Goal: Task Accomplishment & Management: Manage account settings

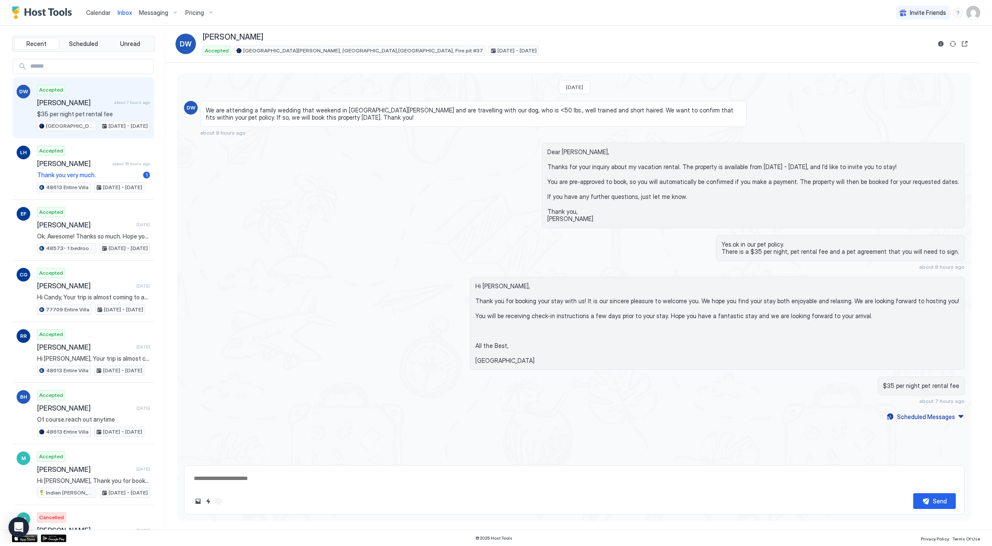
click at [104, 12] on span "Calendar" at bounding box center [98, 12] width 25 height 7
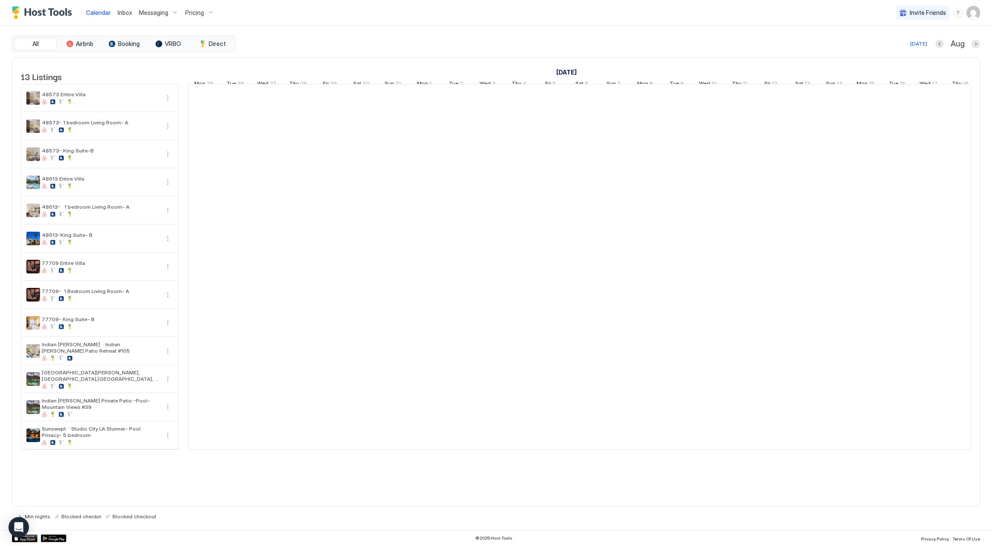
scroll to position [0, 473]
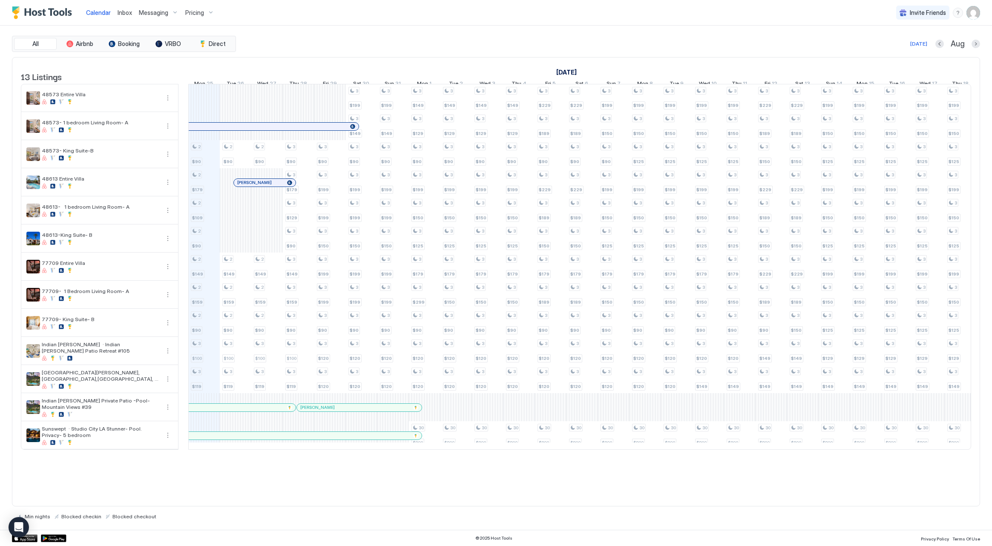
click at [198, 15] on span "Pricing" at bounding box center [194, 13] width 19 height 8
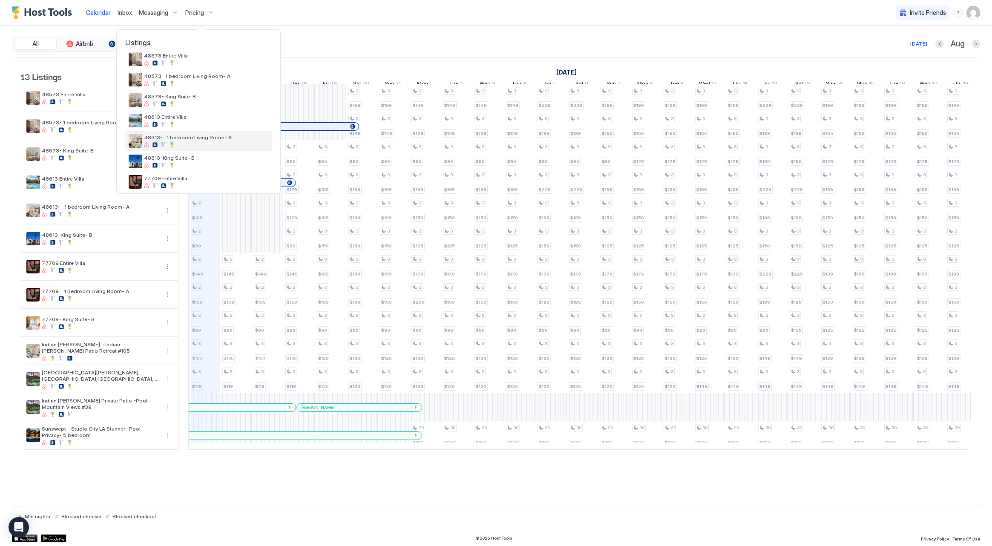
scroll to position [44, 0]
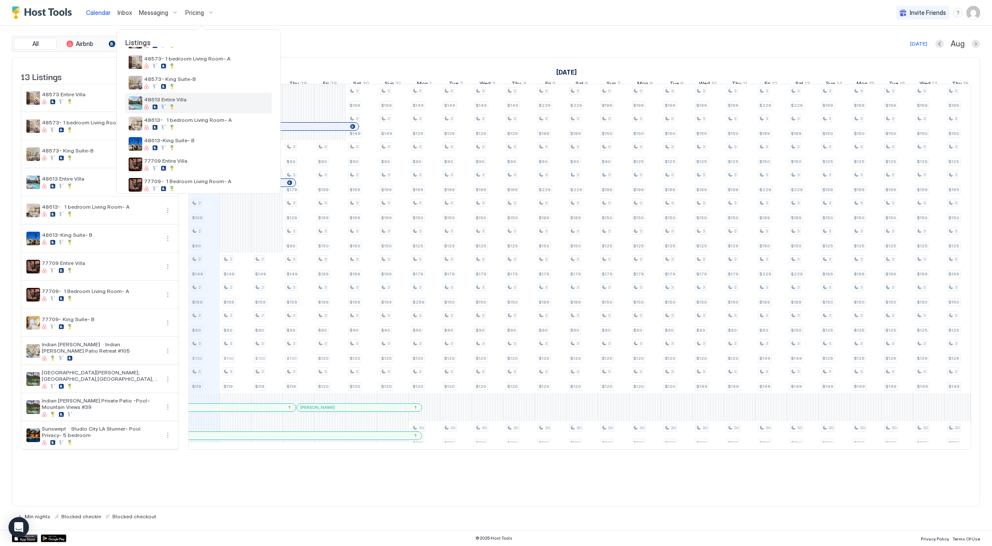
click at [211, 109] on div at bounding box center [206, 106] width 124 height 5
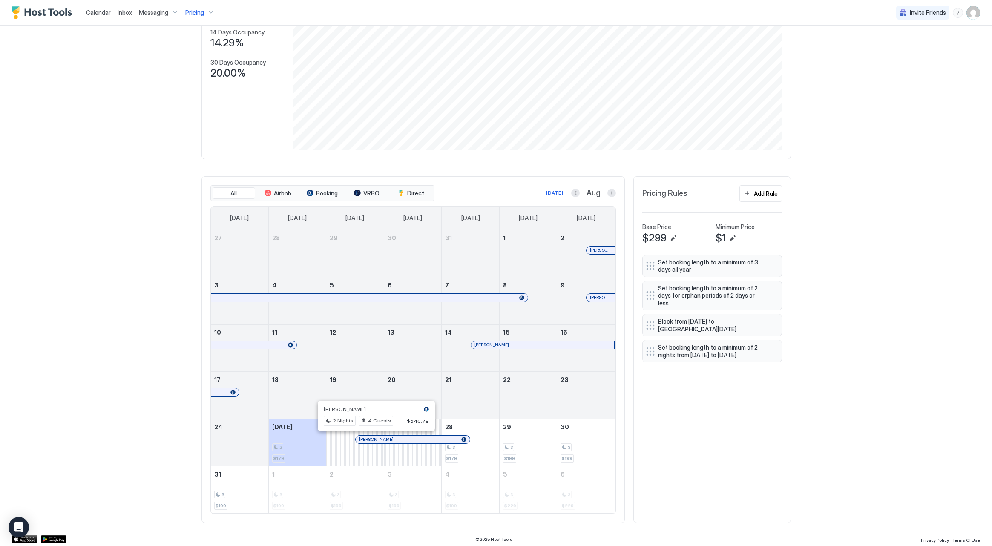
scroll to position [109, 0]
click at [105, 18] on div "Calendar" at bounding box center [99, 13] width 32 height 16
click at [100, 12] on span "Calendar" at bounding box center [98, 12] width 25 height 7
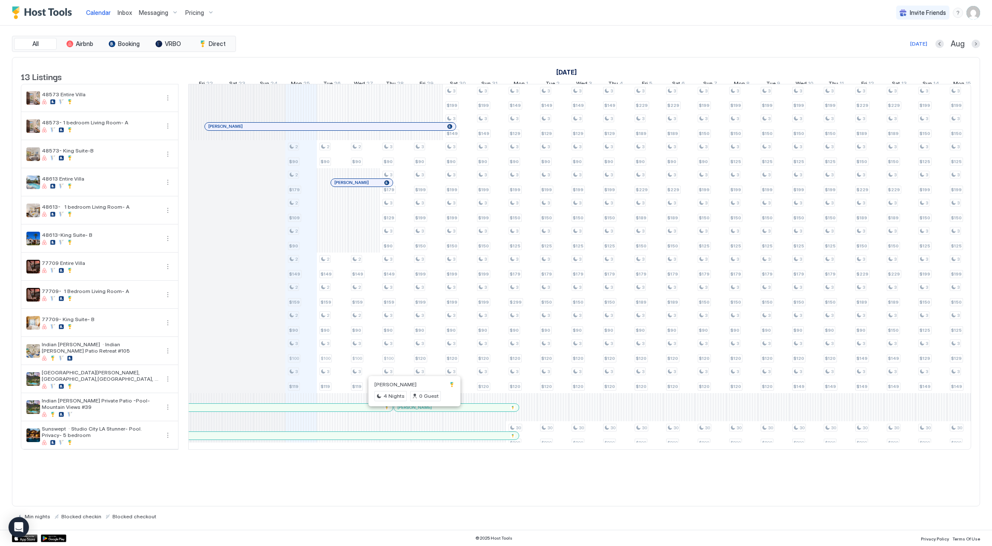
scroll to position [0, 376]
click at [407, 411] on div at bounding box center [407, 407] width 7 height 7
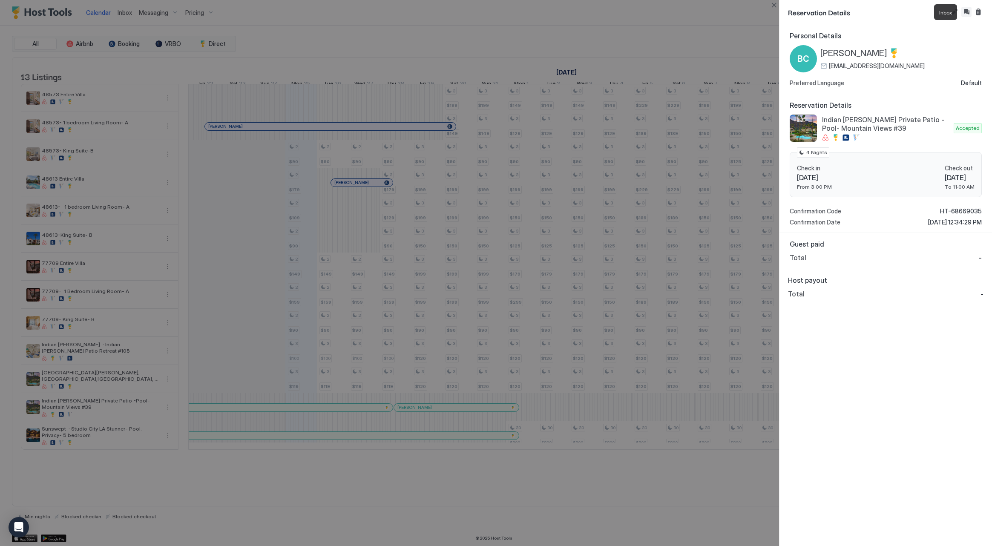
click at [966, 14] on button "Inbox" at bounding box center [967, 12] width 10 height 10
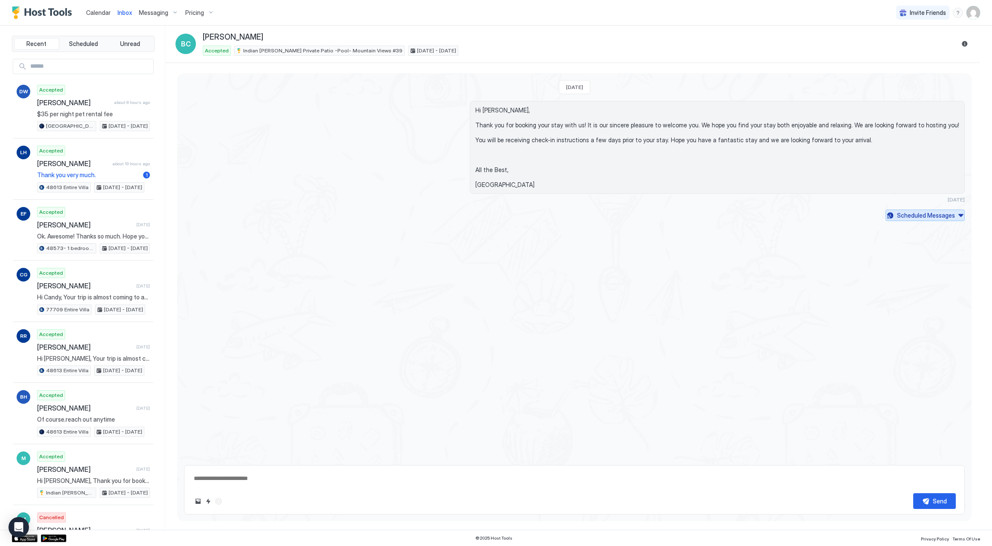
click at [920, 212] on div "Scheduled Messages" at bounding box center [926, 215] width 58 height 9
type textarea "*"
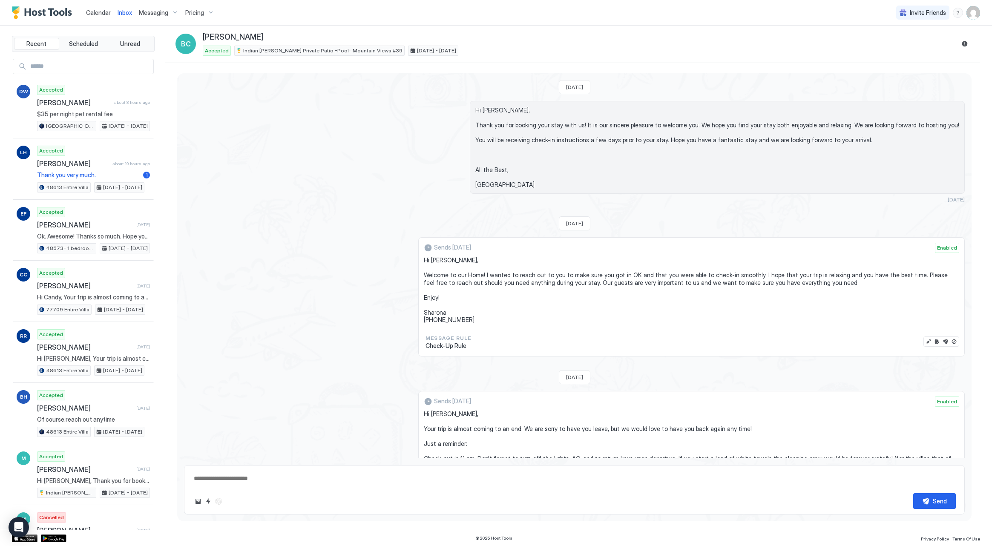
click at [161, 12] on span "Messaging" at bounding box center [153, 13] width 29 height 8
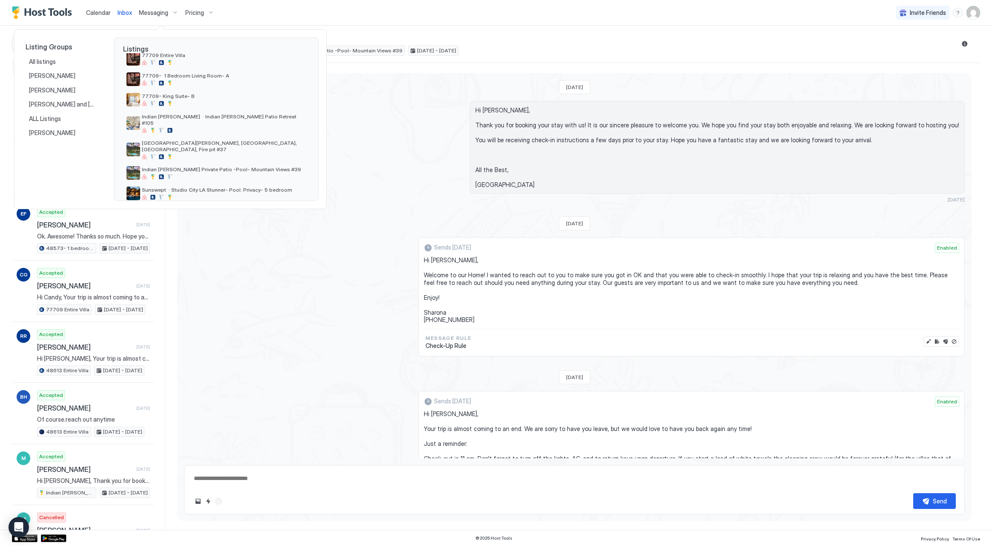
scroll to position [156, 0]
click at [194, 167] on span "Indian [PERSON_NAME] Private Patio -Pool- Mountain Views #39" at bounding box center [224, 170] width 164 height 6
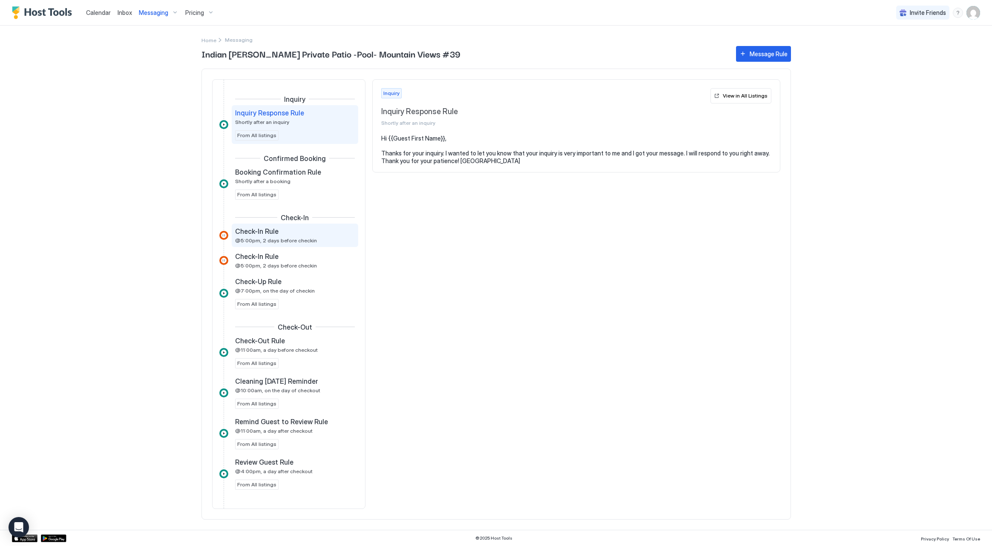
click at [282, 237] on div "Check-In Rule @5:00pm, 2 days before checkin" at bounding box center [289, 235] width 108 height 17
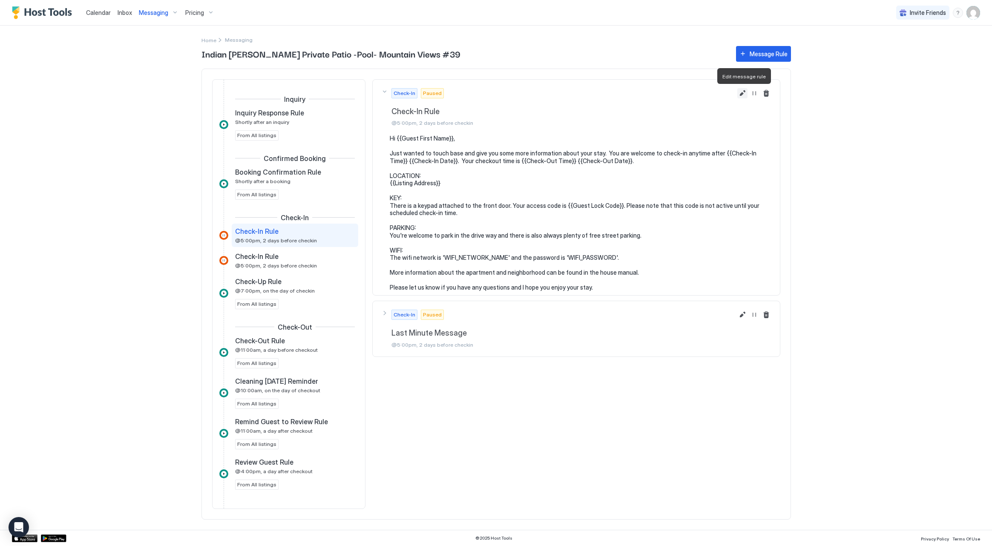
click at [740, 95] on button "Edit message rule" at bounding box center [742, 93] width 10 height 10
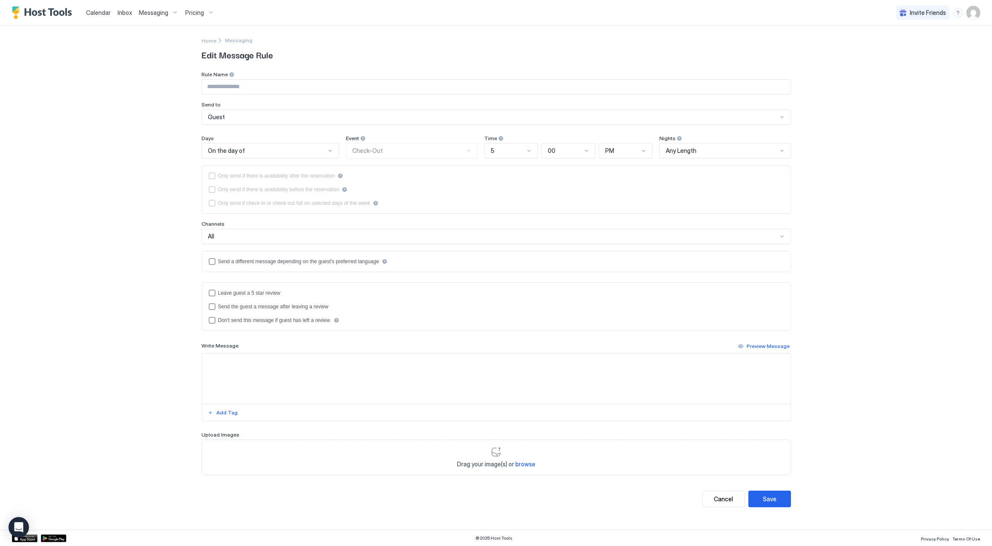
type input "**********"
type textarea "**********"
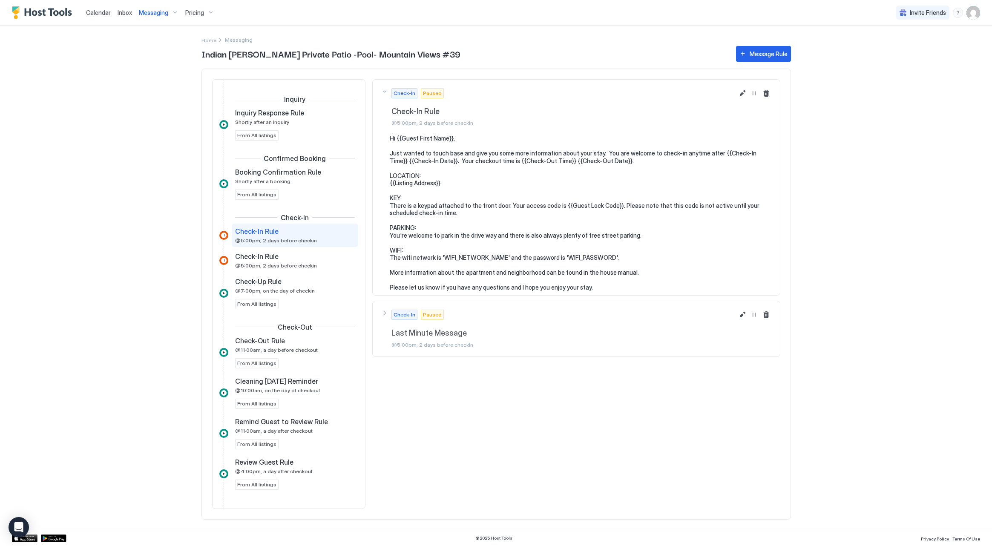
click at [150, 9] on span "Messaging" at bounding box center [153, 13] width 29 height 8
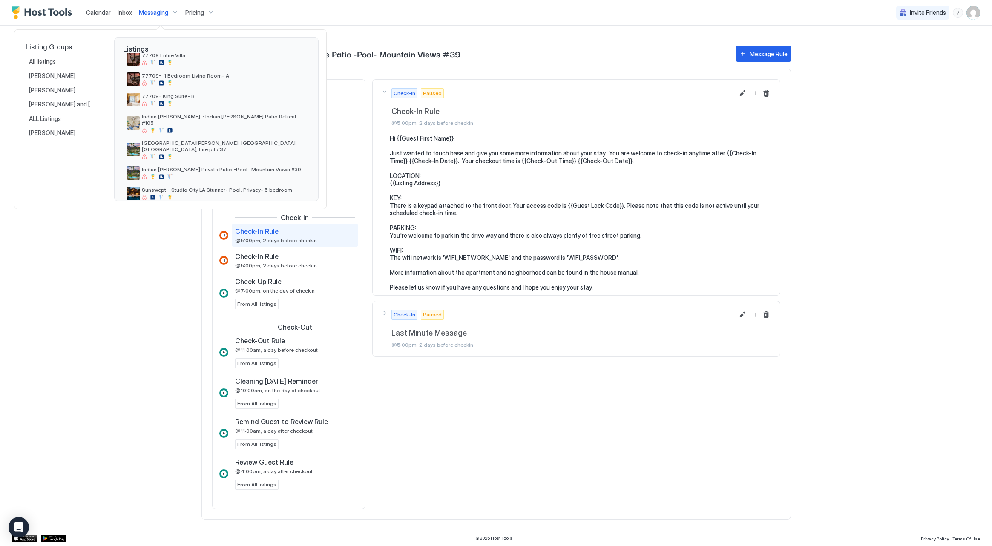
scroll to position [156, 0]
click at [217, 140] on span "[GEOGRAPHIC_DATA][PERSON_NAME], [GEOGRAPHIC_DATA],[GEOGRAPHIC_DATA], Fire pit #…" at bounding box center [224, 146] width 164 height 13
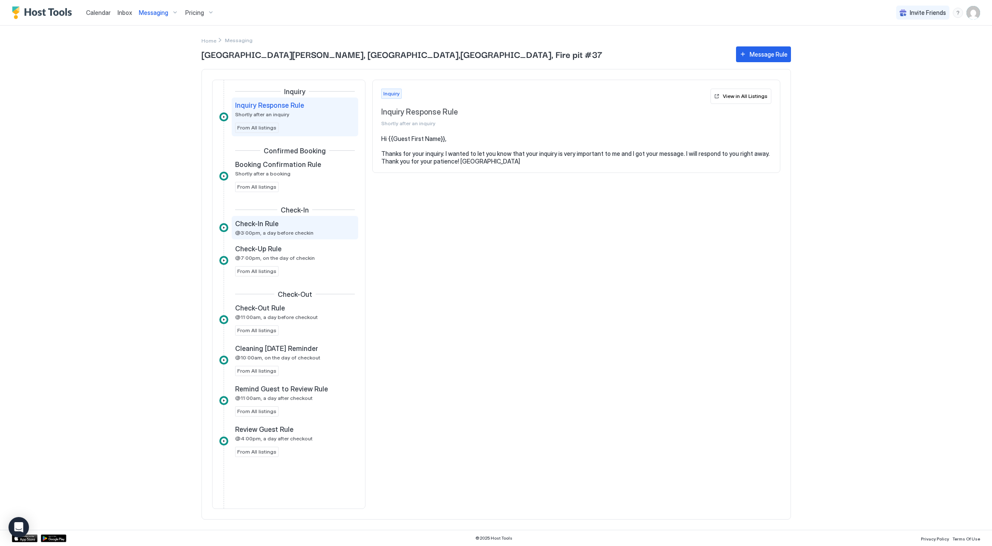
click at [286, 228] on div "Check-In Rule @3:00pm, a day before checkin" at bounding box center [289, 227] width 108 height 17
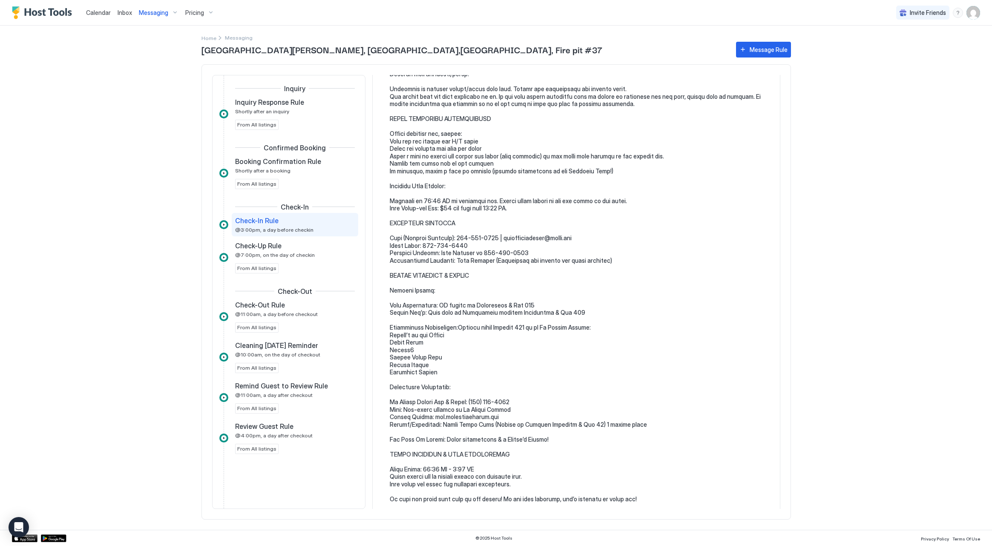
scroll to position [575, 0]
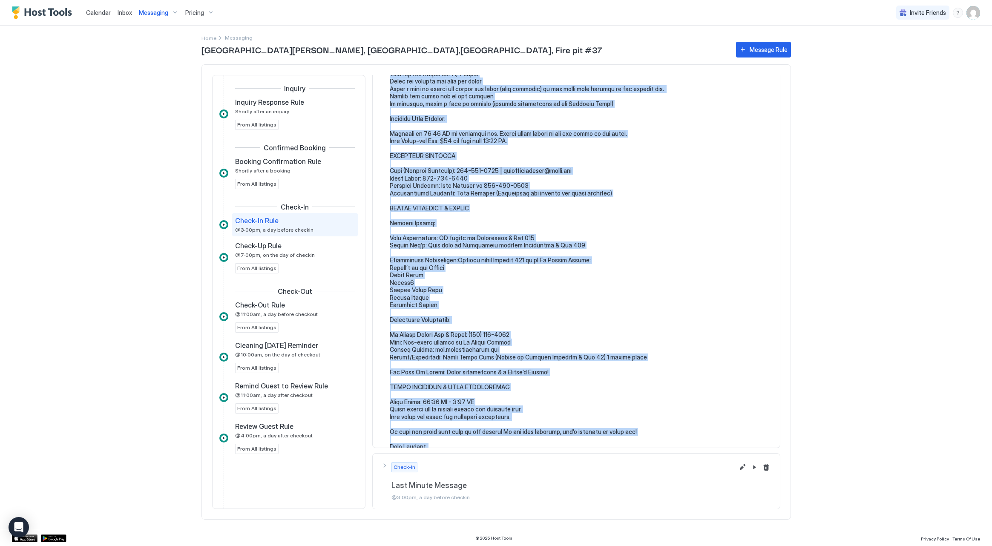
drag, startPoint x: 389, startPoint y: 133, endPoint x: 605, endPoint y: 437, distance: 372.7
click at [605, 437] on div at bounding box center [576, 11] width 390 height 910
copy pre "Welcome to Mountain Cove at Indian Wells! Dear {{Guest First Name}},We are thri…"
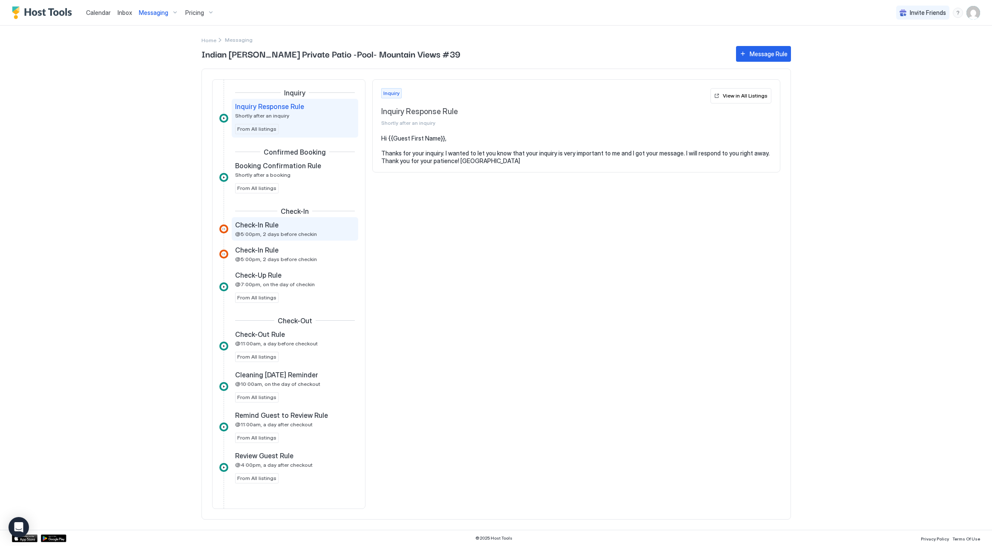
click at [295, 236] on span "@5:00pm, 2 days before checkin" at bounding box center [276, 234] width 82 height 6
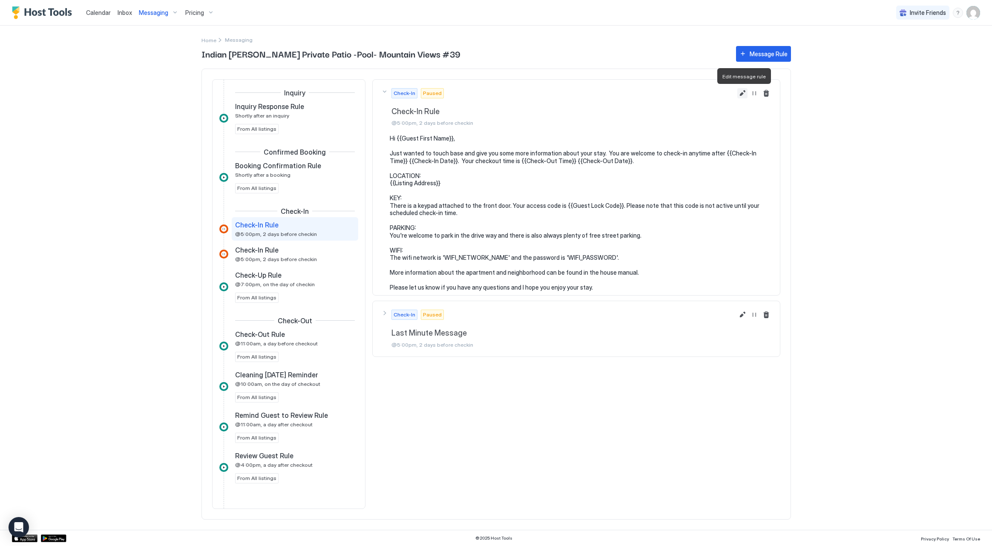
click at [740, 92] on button "Edit message rule" at bounding box center [742, 93] width 10 height 10
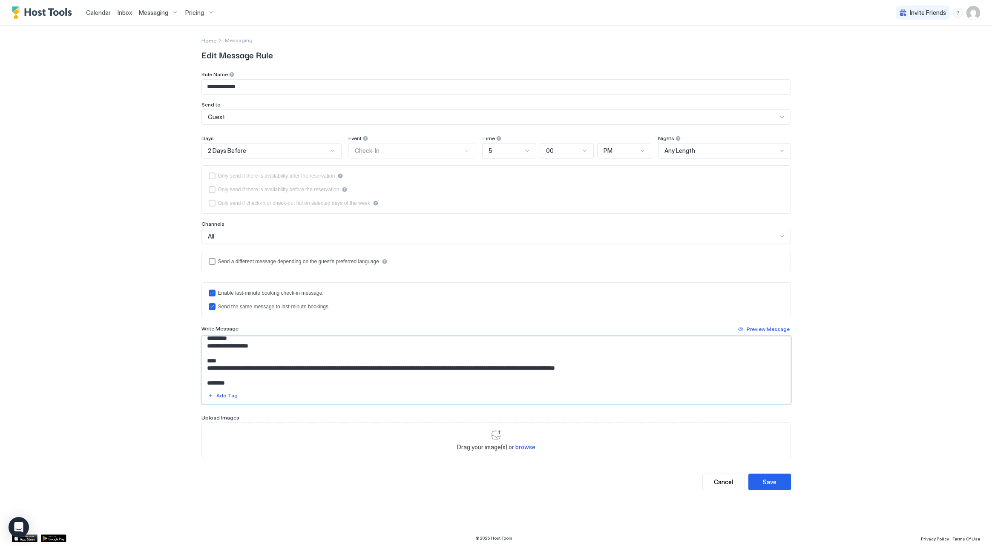
scroll to position [101, 0]
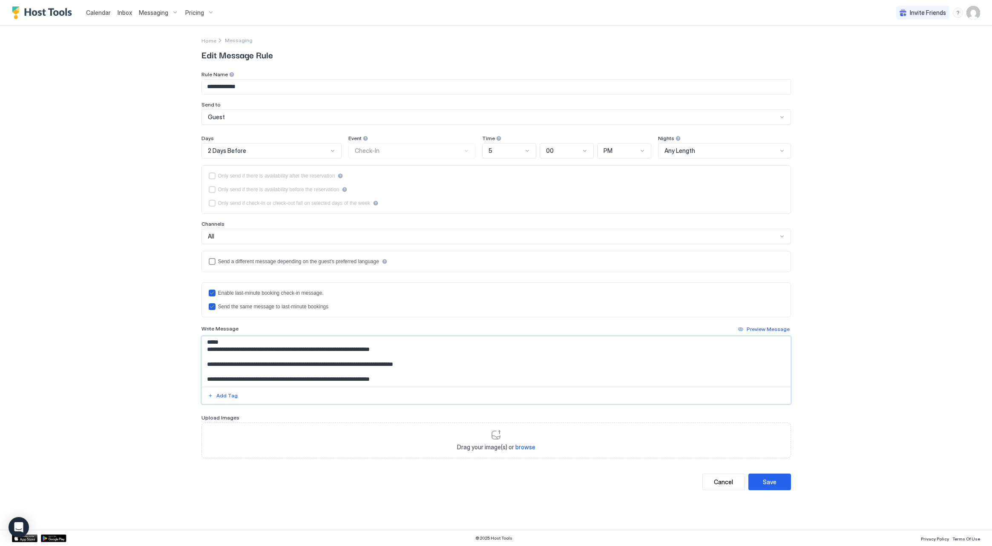
drag, startPoint x: 207, startPoint y: 347, endPoint x: 404, endPoint y: 428, distance: 212.3
click at [404, 428] on div "**********" at bounding box center [497, 264] width 590 height 387
type textarea "**********"
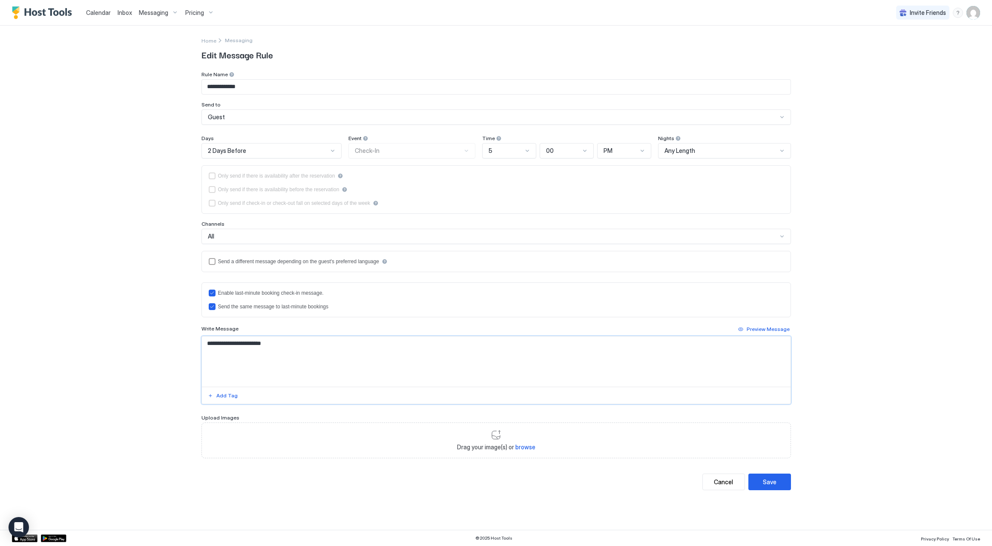
scroll to position [0, 0]
drag, startPoint x: 229, startPoint y: 361, endPoint x: 207, endPoint y: 334, distance: 34.3
click at [199, 334] on div "**********" at bounding box center [497, 263] width 614 height 475
paste textarea "**********"
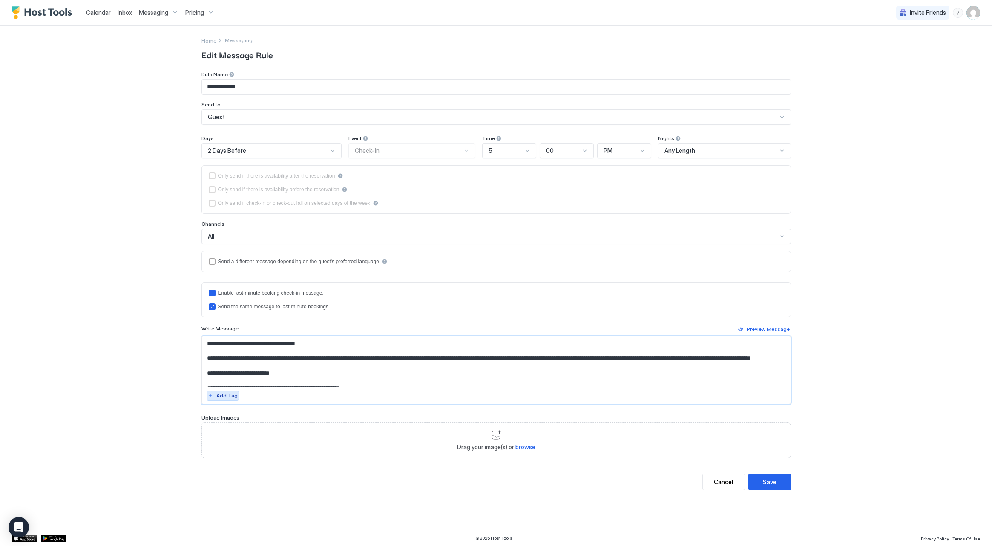
click at [225, 397] on div "Add Tag" at bounding box center [226, 396] width 21 height 8
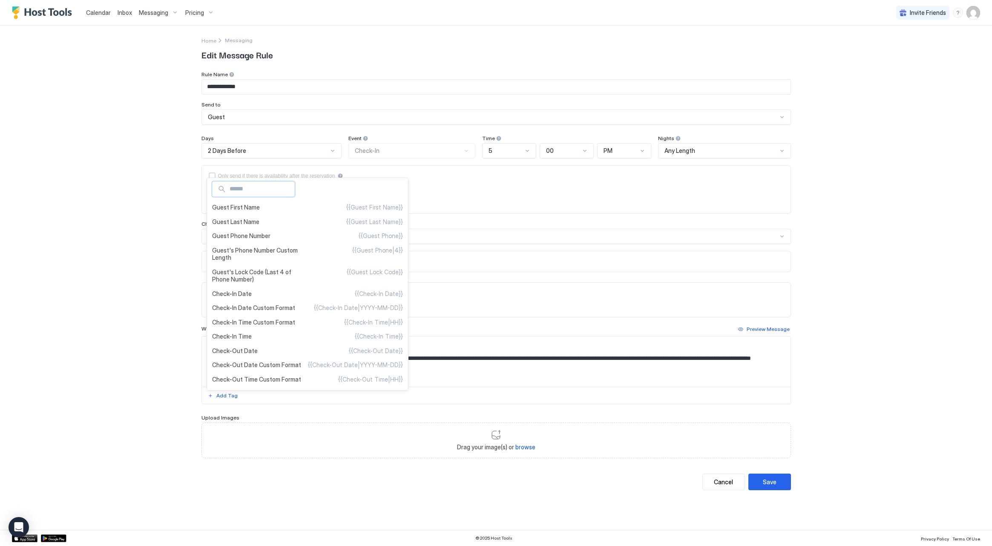
click at [107, 380] on div at bounding box center [496, 273] width 992 height 546
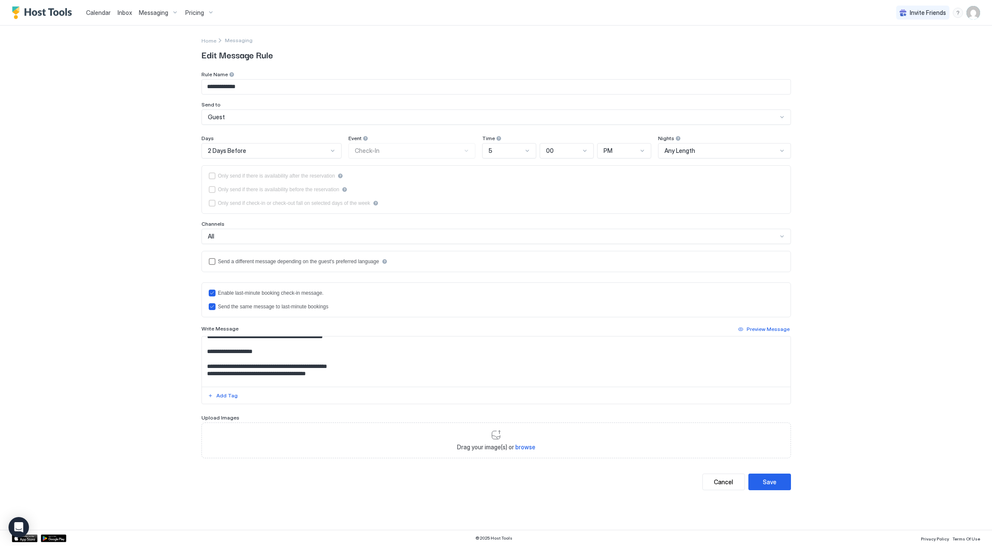
scroll to position [63, 0]
click at [292, 370] on textarea "Input Field" at bounding box center [496, 362] width 589 height 50
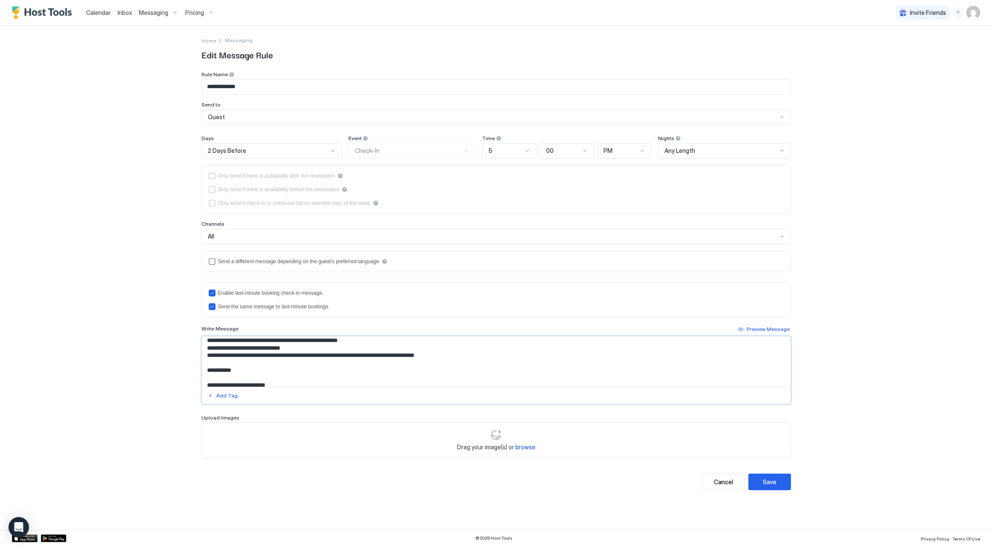
click at [246, 352] on textarea "Input Field" at bounding box center [496, 362] width 589 height 50
click at [301, 354] on textarea "Input Field" at bounding box center [496, 362] width 589 height 50
drag, startPoint x: 453, startPoint y: 357, endPoint x: 199, endPoint y: 354, distance: 254.4
click at [199, 354] on div "**********" at bounding box center [497, 263] width 614 height 475
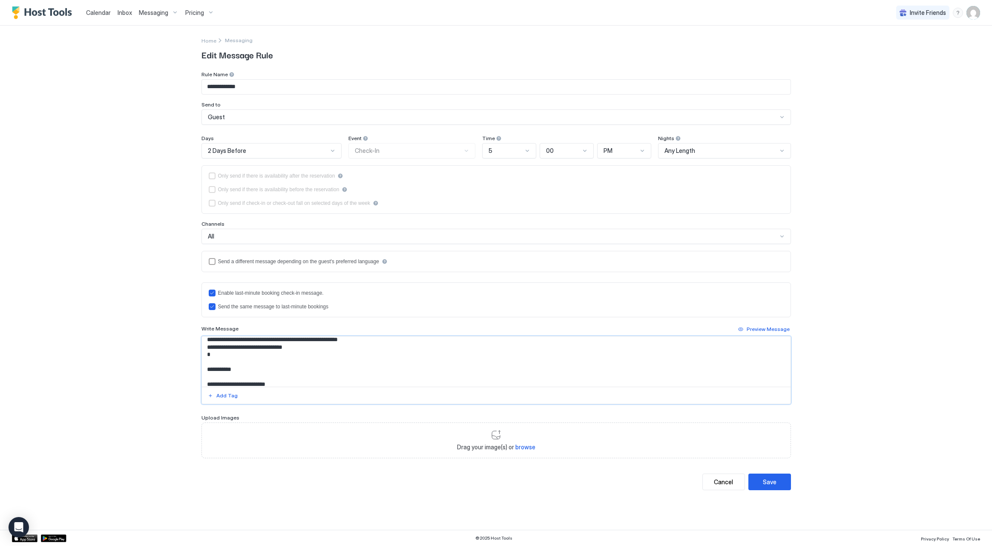
click at [254, 359] on textarea "Input Field" at bounding box center [496, 362] width 589 height 50
type textarea "**********"
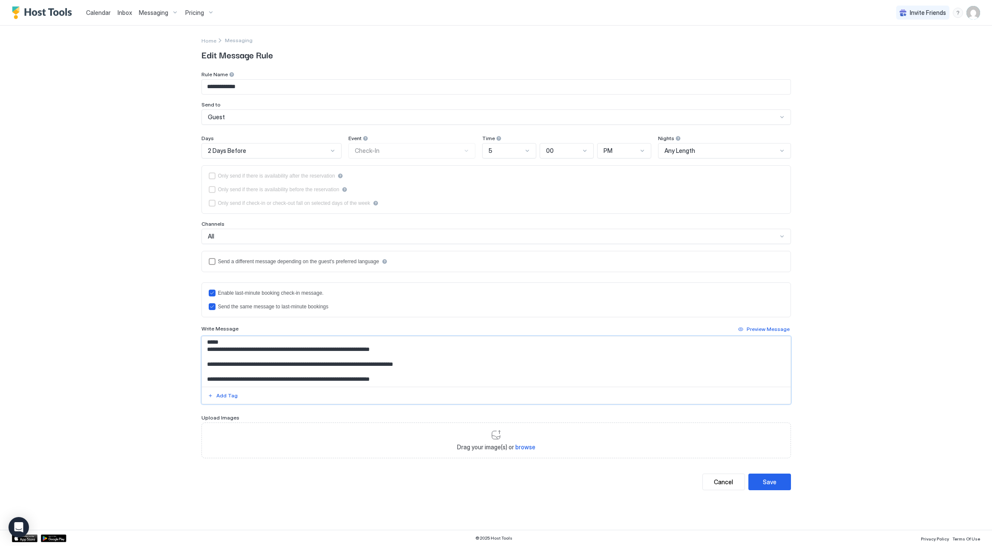
scroll to position [101, 0]
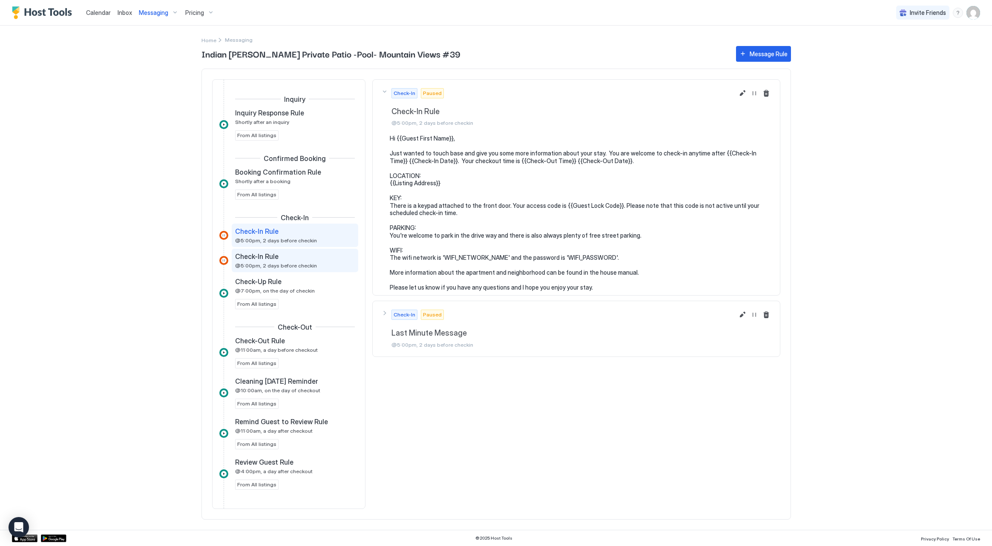
click at [274, 265] on span "@5:00pm, 2 days before checkin" at bounding box center [276, 265] width 82 height 6
click at [275, 236] on div "Check-In Rule @5:00pm, 2 days before checkin" at bounding box center [289, 235] width 108 height 17
click at [740, 93] on button "Edit message rule" at bounding box center [742, 93] width 10 height 10
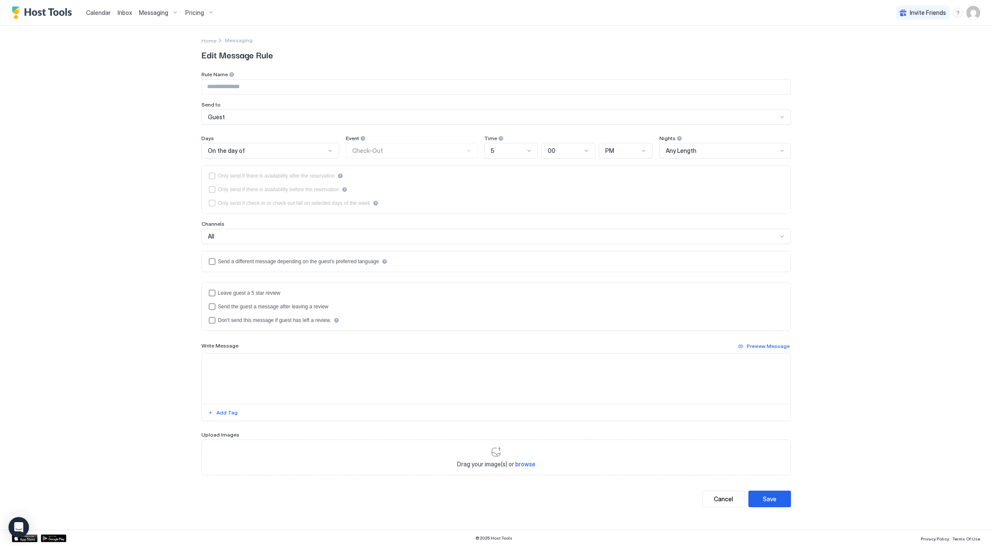
type input "**********"
type textarea "**********"
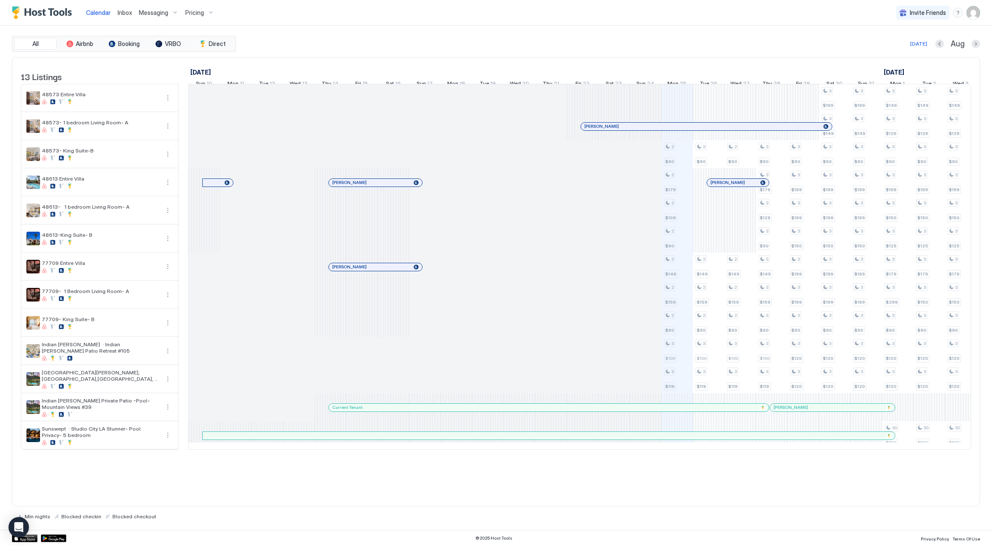
scroll to position [0, 473]
click at [160, 15] on span "Messaging" at bounding box center [153, 13] width 29 height 8
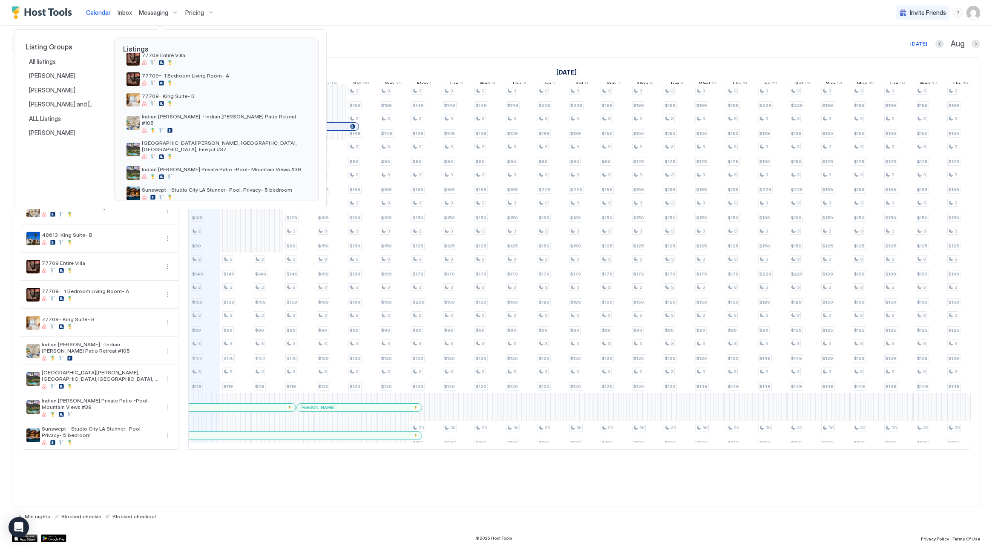
scroll to position [156, 0]
click at [202, 175] on div at bounding box center [224, 177] width 164 height 5
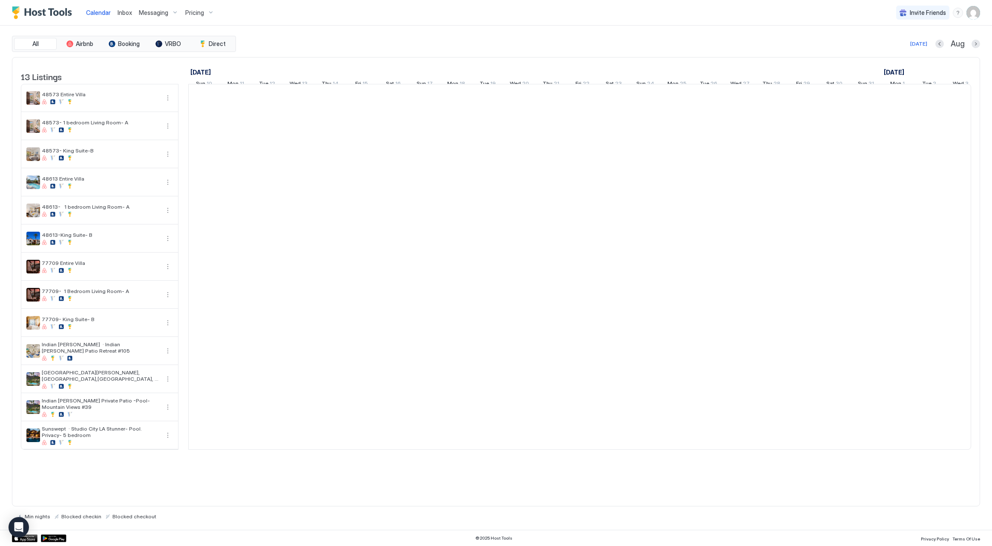
scroll to position [0, 473]
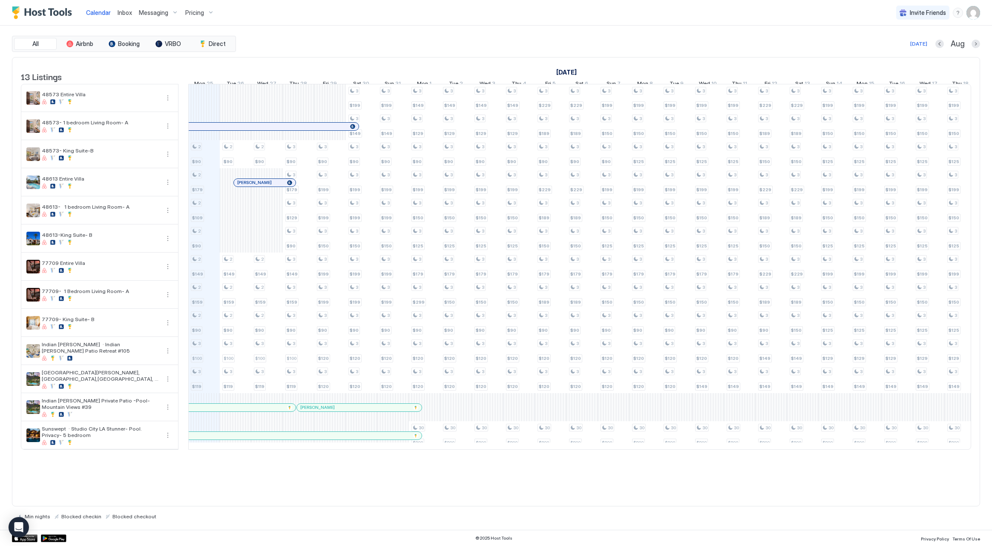
click at [160, 15] on span "Messaging" at bounding box center [153, 13] width 29 height 8
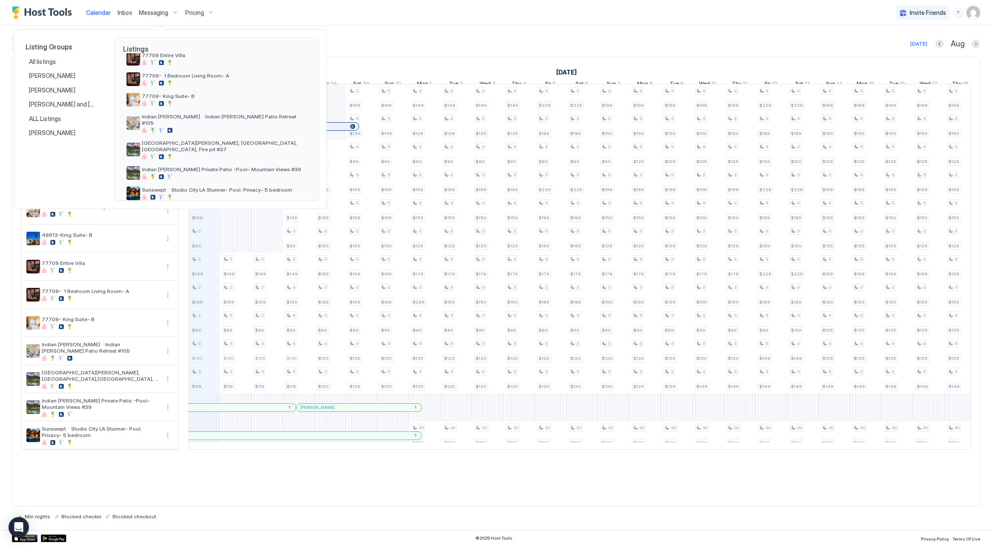
scroll to position [156, 0]
click at [210, 155] on div at bounding box center [224, 157] width 164 height 5
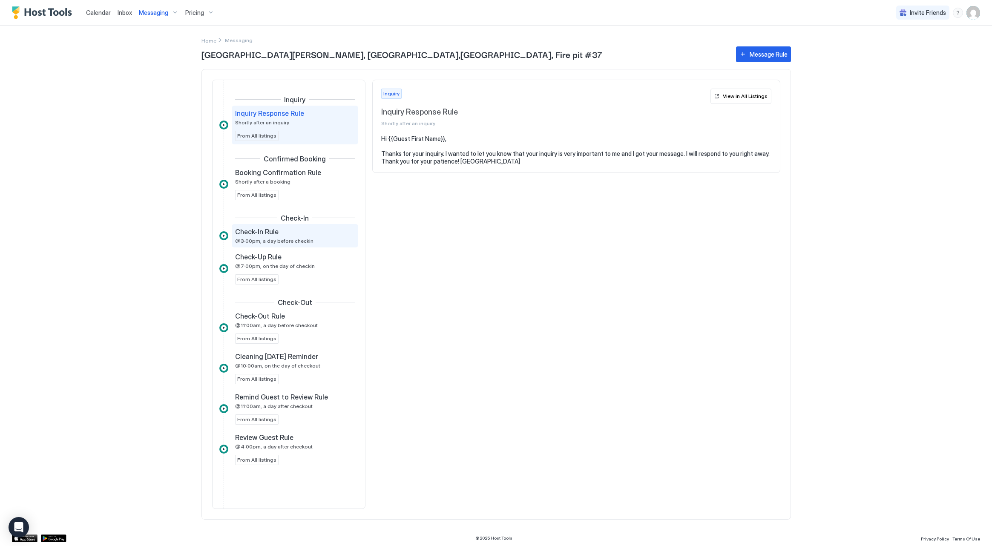
click at [300, 237] on div "Check-In Rule @3:00pm, a day before checkin" at bounding box center [289, 236] width 108 height 17
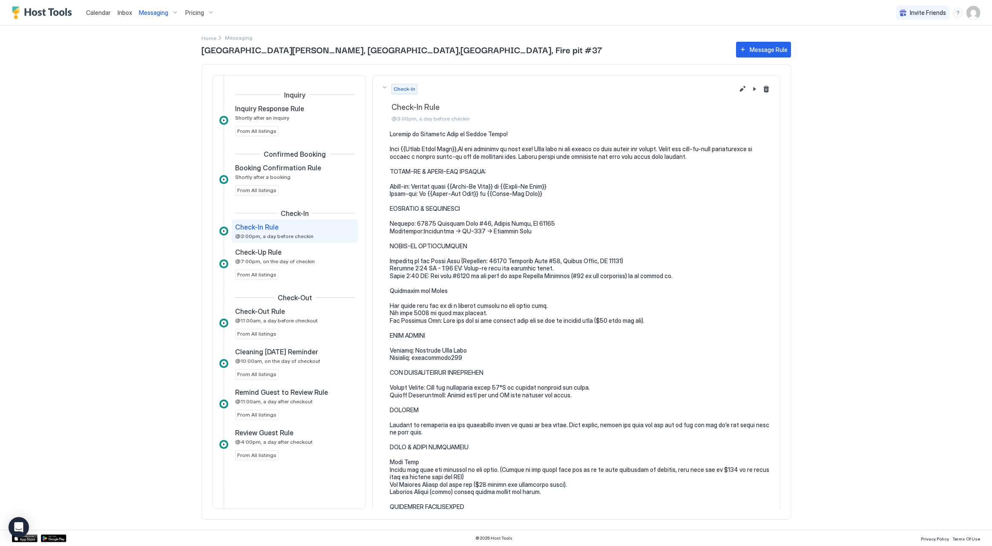
scroll to position [2, 0]
drag, startPoint x: 389, startPoint y: 107, endPoint x: 474, endPoint y: 114, distance: 85.1
click at [475, 112] on div "Check-In Check-In Rule @3:00pm, a day before checkin" at bounding box center [557, 103] width 353 height 38
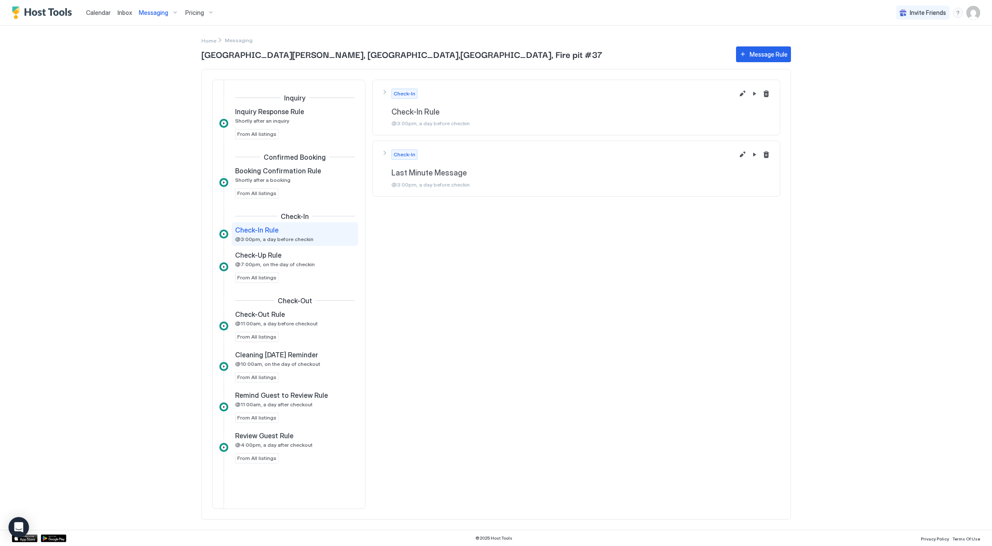
click at [615, 102] on div "Check-In Check-In Rule @3:00pm, a day before checkin" at bounding box center [563, 108] width 343 height 38
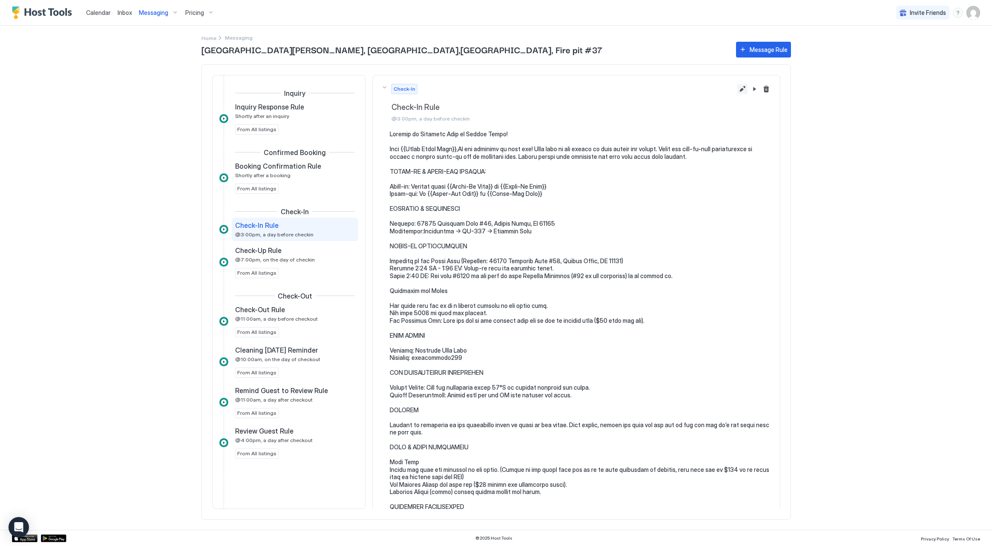
click at [740, 86] on button "Edit message rule" at bounding box center [742, 89] width 10 height 10
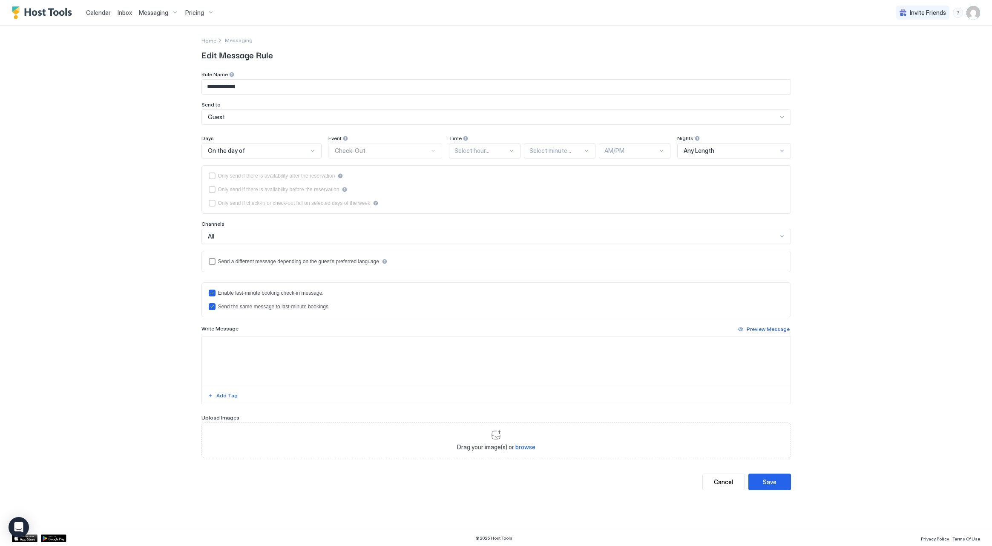
type textarea "**********"
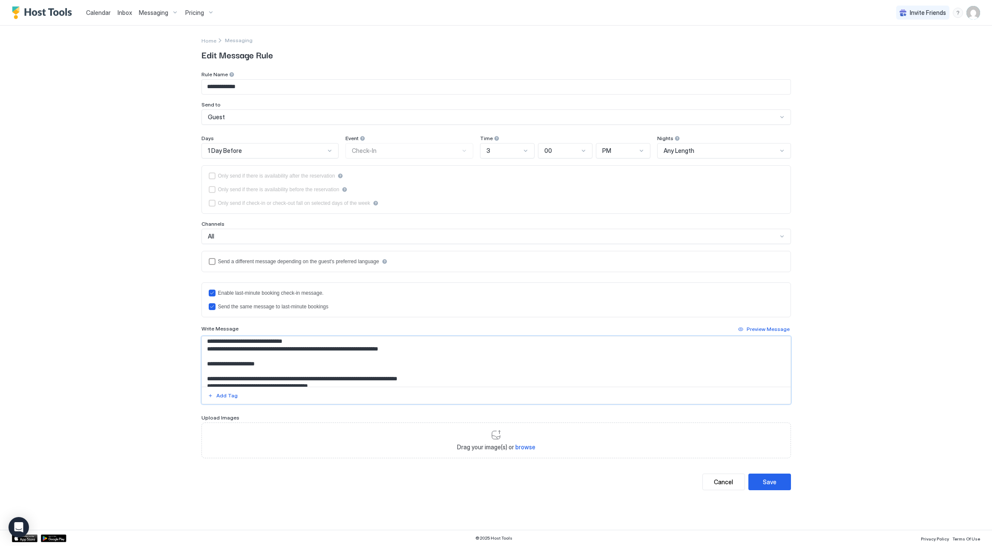
scroll to position [826, 0]
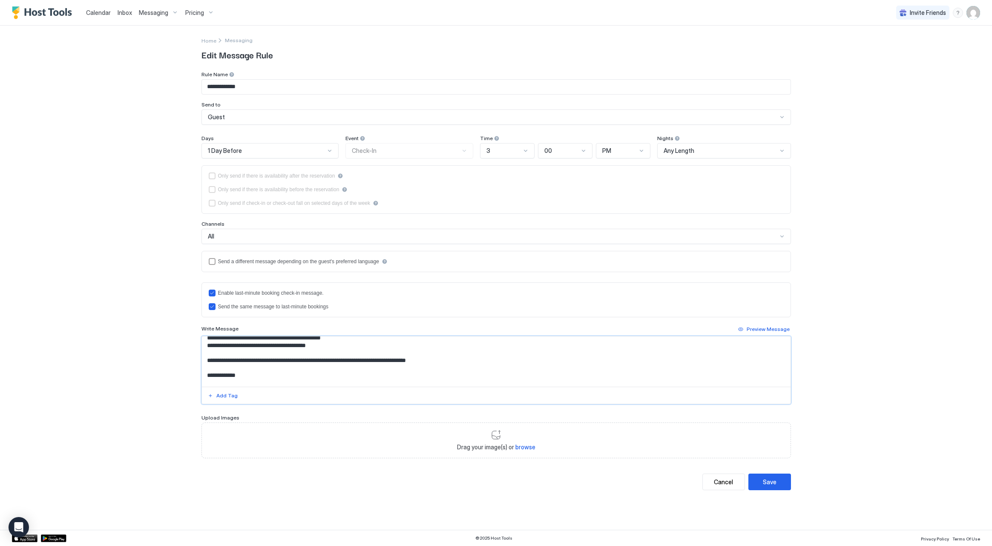
drag, startPoint x: 205, startPoint y: 344, endPoint x: 397, endPoint y: 513, distance: 255.4
click at [397, 513] on div "**********" at bounding box center [496, 273] width 992 height 546
click at [521, 79] on div "Upload Images" at bounding box center [497, 75] width 590 height 8
click at [711, 482] on button "Cancel" at bounding box center [724, 482] width 43 height 17
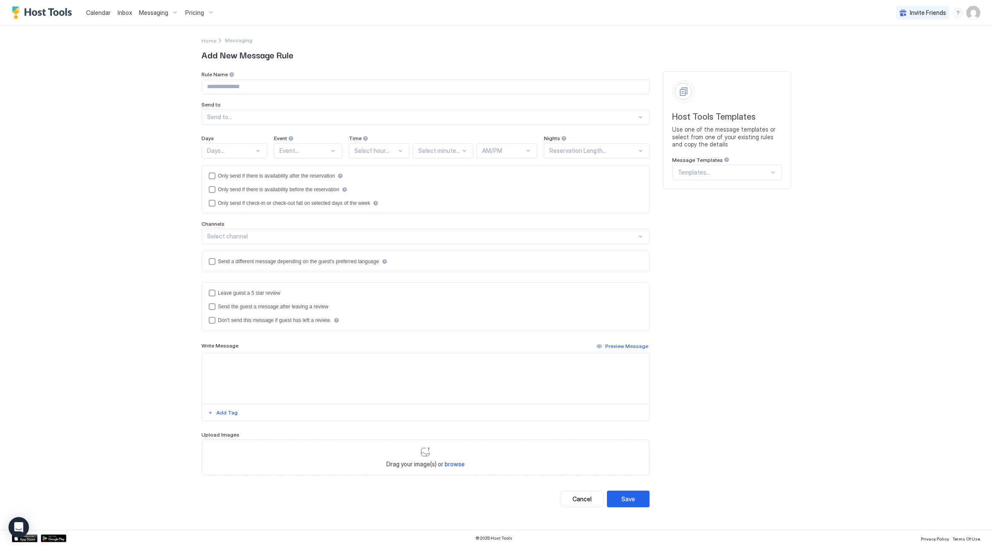
type input "**********"
type textarea "**********"
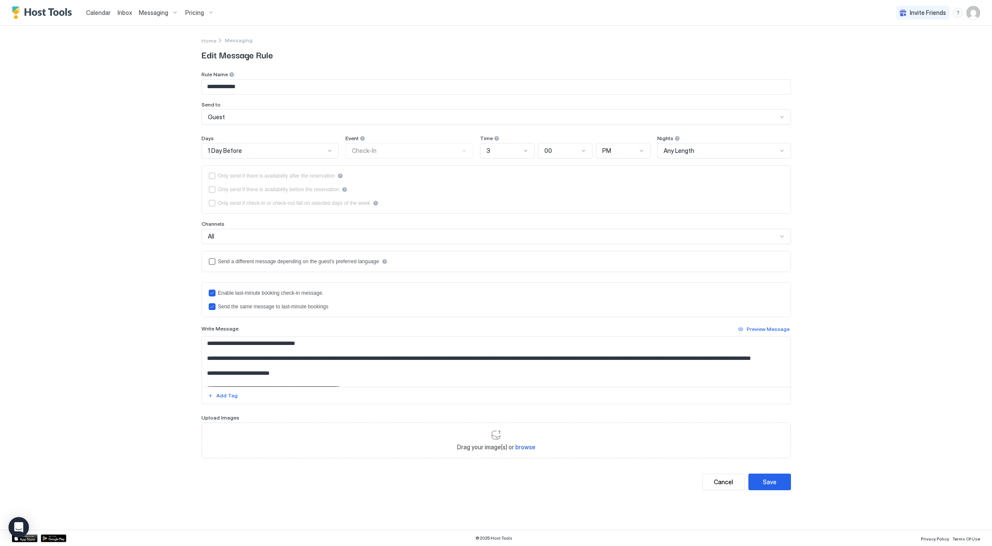
click at [149, 11] on span "Messaging" at bounding box center [153, 13] width 29 height 8
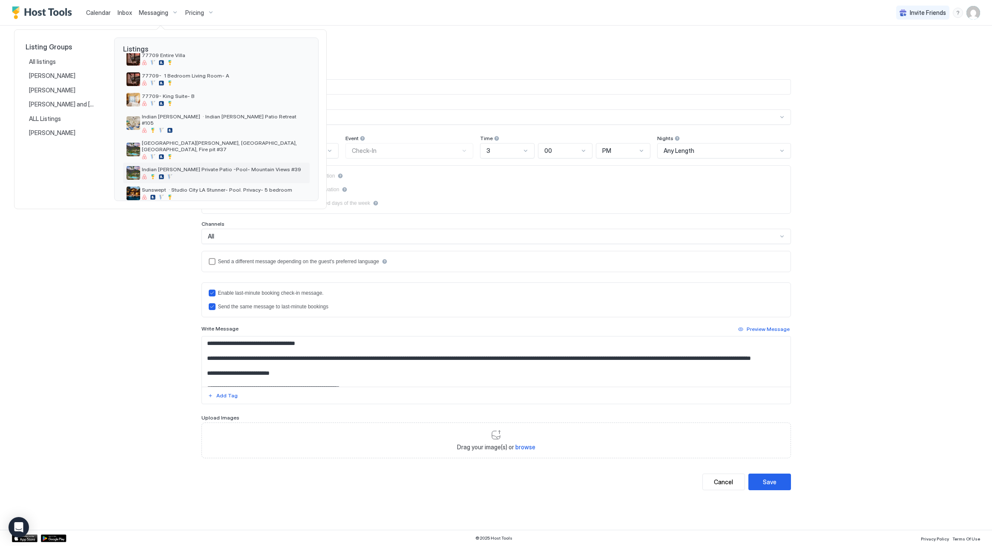
scroll to position [156, 0]
click at [234, 175] on div at bounding box center [224, 177] width 164 height 5
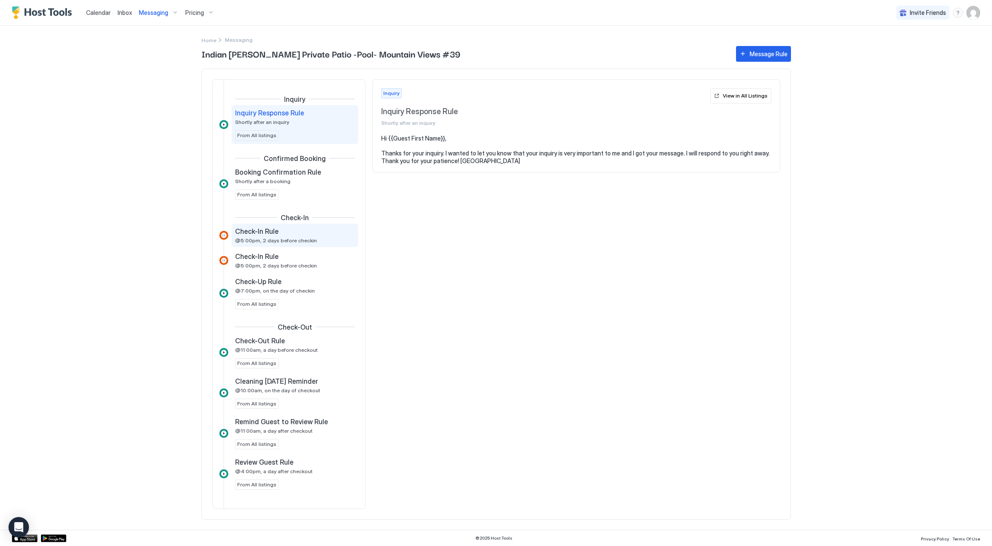
click at [285, 240] on span "@5:00pm, 2 days before checkin" at bounding box center [276, 240] width 82 height 6
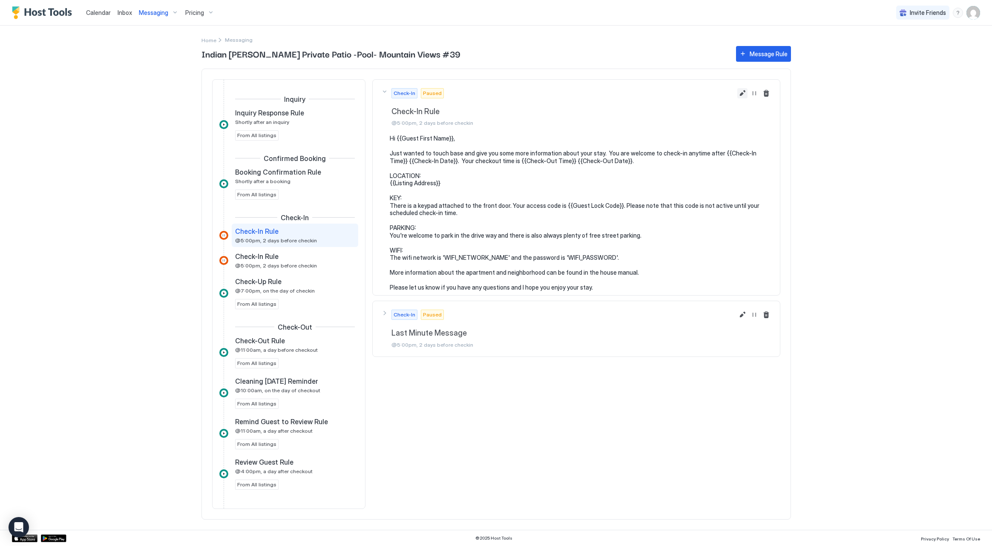
click at [743, 96] on button "Edit message rule" at bounding box center [742, 93] width 10 height 10
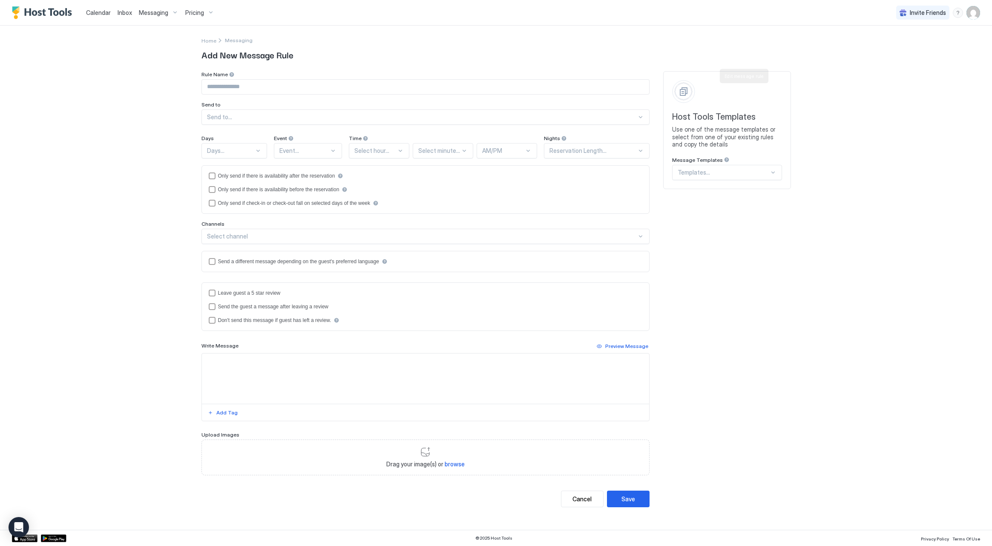
type input "**********"
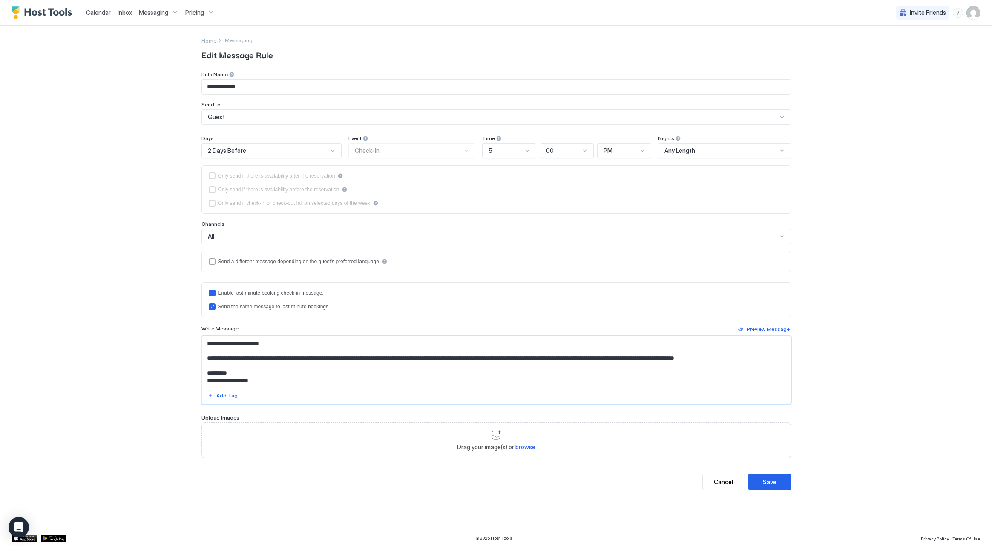
scroll to position [101, 0]
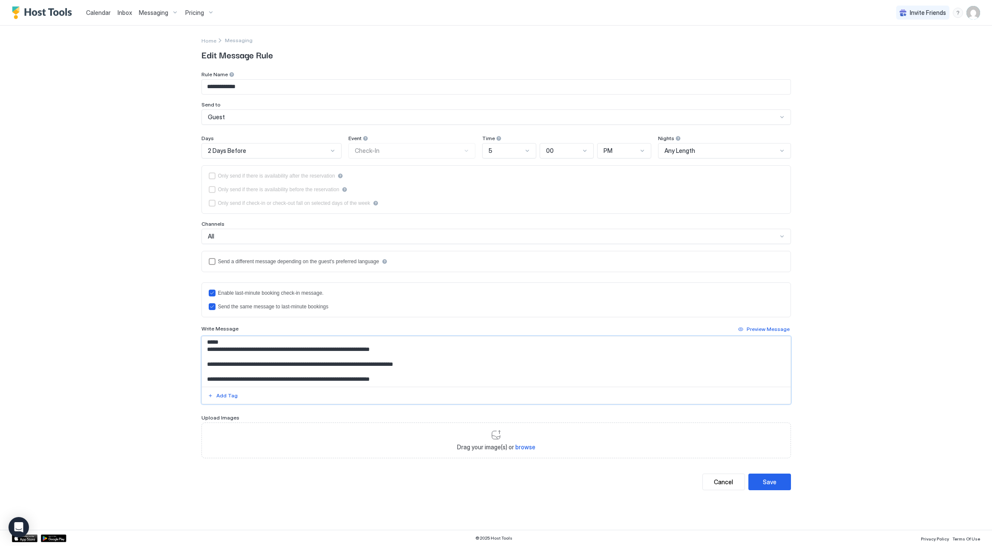
drag, startPoint x: 203, startPoint y: 344, endPoint x: 391, endPoint y: 536, distance: 268.4
click at [391, 536] on div "**********" at bounding box center [496, 273] width 992 height 546
type textarea "*"
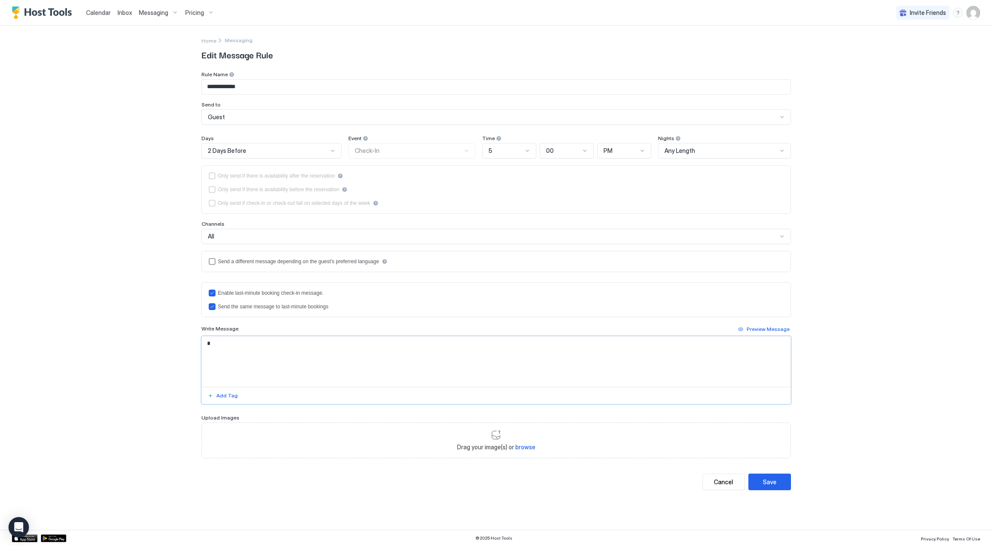
scroll to position [0, 0]
paste textarea "**********"
click at [293, 376] on textarea "Input Field" at bounding box center [496, 362] width 589 height 50
drag, startPoint x: 294, startPoint y: 372, endPoint x: 294, endPoint y: 389, distance: 16.6
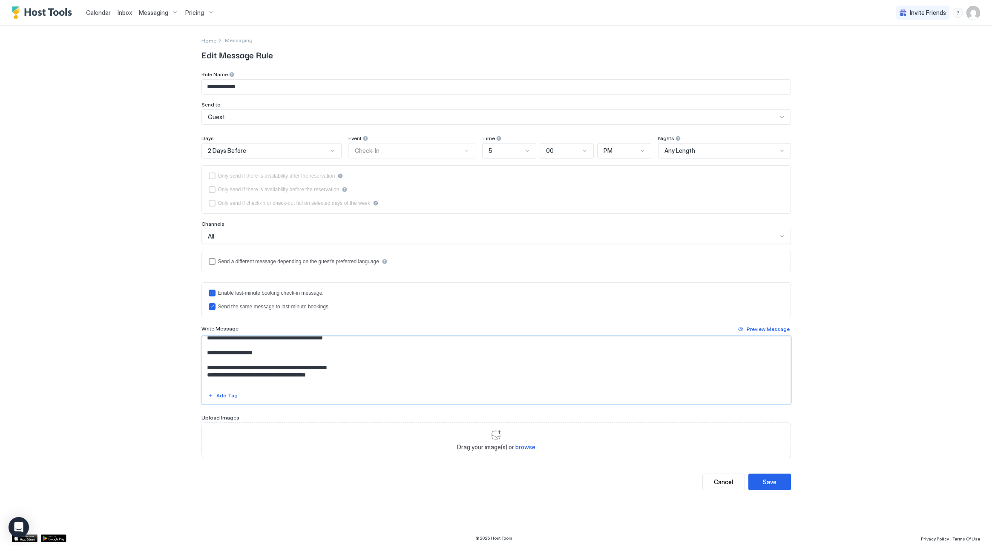
click at [294, 374] on textarea "Input Field" at bounding box center [496, 362] width 589 height 50
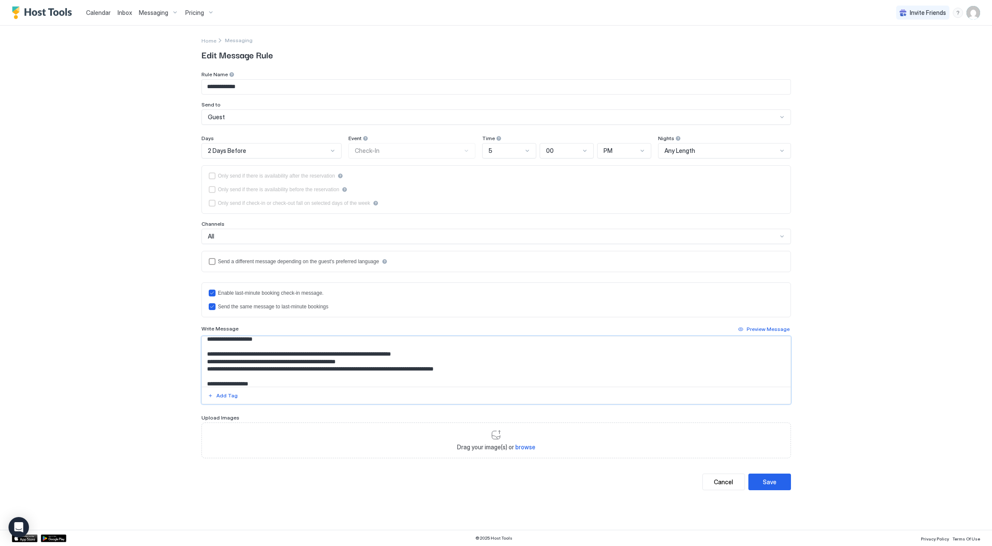
scroll to position [108, 0]
click at [364, 360] on textarea "Input Field" at bounding box center [496, 362] width 589 height 50
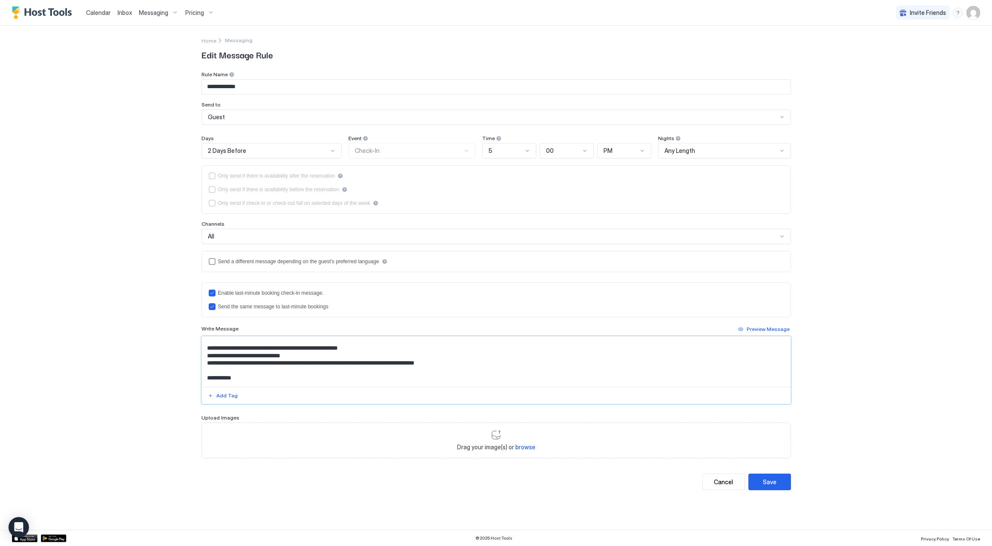
drag, startPoint x: 464, startPoint y: 366, endPoint x: 202, endPoint y: 349, distance: 262.5
click at [202, 349] on textarea "Input Field" at bounding box center [496, 362] width 589 height 50
type textarea "**********"
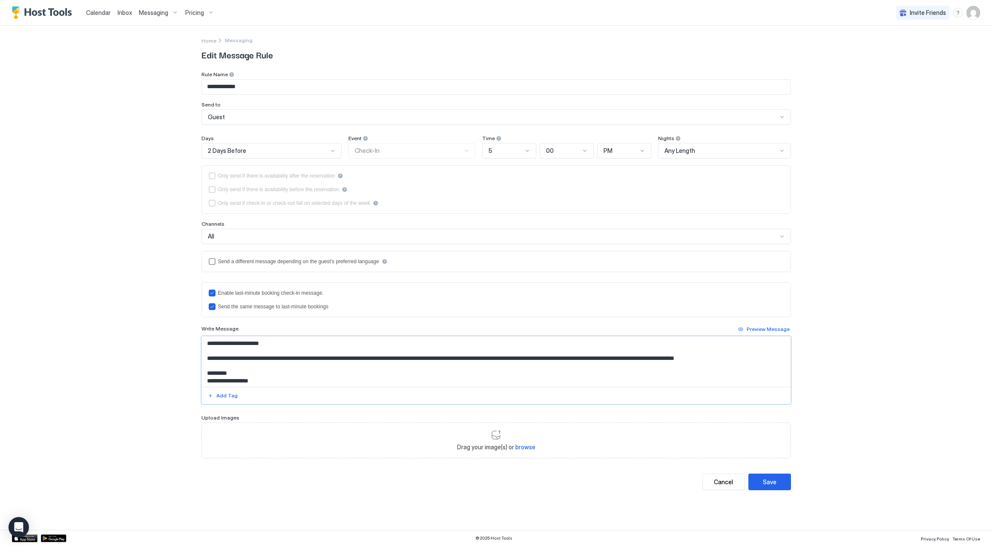
scroll to position [0, 0]
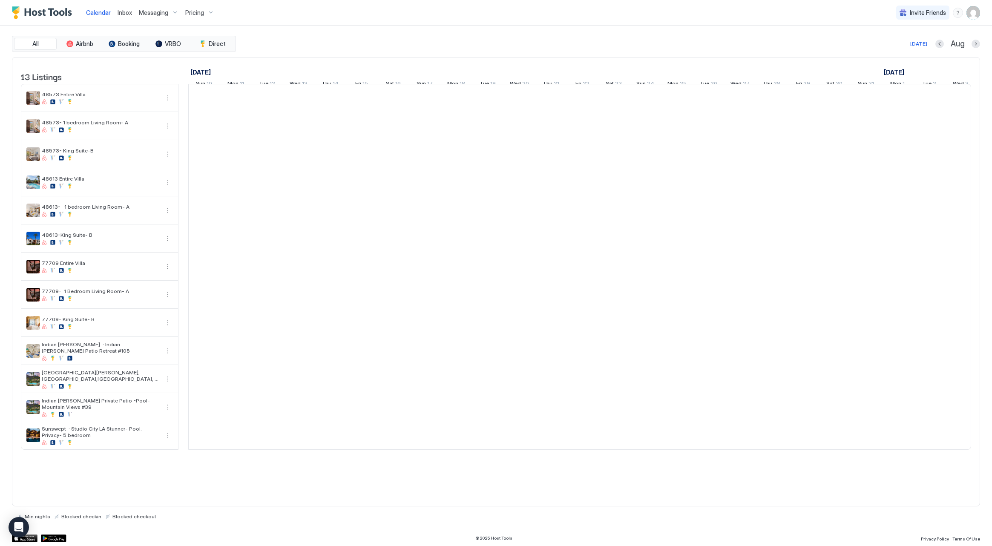
click at [156, 15] on span "Messaging" at bounding box center [153, 13] width 29 height 8
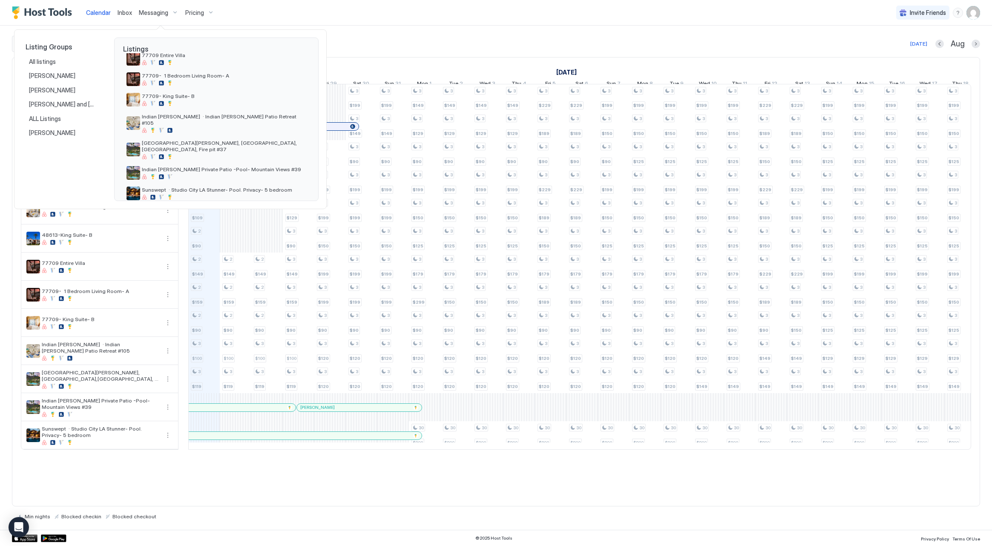
scroll to position [156, 0]
click at [190, 167] on span "Indian [PERSON_NAME] Private Patio -Pool- Mountain Views #39" at bounding box center [224, 170] width 164 height 6
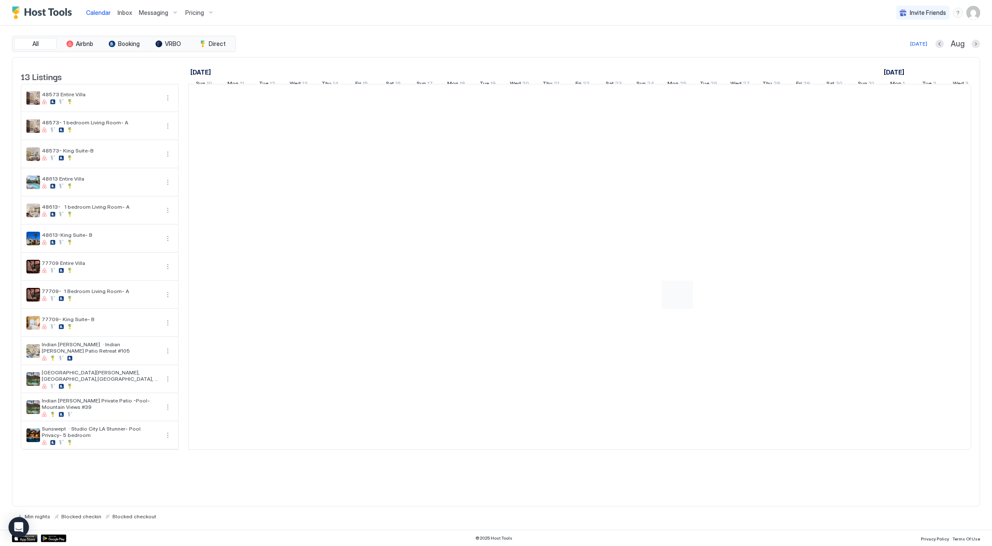
scroll to position [0, 473]
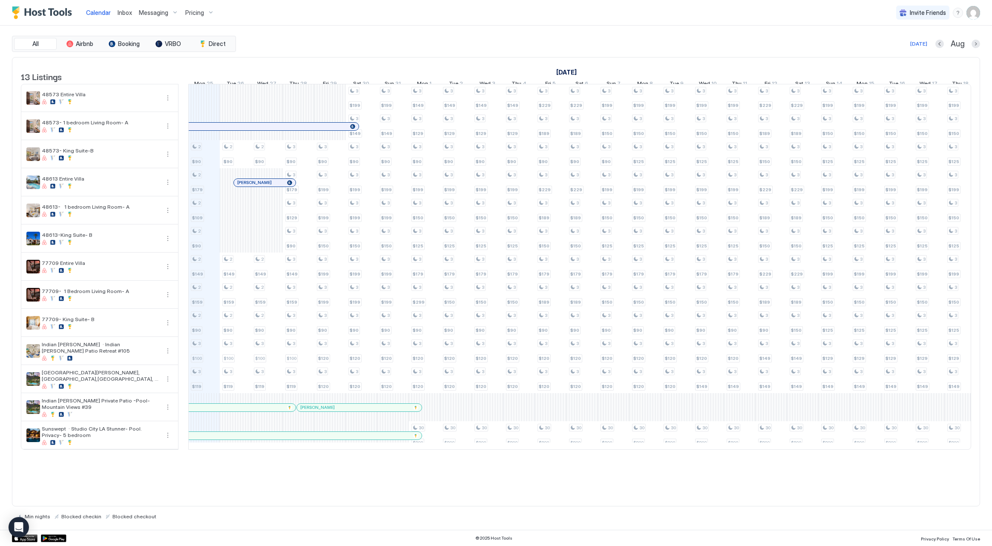
click at [145, 12] on span "Messaging" at bounding box center [153, 13] width 29 height 8
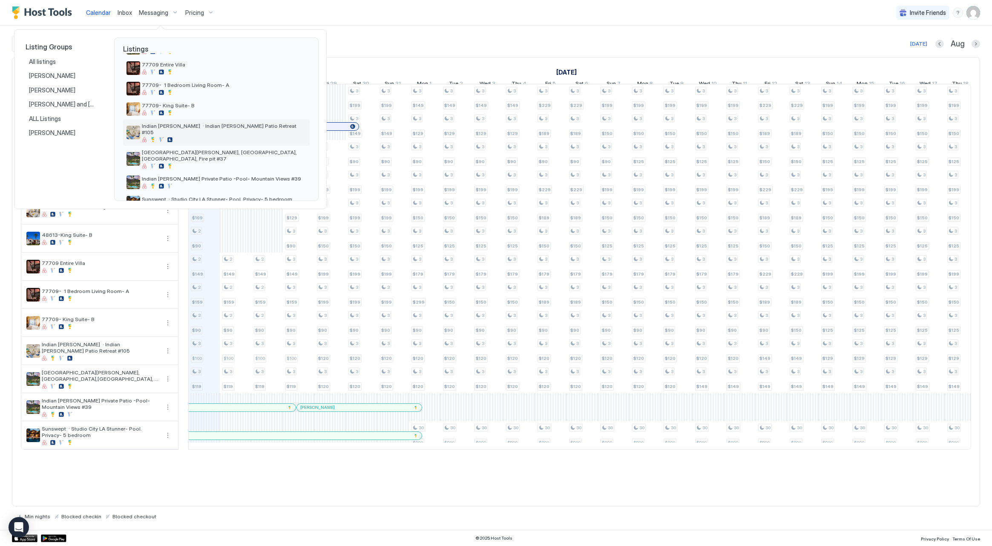
scroll to position [148, 0]
click at [213, 163] on div at bounding box center [224, 165] width 164 height 5
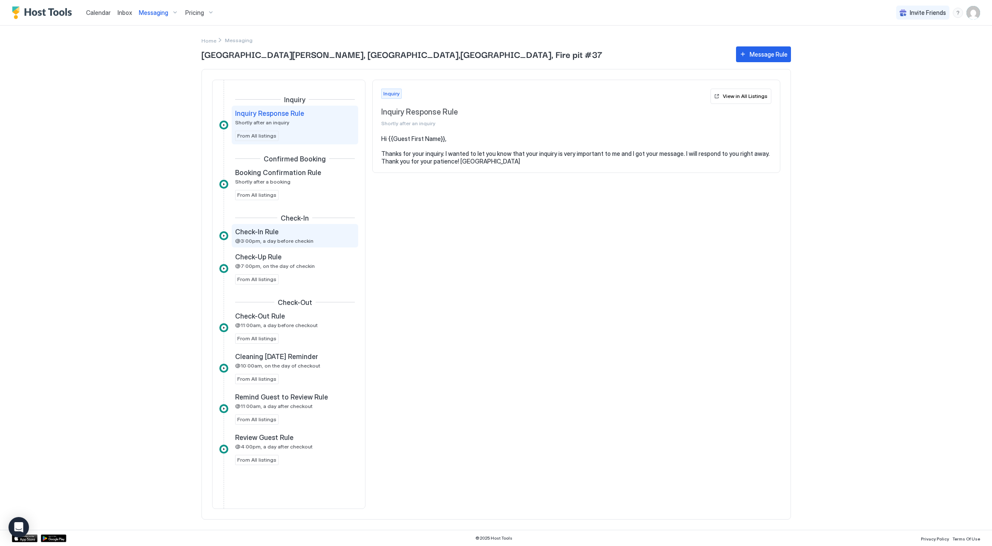
click at [289, 234] on div "Check-In Rule" at bounding box center [289, 232] width 108 height 9
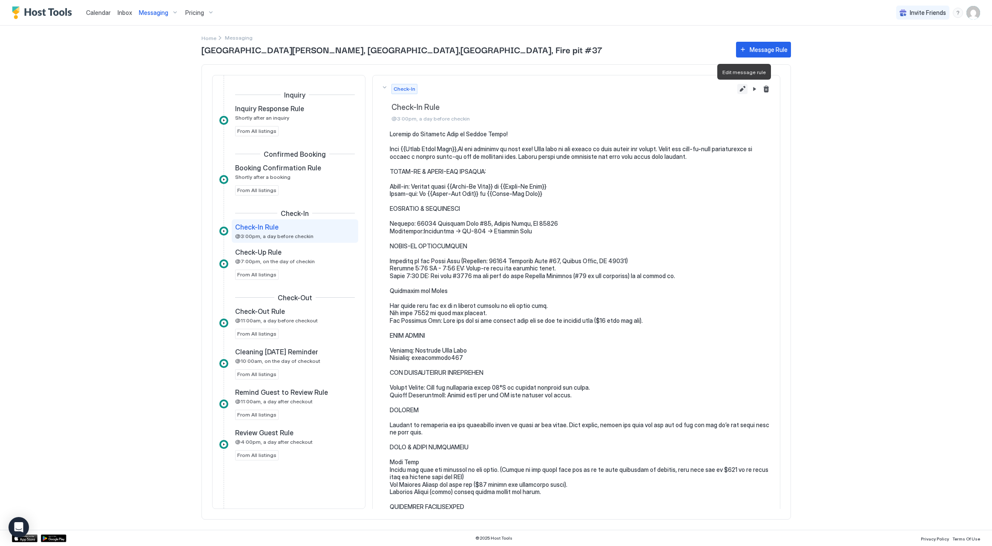
click at [747, 88] on button "Edit message rule" at bounding box center [742, 89] width 10 height 10
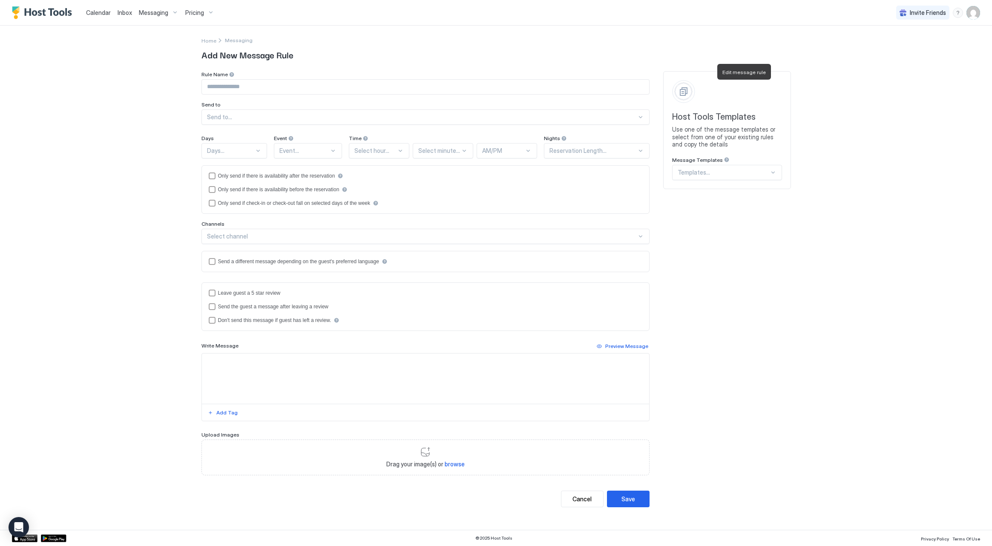
type input "**********"
type textarea "**********"
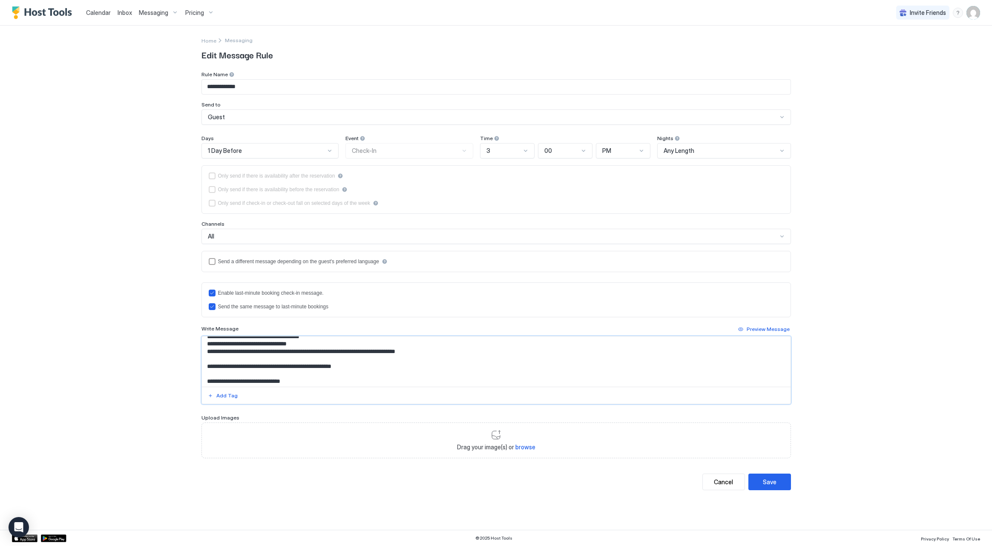
scroll to position [826, 0]
drag, startPoint x: 206, startPoint y: 344, endPoint x: 438, endPoint y: 452, distance: 256.0
click at [444, 460] on div "**********" at bounding box center [497, 280] width 590 height 419
click at [734, 485] on button "Cancel" at bounding box center [724, 482] width 43 height 17
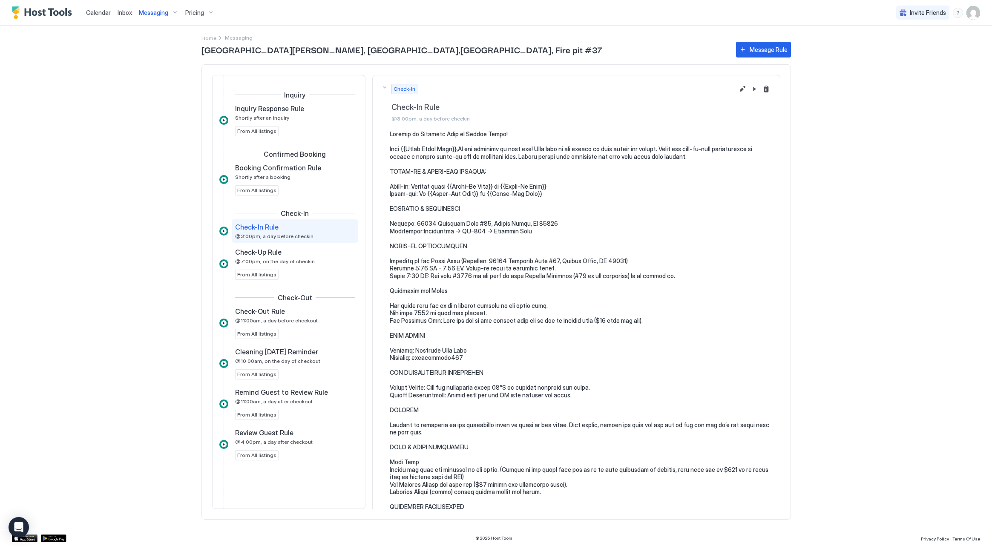
click at [139, 12] on span "Messaging" at bounding box center [153, 13] width 29 height 8
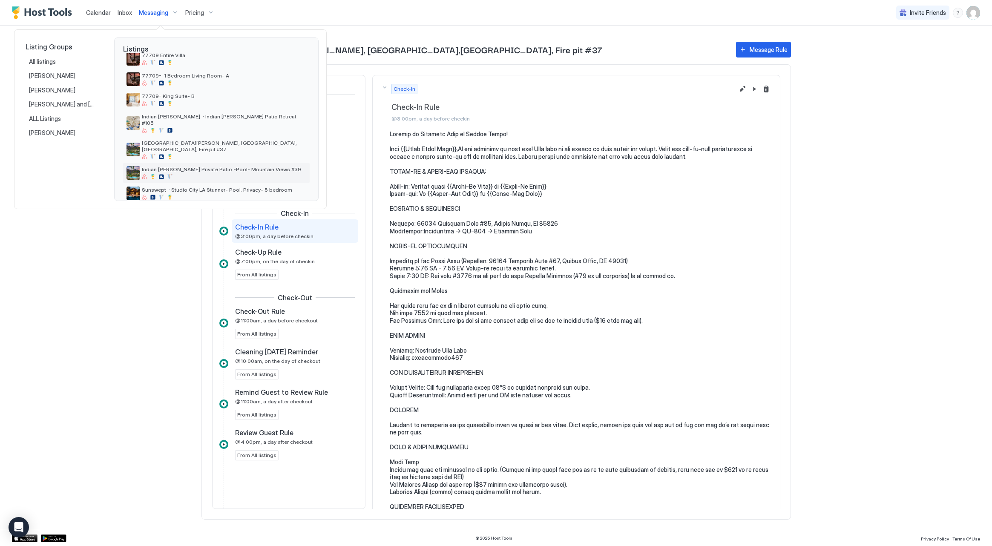
scroll to position [156, 0]
click at [189, 167] on span "Indian [PERSON_NAME] Private Patio -Pool- Mountain Views #39" at bounding box center [224, 170] width 164 height 6
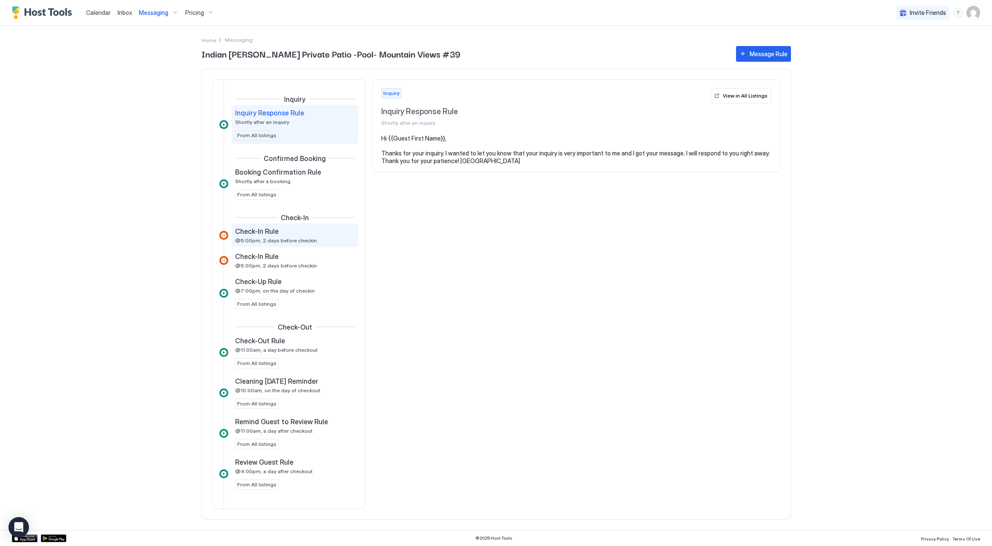
click at [304, 237] on span "@5:00pm, 2 days before checkin" at bounding box center [276, 240] width 82 height 6
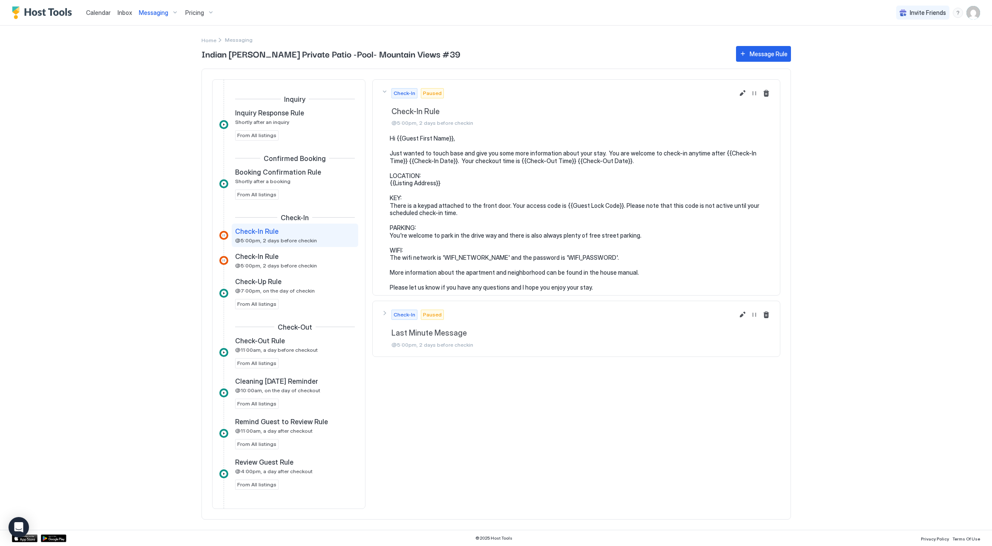
click at [735, 97] on div "Check-In Paused Check-In Rule @5:00pm, 2 days before checkin" at bounding box center [576, 107] width 390 height 38
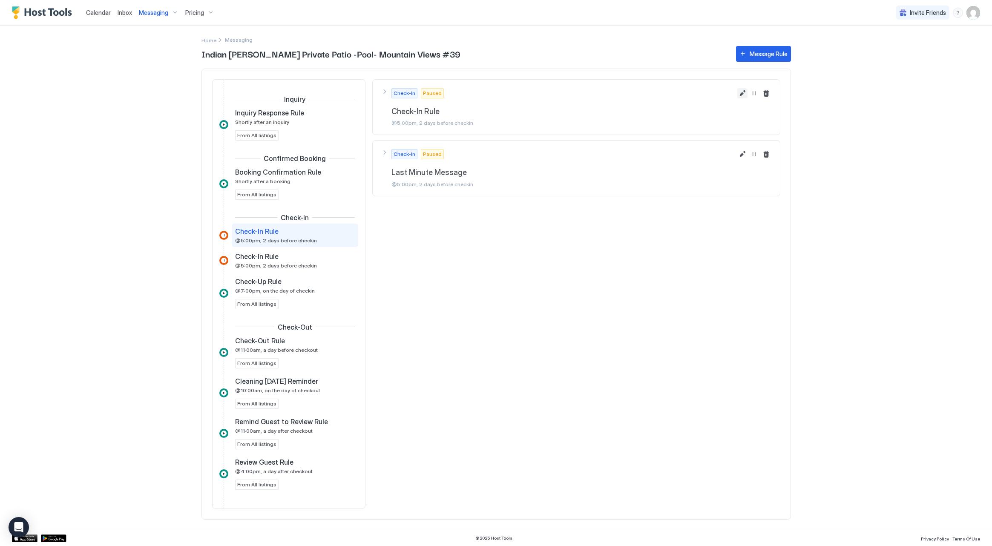
click at [737, 92] on button "Edit message rule" at bounding box center [742, 93] width 10 height 10
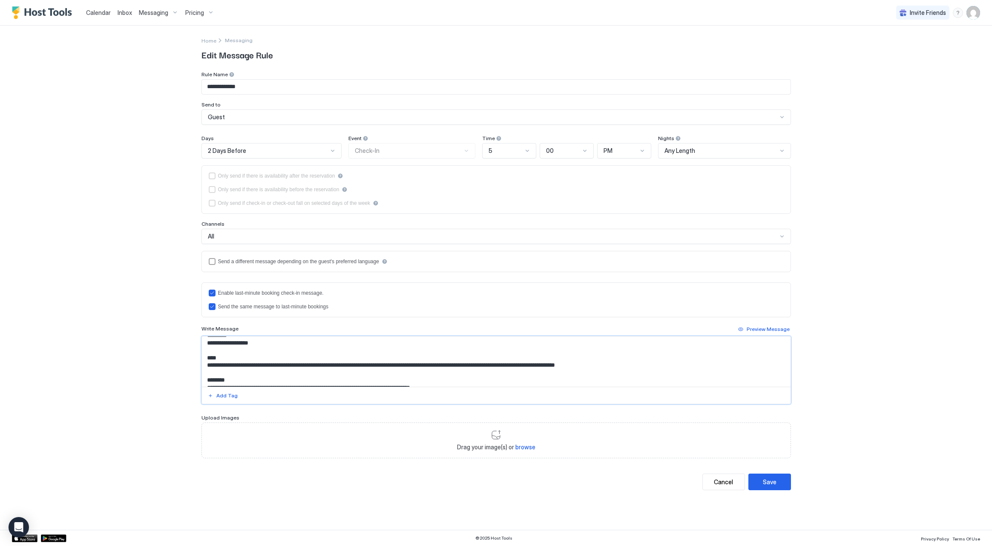
scroll to position [101, 0]
drag, startPoint x: 206, startPoint y: 344, endPoint x: 340, endPoint y: 385, distance: 140.2
click at [333, 443] on div "**********" at bounding box center [497, 264] width 590 height 387
paste textarea "**********"
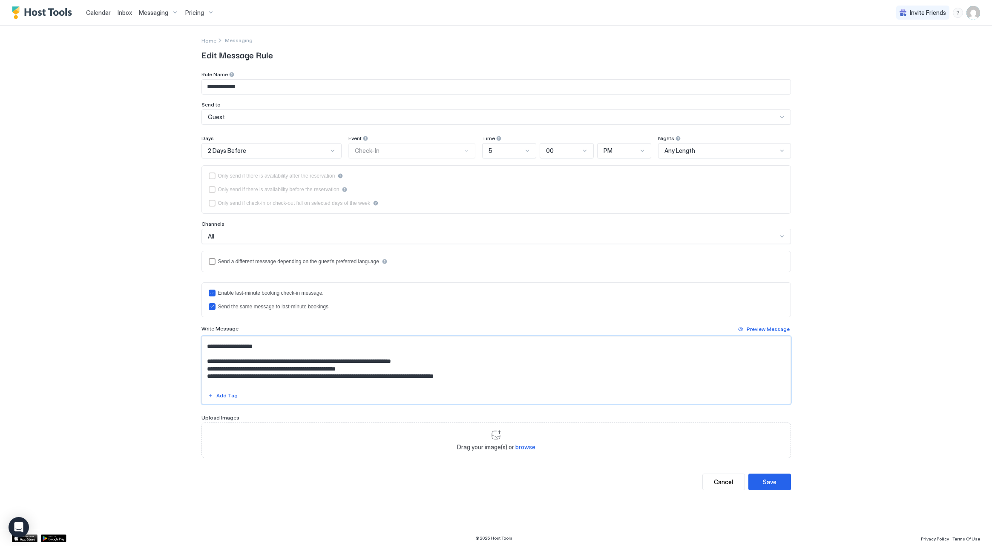
scroll to position [826, 0]
type textarea "**********"
click at [759, 483] on button "Save" at bounding box center [770, 482] width 43 height 17
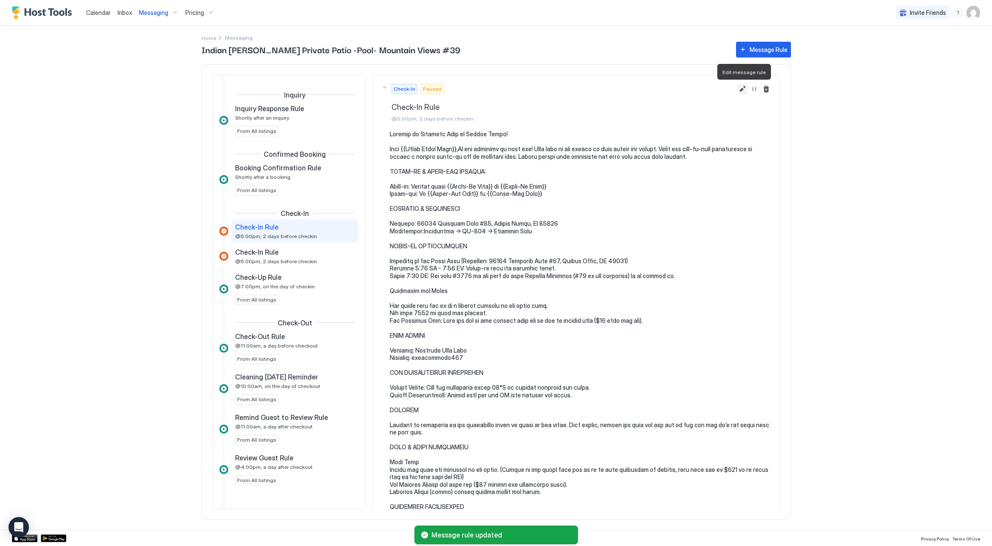
click at [740, 90] on button "Edit message rule" at bounding box center [742, 89] width 10 height 10
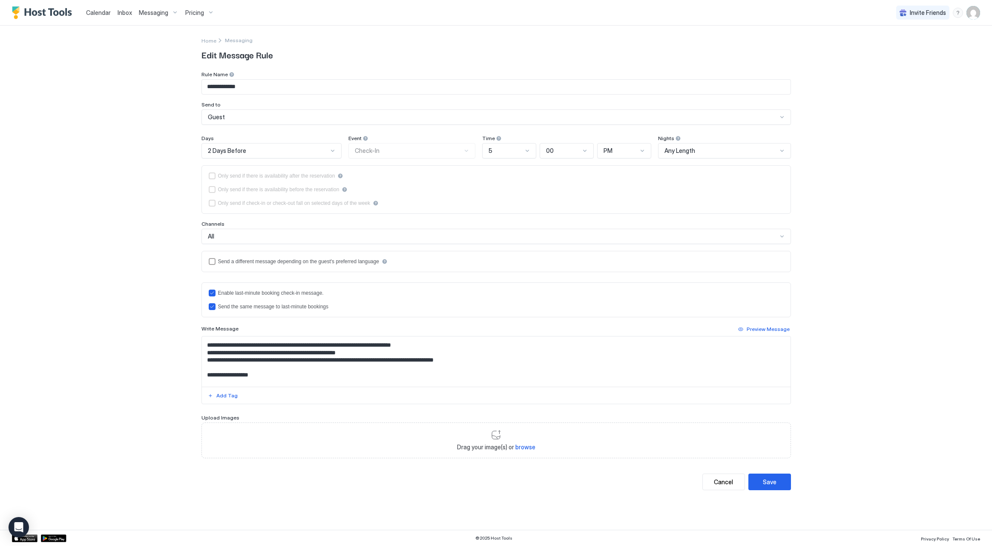
scroll to position [117, 0]
click at [363, 351] on textarea "Input Field" at bounding box center [496, 362] width 589 height 50
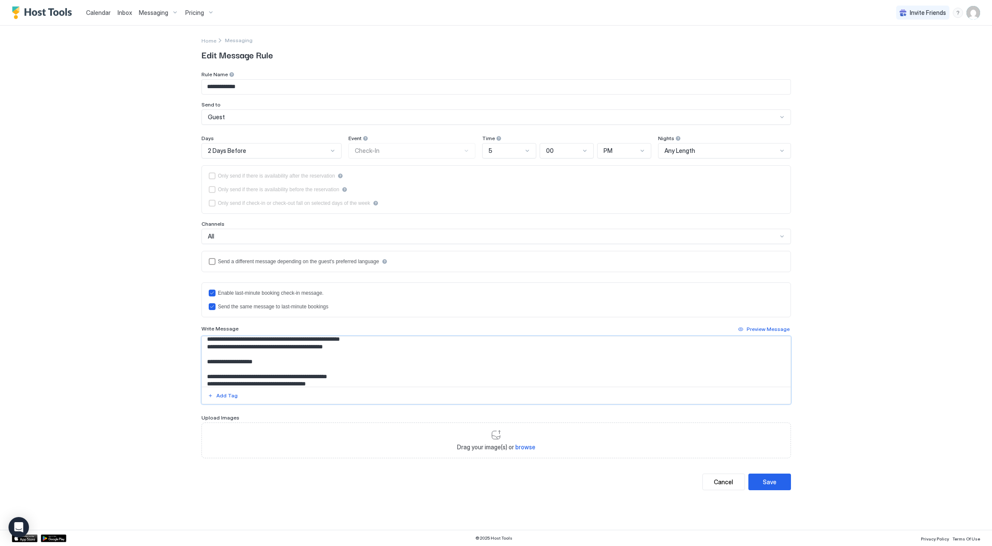
scroll to position [48, 0]
click at [292, 383] on textarea "Input Field" at bounding box center [496, 362] width 589 height 50
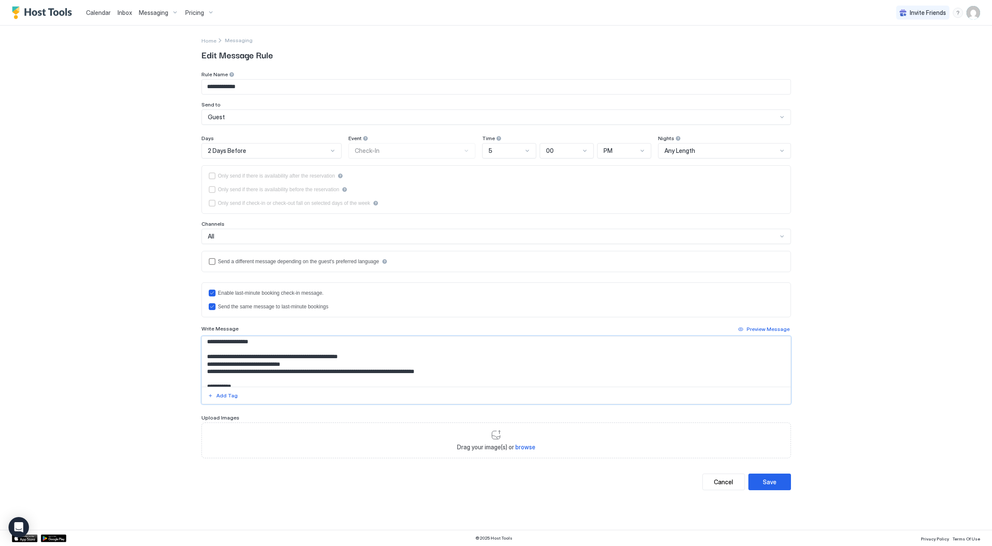
scroll to position [153, 0]
drag, startPoint x: 208, startPoint y: 357, endPoint x: 458, endPoint y: 374, distance: 249.8
click at [458, 374] on textarea "Input Field" at bounding box center [496, 362] width 589 height 50
drag, startPoint x: 295, startPoint y: 368, endPoint x: 252, endPoint y: 368, distance: 43.5
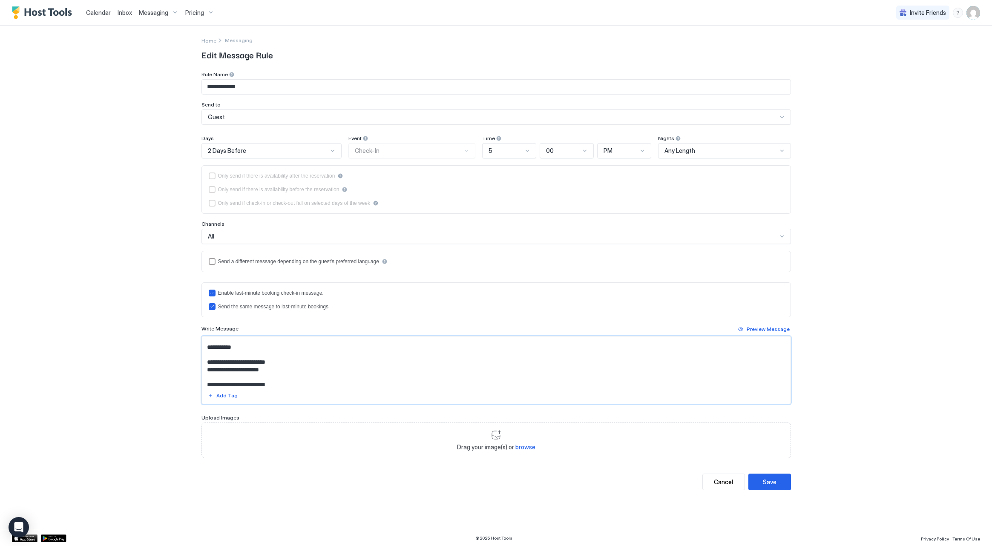
click at [252, 368] on textarea "Input Field" at bounding box center [496, 362] width 589 height 50
click at [263, 361] on textarea "Input Field" at bounding box center [496, 362] width 589 height 50
drag, startPoint x: 287, startPoint y: 362, endPoint x: 234, endPoint y: 363, distance: 52.8
click at [234, 363] on textarea "Input Field" at bounding box center [496, 362] width 589 height 50
drag, startPoint x: 279, startPoint y: 369, endPoint x: 255, endPoint y: 376, distance: 25.6
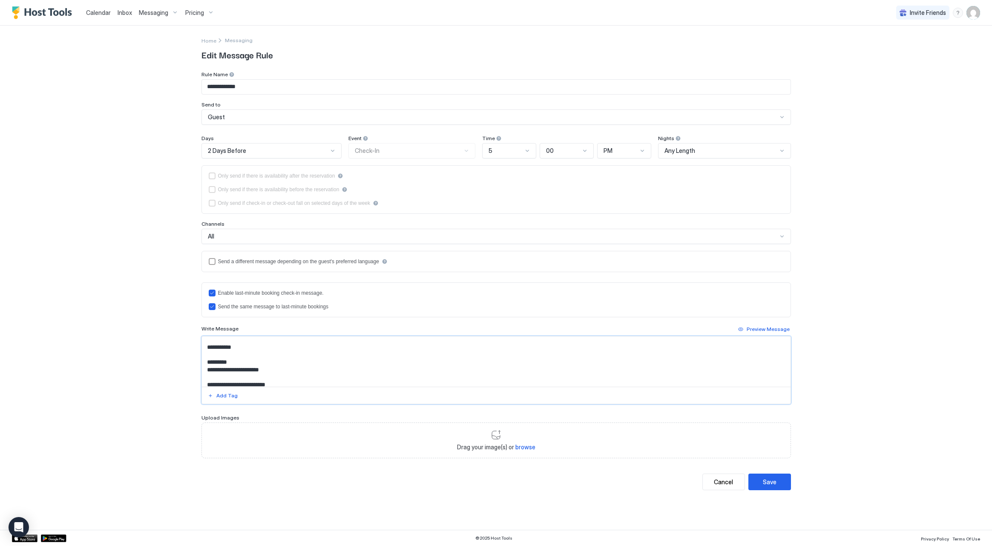
click at [235, 370] on textarea "Input Field" at bounding box center [496, 362] width 589 height 50
type textarea "**********"
click at [785, 482] on button "Save" at bounding box center [770, 482] width 43 height 17
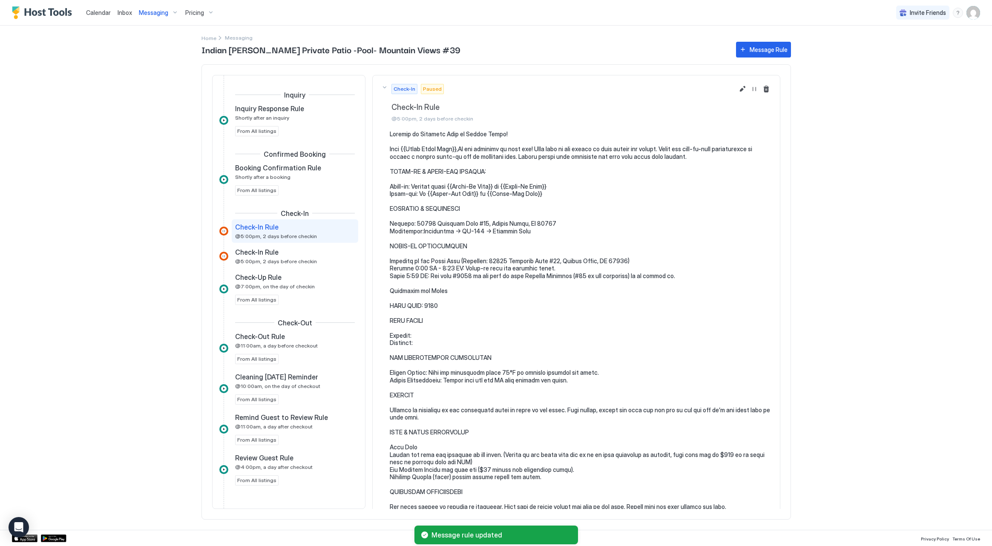
click at [153, 15] on span "Messaging" at bounding box center [153, 13] width 29 height 8
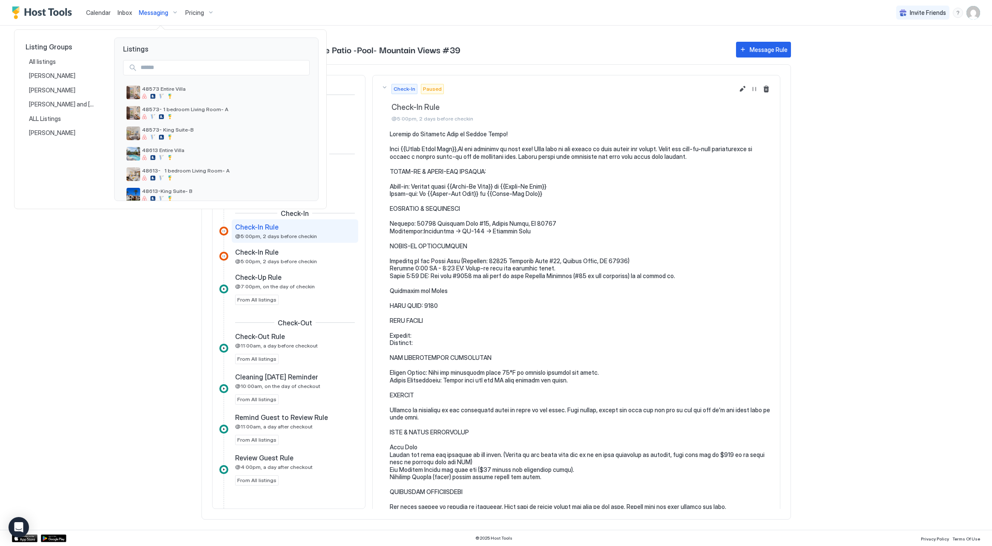
click at [743, 89] on div at bounding box center [496, 273] width 992 height 546
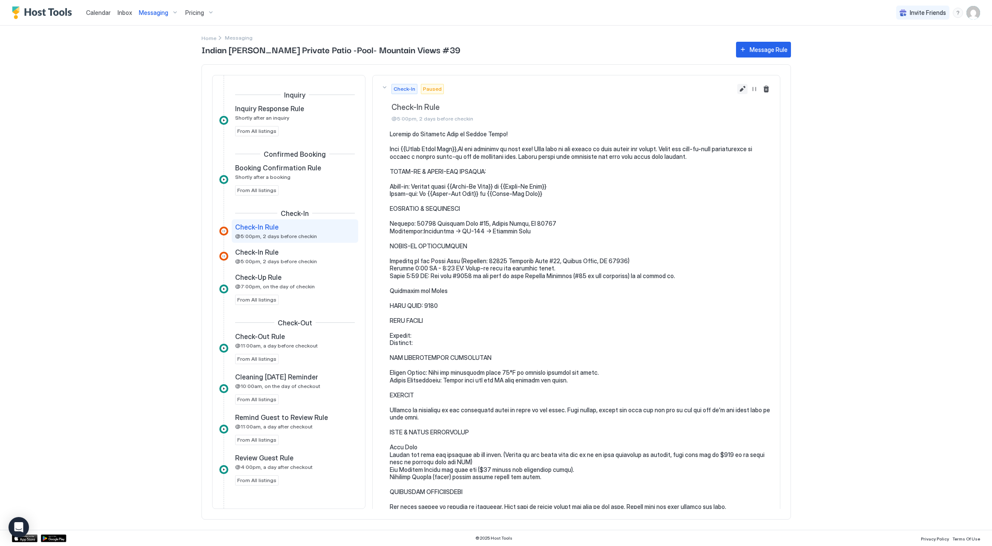
click at [743, 88] on button "Edit message rule" at bounding box center [742, 89] width 10 height 10
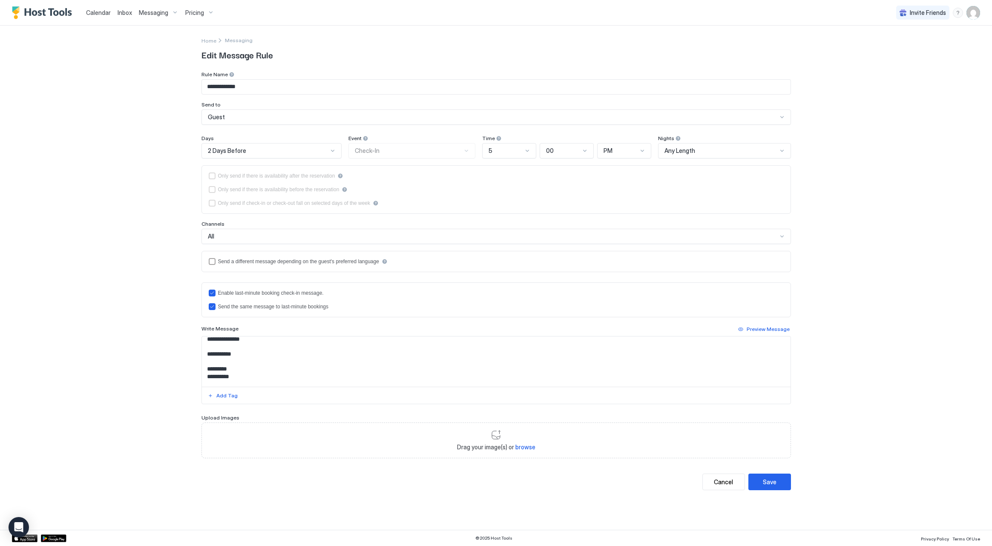
scroll to position [168, 0]
drag, startPoint x: 237, startPoint y: 379, endPoint x: 207, endPoint y: 373, distance: 30.4
click at [197, 371] on div "**********" at bounding box center [497, 263] width 614 height 475
paste textarea "**********"
click at [230, 372] on textarea "Input Field" at bounding box center [496, 362] width 589 height 50
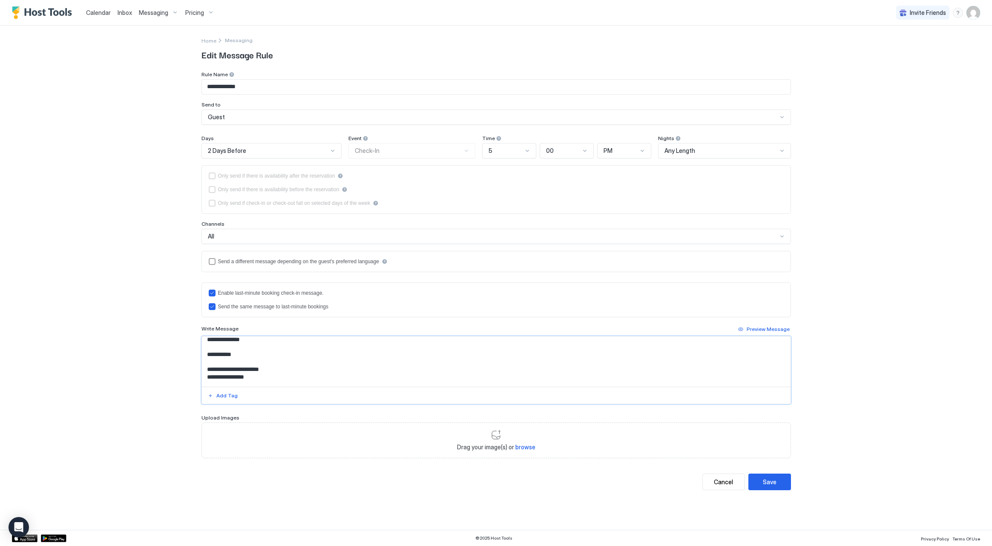
click at [233, 382] on textarea "Input Field" at bounding box center [496, 362] width 589 height 50
click at [232, 379] on textarea "Input Field" at bounding box center [496, 362] width 589 height 50
click at [279, 368] on textarea "Input Field" at bounding box center [496, 362] width 589 height 50
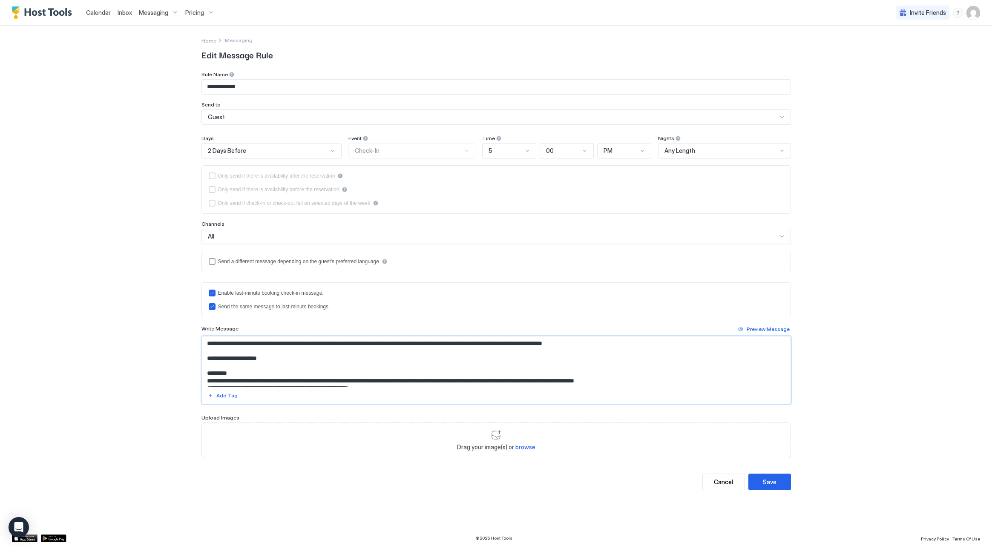
drag, startPoint x: 586, startPoint y: 345, endPoint x: 370, endPoint y: 345, distance: 216.0
click at [370, 345] on textarea "Input Field" at bounding box center [496, 362] width 589 height 50
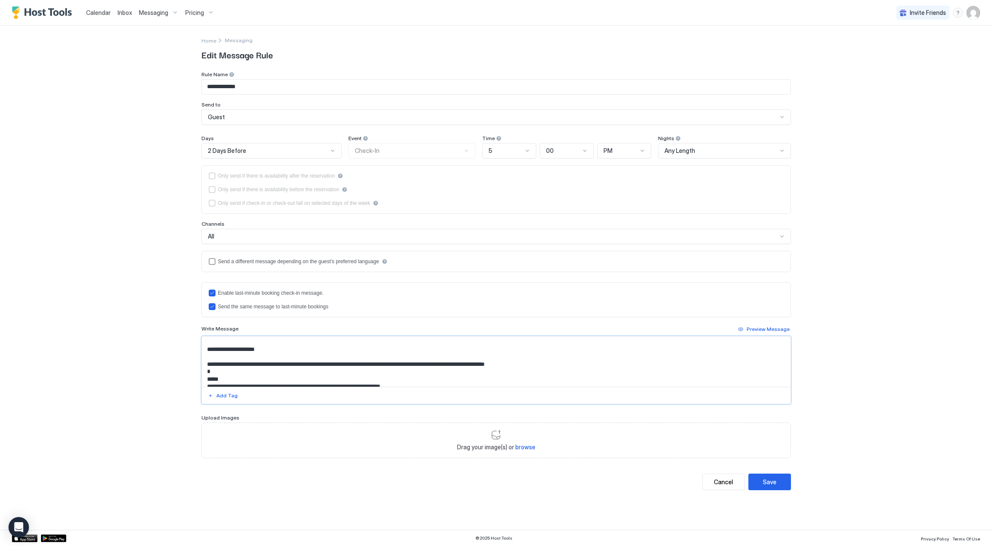
scroll to position [330, 0]
drag, startPoint x: 550, startPoint y: 366, endPoint x: 196, endPoint y: 346, distance: 354.6
click at [196, 346] on div "**********" at bounding box center [497, 263] width 614 height 475
drag, startPoint x: 396, startPoint y: 355, endPoint x: 205, endPoint y: 354, distance: 190.9
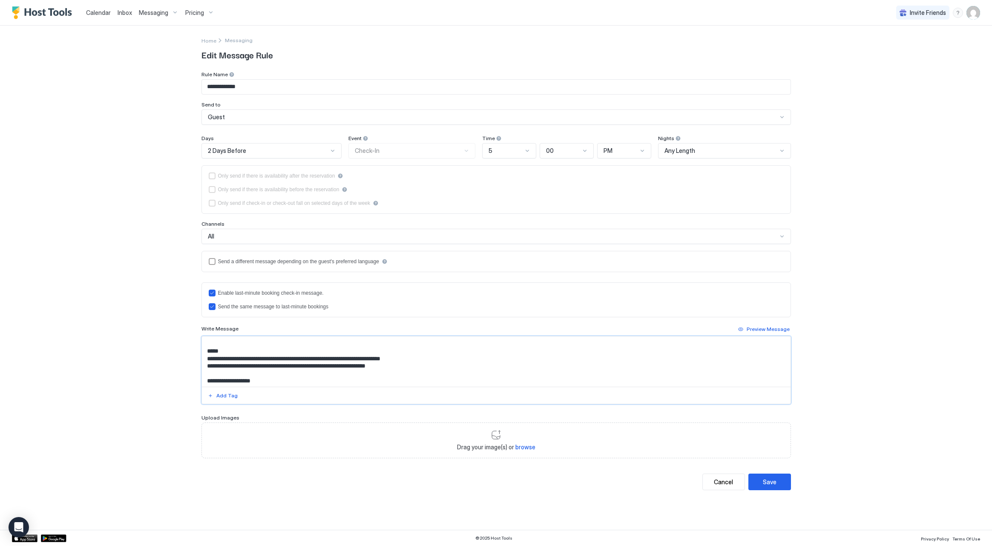
click at [205, 354] on textarea "Input Field" at bounding box center [496, 362] width 589 height 50
drag, startPoint x: 394, startPoint y: 363, endPoint x: 204, endPoint y: 363, distance: 190.0
click at [203, 363] on textarea "Input Field" at bounding box center [496, 362] width 589 height 50
click at [206, 363] on textarea "Input Field" at bounding box center [496, 362] width 589 height 50
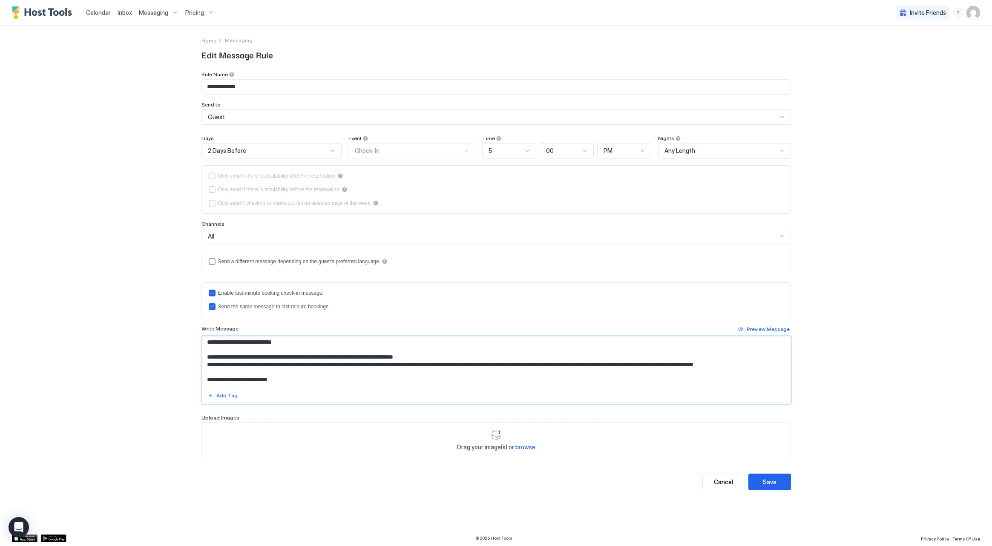
scroll to position [388, 0]
click at [389, 355] on textarea "Input Field" at bounding box center [496, 362] width 589 height 50
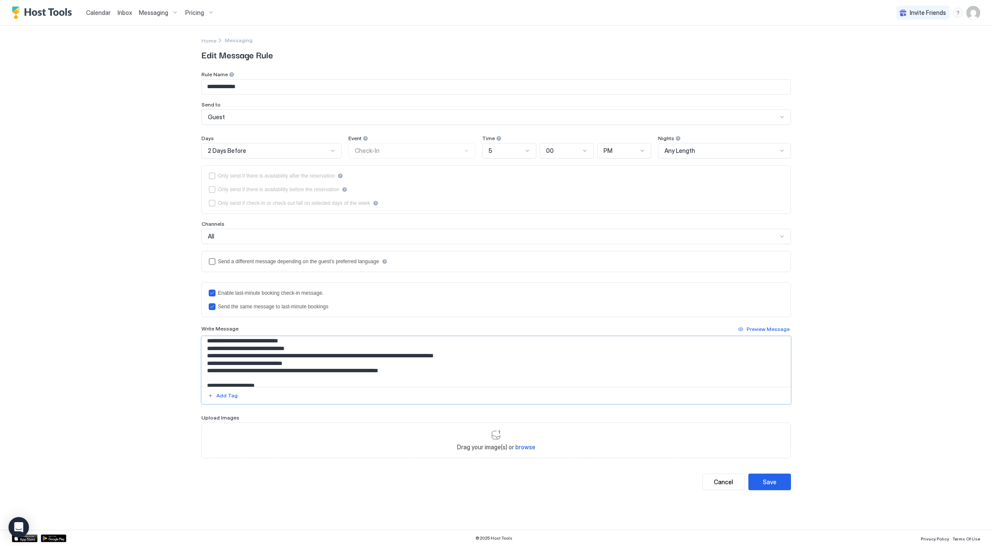
scroll to position [451, 0]
drag, startPoint x: 296, startPoint y: 363, endPoint x: 185, endPoint y: 361, distance: 111.2
click at [185, 361] on div "**********" at bounding box center [496, 273] width 992 height 546
type textarea "**********"
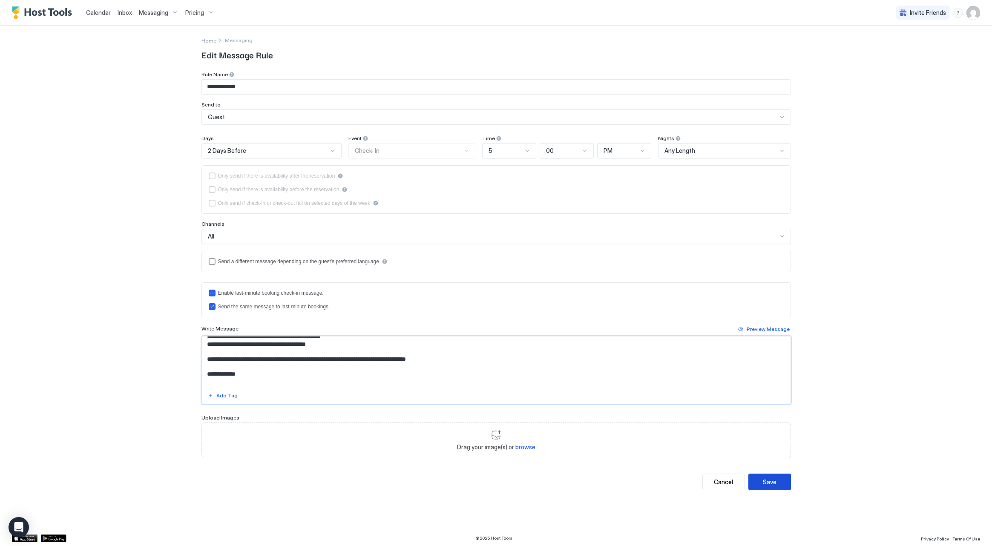
click at [769, 481] on div "Save" at bounding box center [770, 482] width 14 height 9
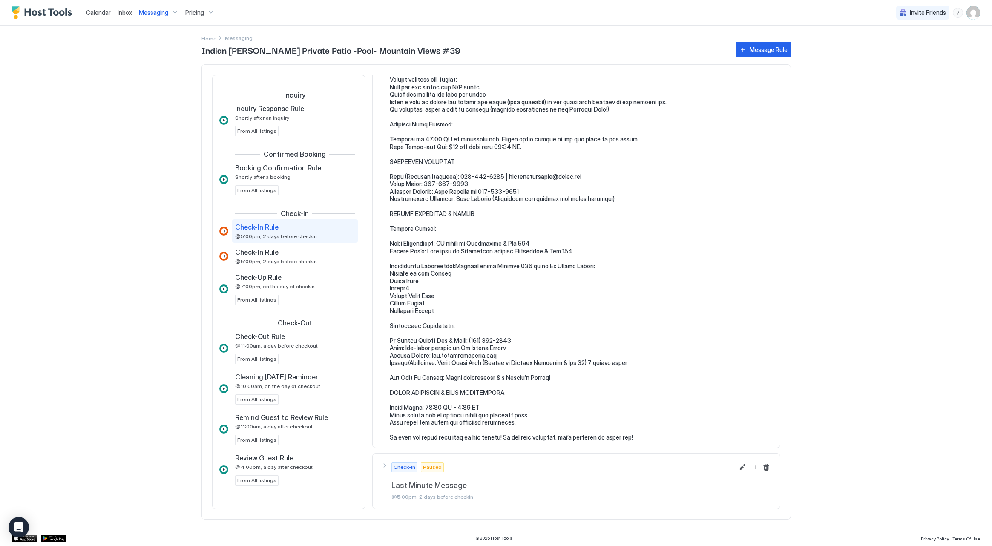
scroll to position [524, 0]
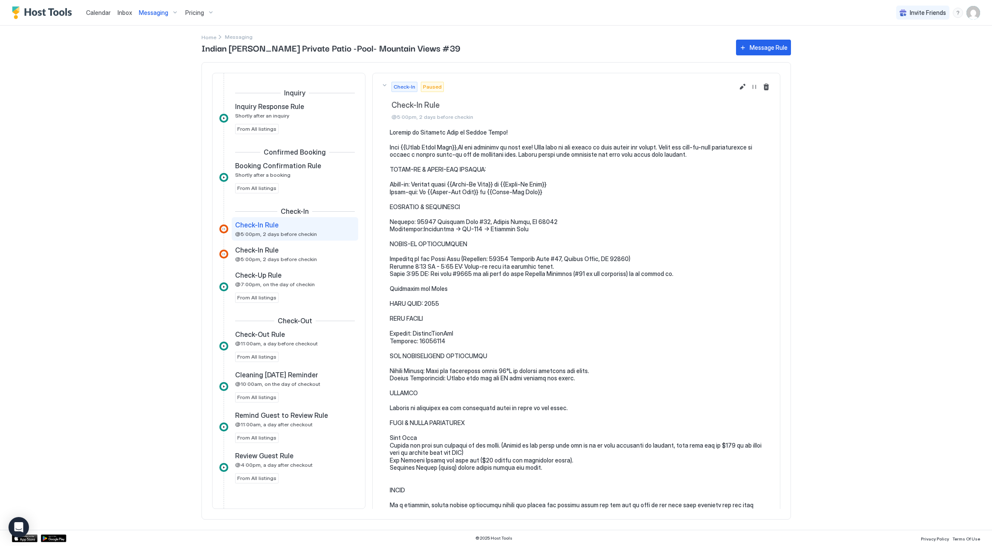
scroll to position [0, 0]
click at [741, 87] on button "Edit message rule" at bounding box center [742, 87] width 10 height 10
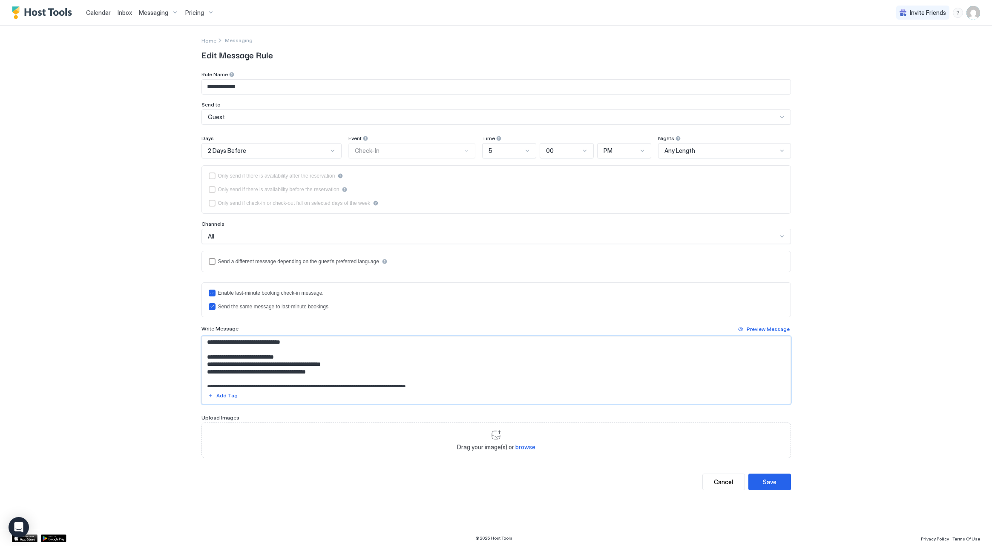
scroll to position [782, 0]
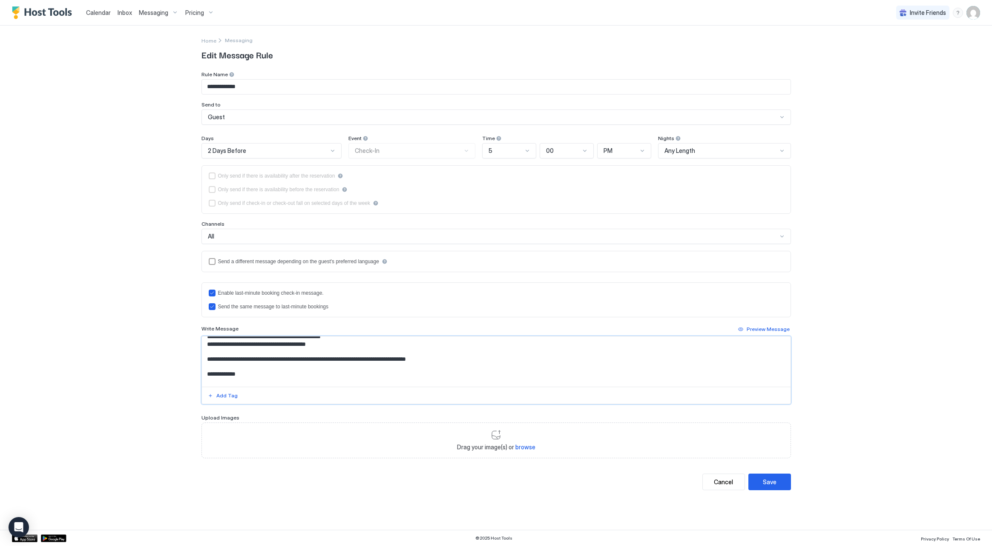
drag, startPoint x: 206, startPoint y: 341, endPoint x: 402, endPoint y: 409, distance: 207.4
click at [402, 409] on div "**********" at bounding box center [497, 264] width 590 height 387
click at [778, 476] on button "Save" at bounding box center [770, 482] width 43 height 17
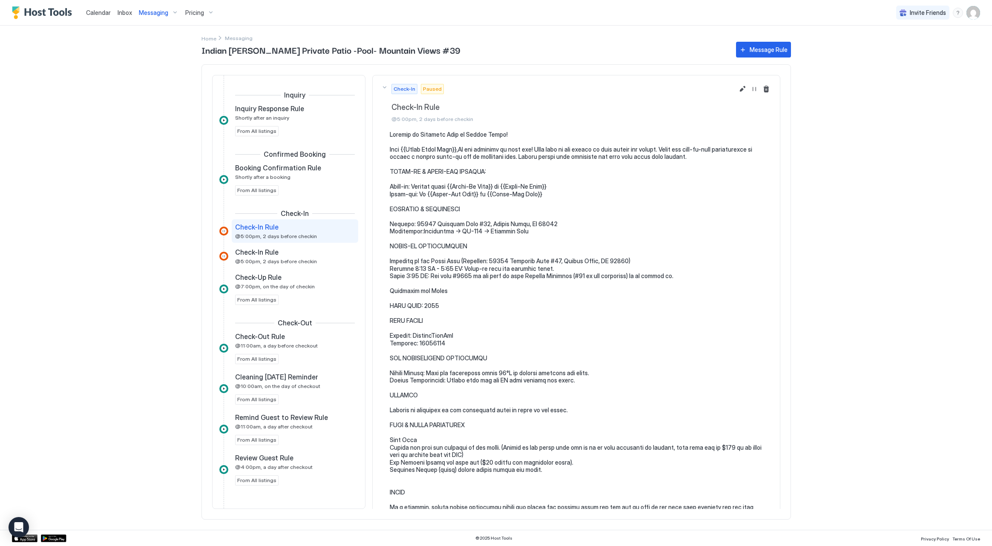
click at [735, 89] on div "Check-In Paused Check-In Rule @5:00pm, 2 days before checkin" at bounding box center [576, 103] width 390 height 38
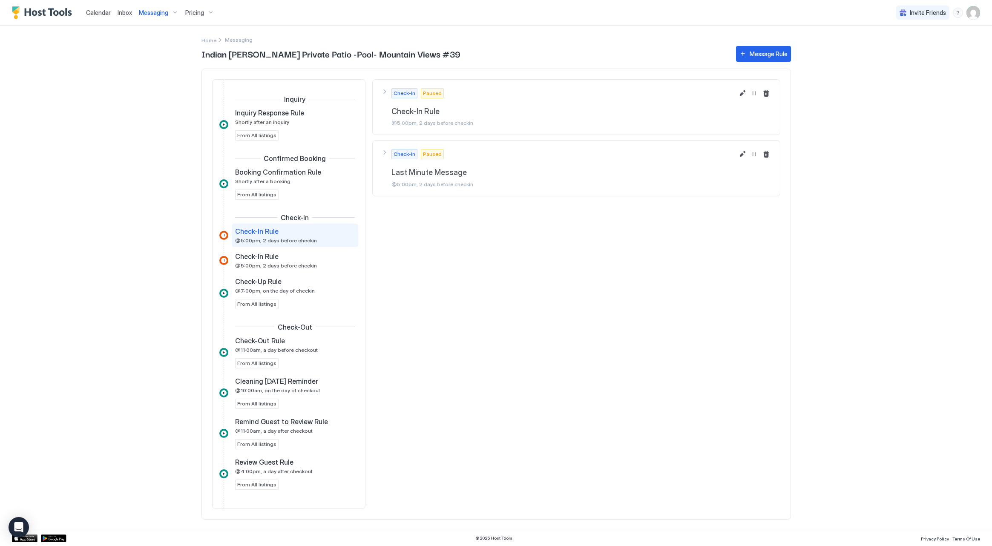
click at [526, 103] on div "Check-In Paused Check-In Rule @5:00pm, 2 days before checkin" at bounding box center [563, 107] width 343 height 38
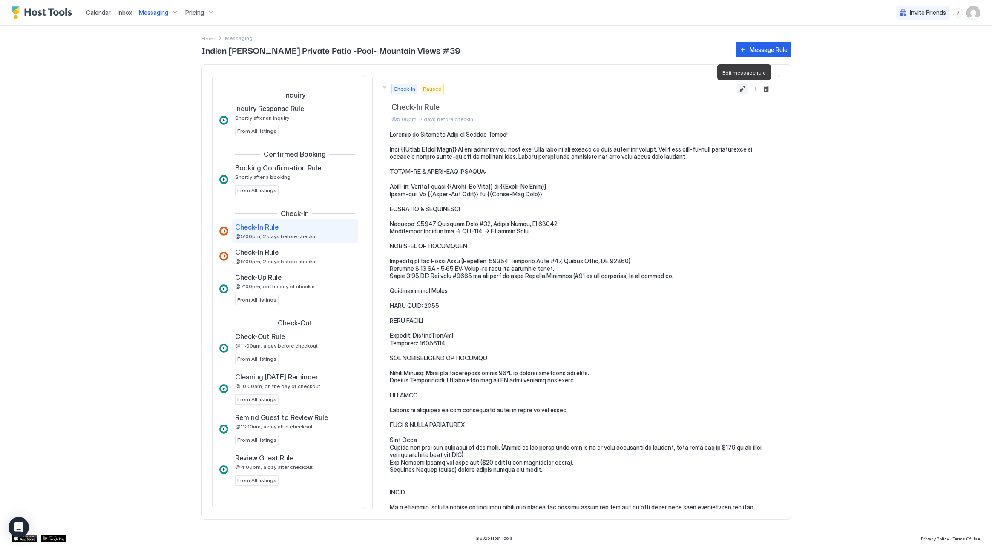
click at [746, 90] on button "Edit message rule" at bounding box center [742, 89] width 10 height 10
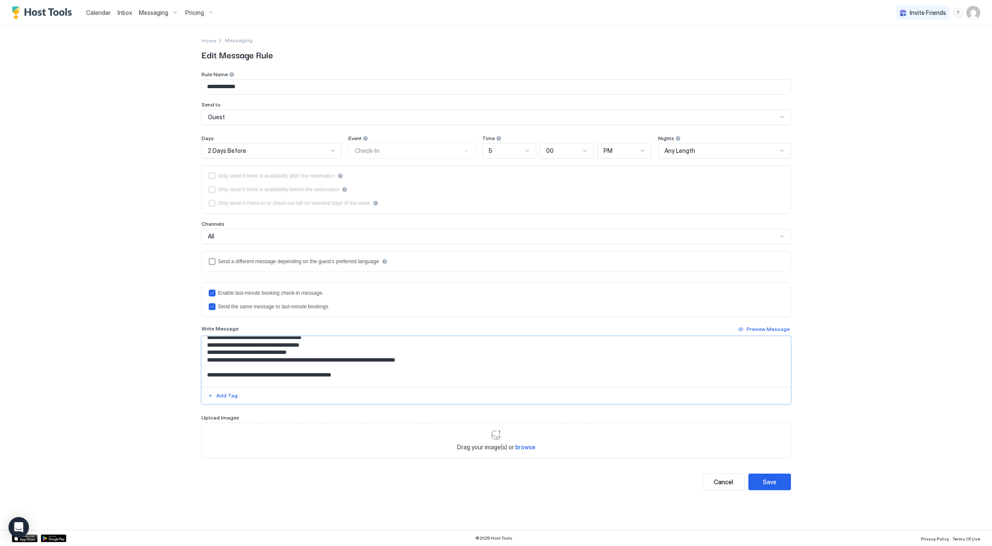
scroll to position [782, 0]
drag, startPoint x: 207, startPoint y: 346, endPoint x: 311, endPoint y: 436, distance: 137.7
click at [311, 436] on div "**********" at bounding box center [497, 264] width 590 height 387
paste textarea "**********"
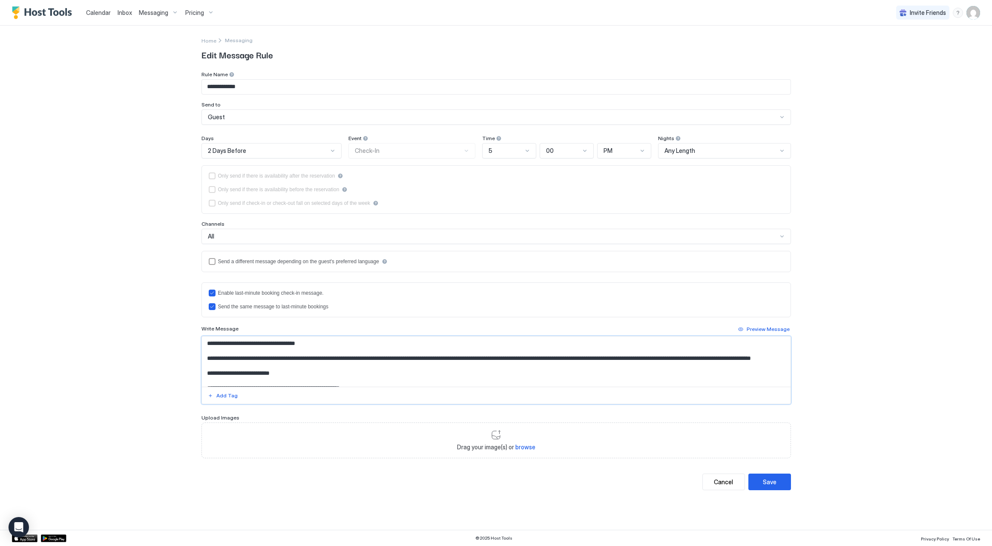
scroll to position [782, 0]
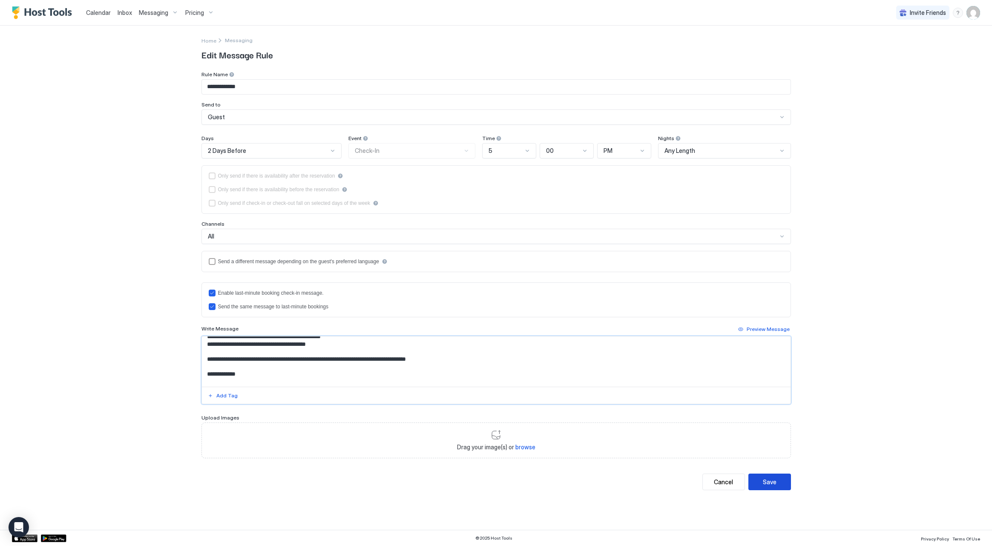
type textarea "**********"
click at [783, 483] on button "Save" at bounding box center [770, 482] width 43 height 17
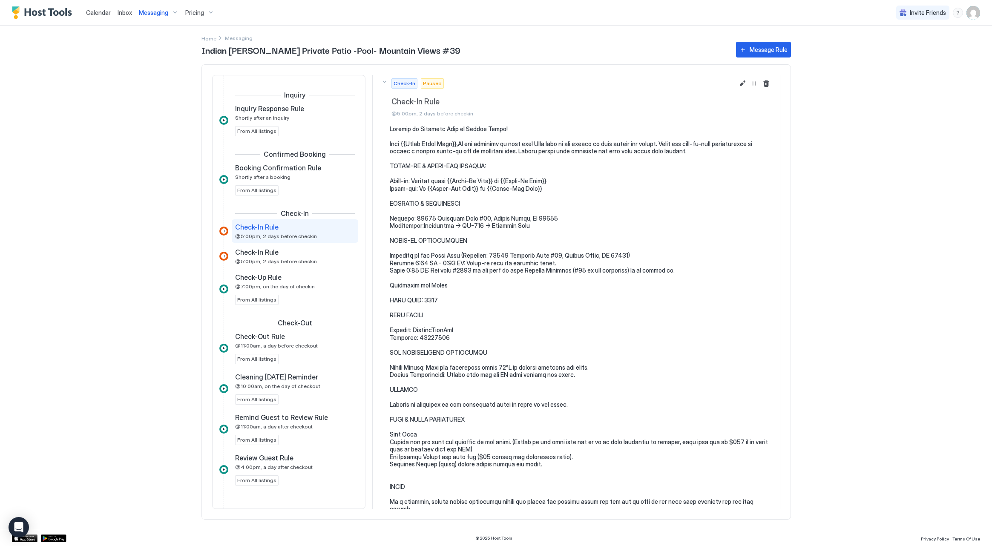
scroll to position [7, 0]
click at [741, 82] on button "Edit message rule" at bounding box center [742, 82] width 10 height 10
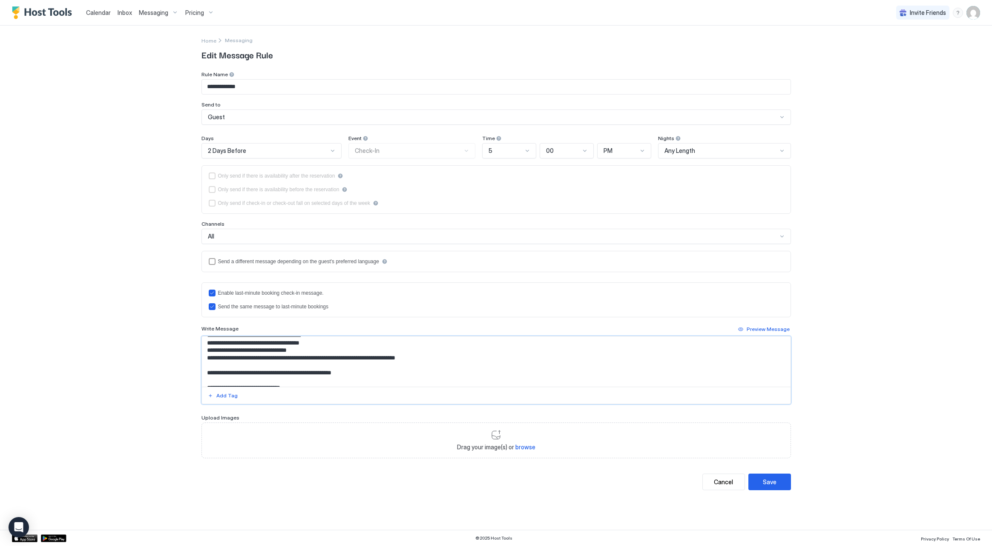
scroll to position [782, 0]
drag, startPoint x: 207, startPoint y: 345, endPoint x: 429, endPoint y: 405, distance: 230.8
click at [429, 405] on div "**********" at bounding box center [497, 264] width 590 height 387
click at [710, 481] on button "Cancel" at bounding box center [724, 482] width 43 height 17
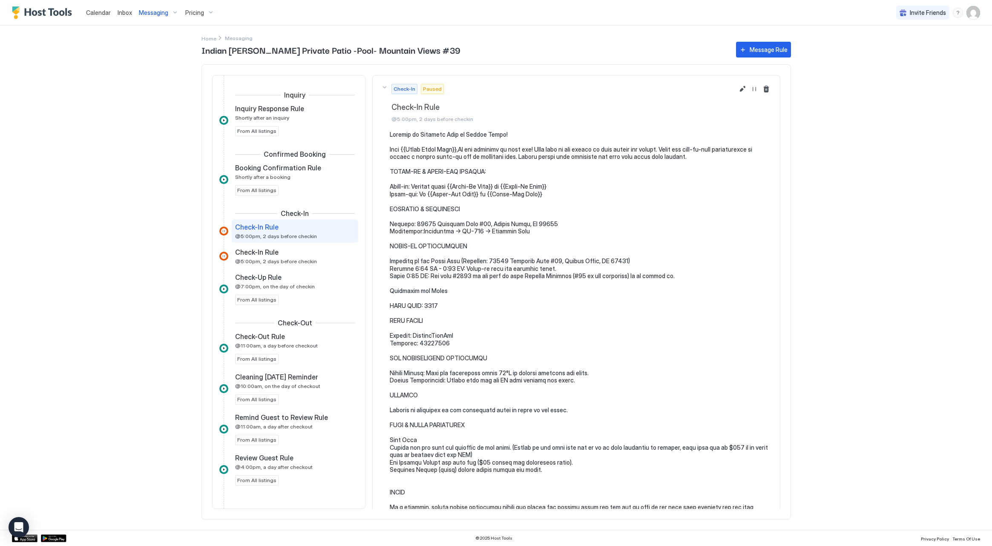
click at [141, 7] on div "Messaging" at bounding box center [158, 13] width 46 height 14
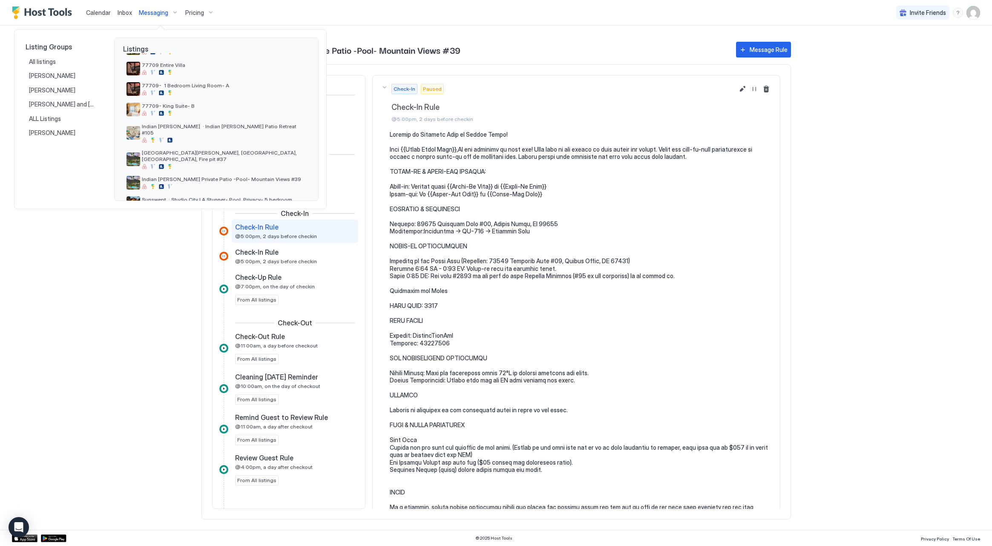
scroll to position [148, 0]
click at [205, 127] on span "Indian [PERSON_NAME] · Indian [PERSON_NAME] Patio Retreat #105" at bounding box center [224, 127] width 164 height 13
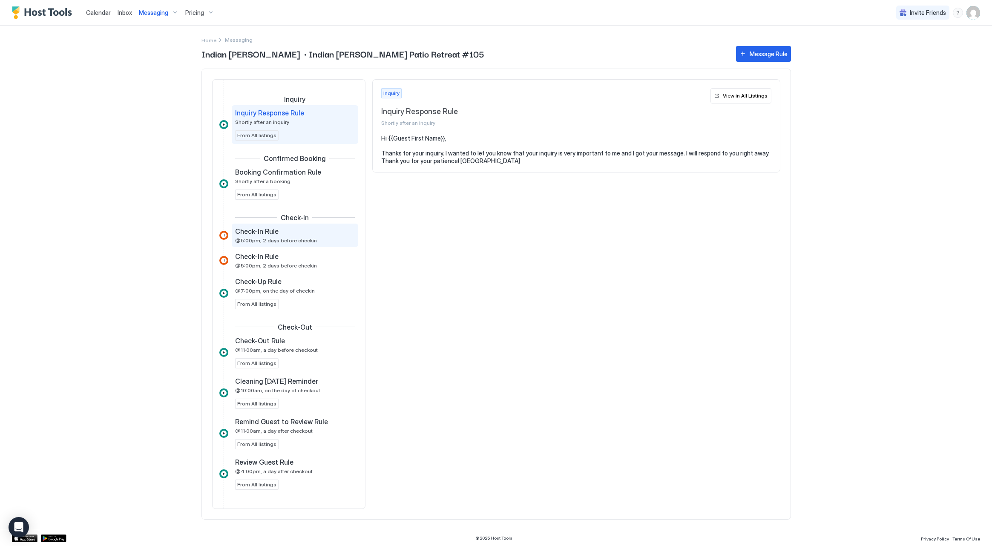
click at [285, 231] on div "Check-In Rule" at bounding box center [289, 231] width 108 height 9
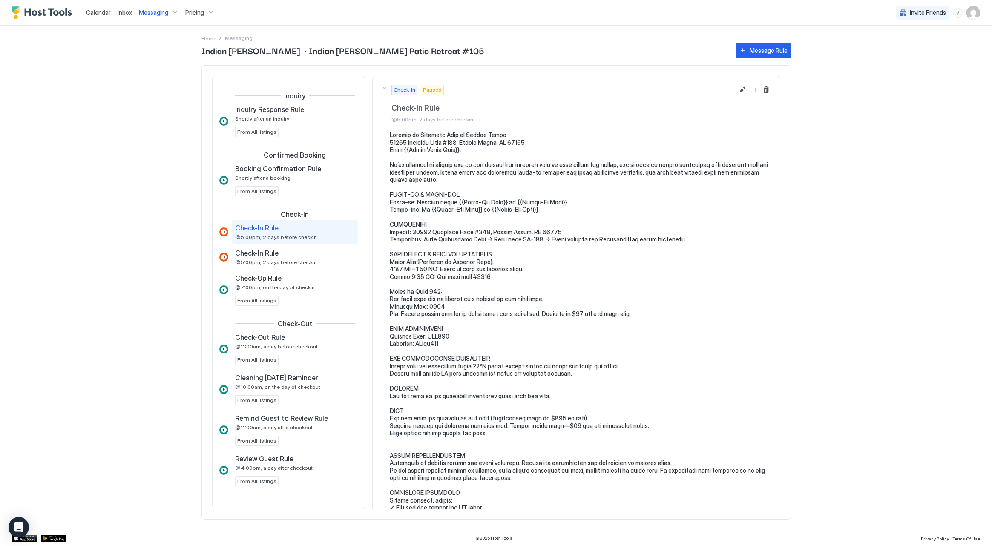
click at [98, 12] on span "Calendar" at bounding box center [98, 12] width 25 height 7
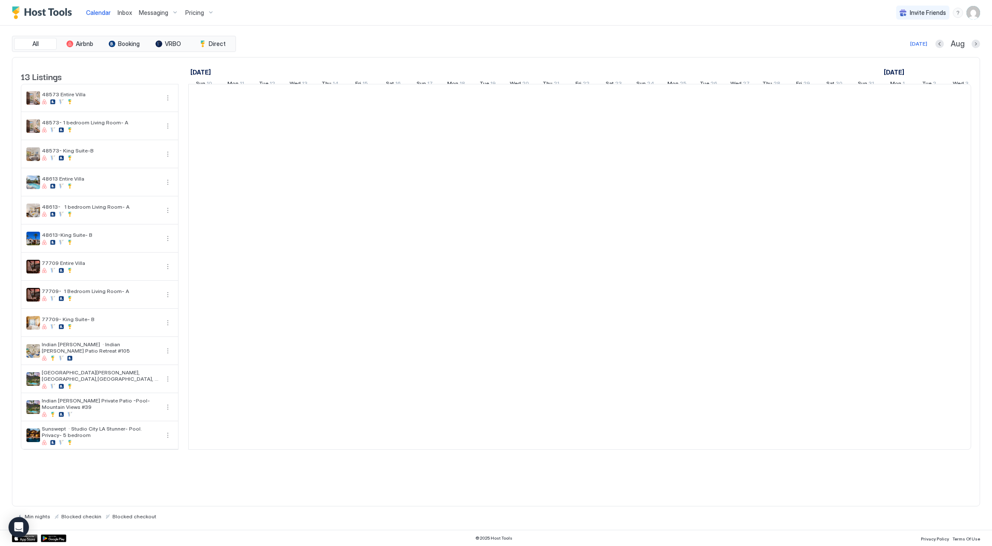
scroll to position [0, 473]
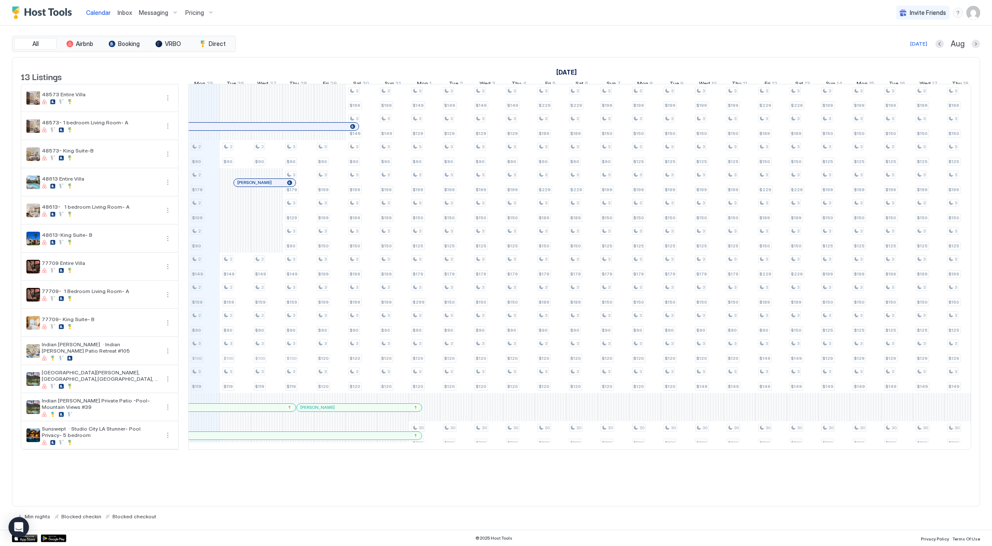
click at [196, 14] on span "Pricing" at bounding box center [194, 13] width 19 height 8
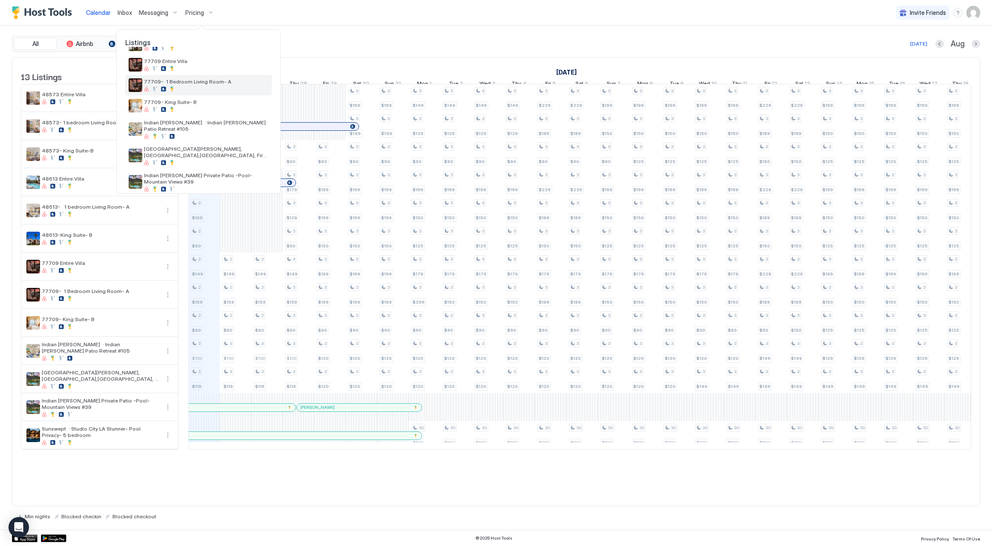
scroll to position [146, 0]
click at [202, 144] on span "[GEOGRAPHIC_DATA][PERSON_NAME], [GEOGRAPHIC_DATA],[GEOGRAPHIC_DATA], Fire pit #…" at bounding box center [206, 150] width 124 height 13
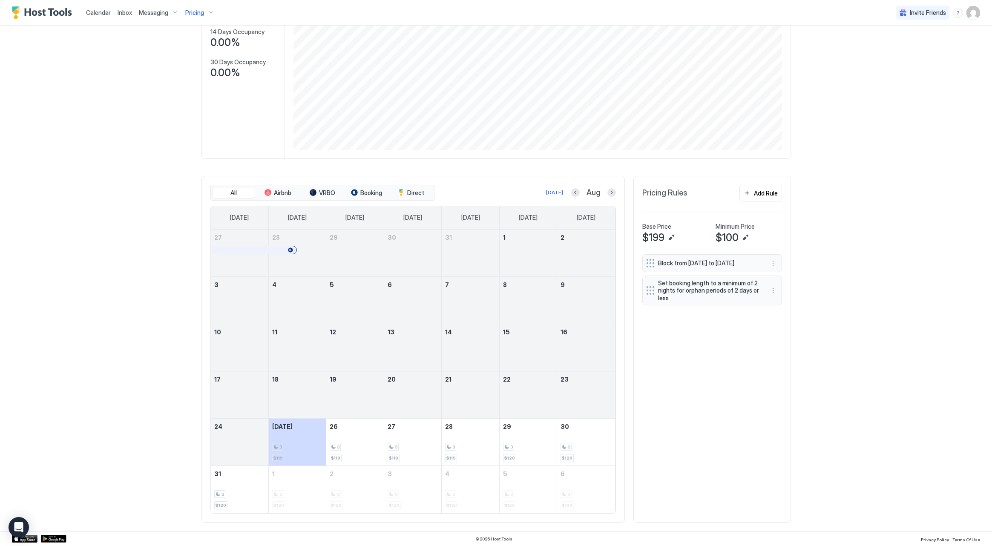
scroll to position [109, 0]
click at [101, 16] on span "Calendar" at bounding box center [98, 12] width 25 height 7
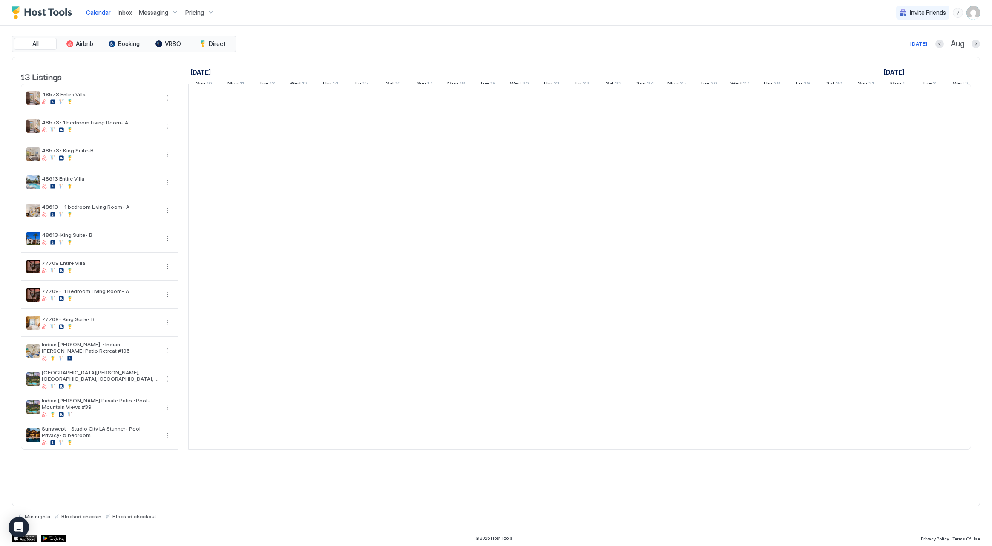
scroll to position [0, 473]
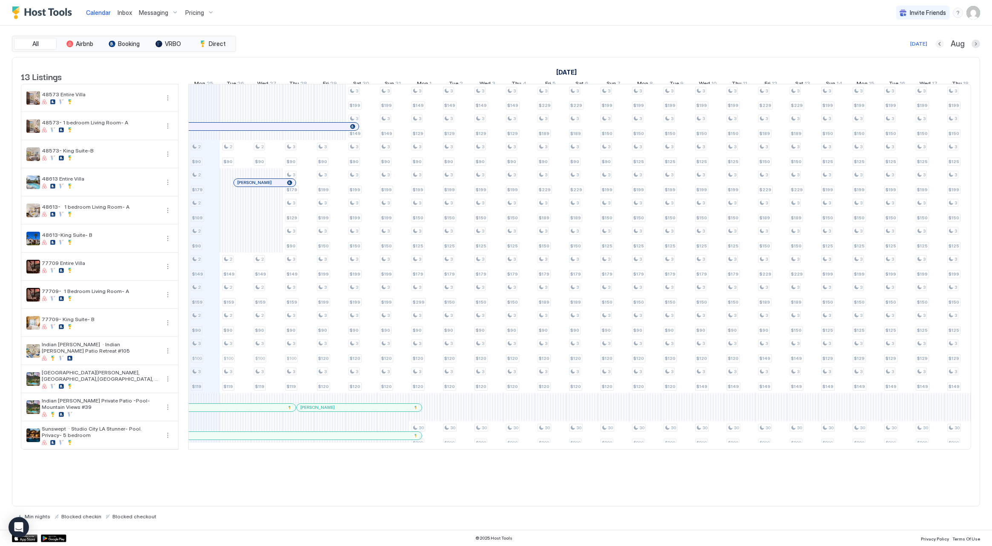
click at [940, 45] on button "Previous month" at bounding box center [940, 44] width 9 height 9
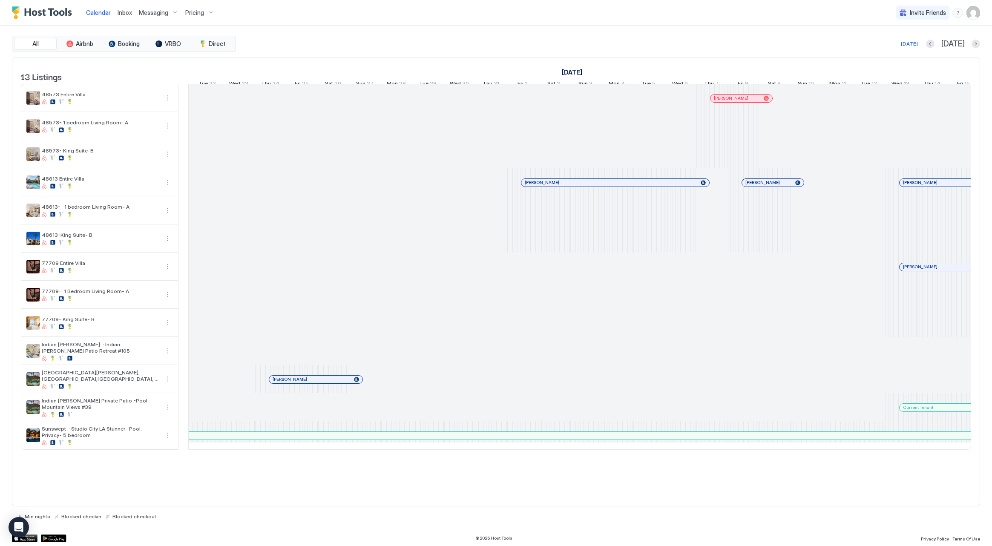
scroll to position [0, 375]
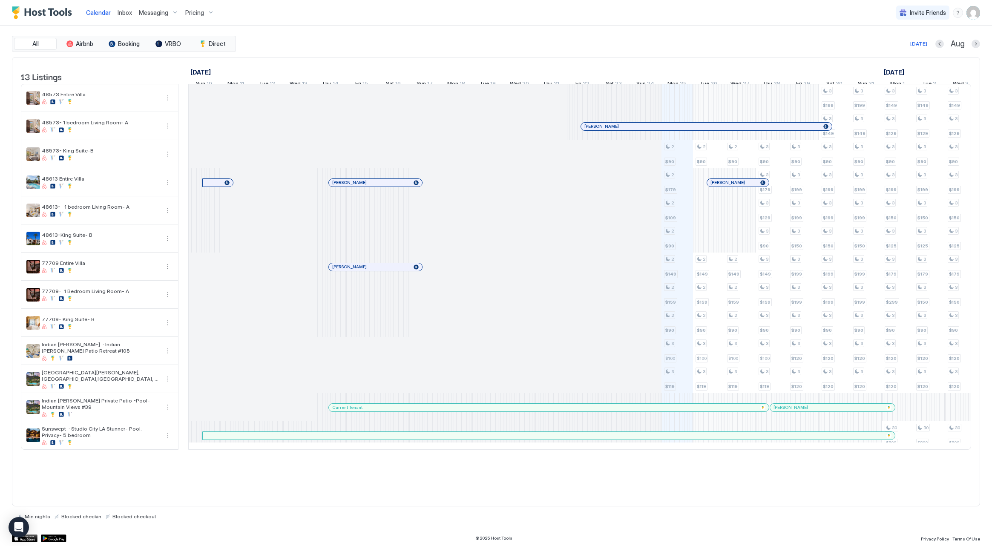
scroll to position [0, 473]
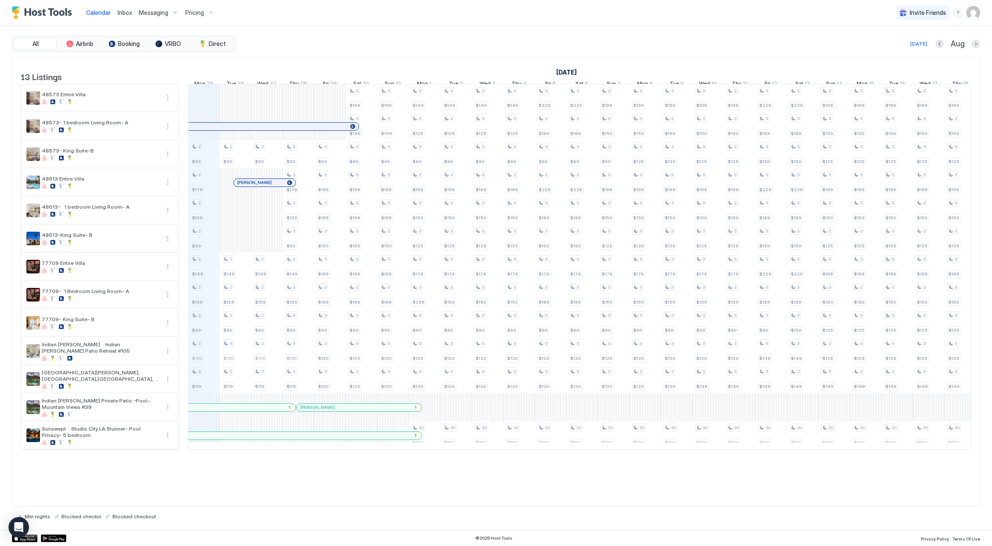
click at [974, 14] on img "User profile" at bounding box center [974, 13] width 14 height 14
click at [903, 47] on span "Settings" at bounding box center [896, 48] width 23 height 8
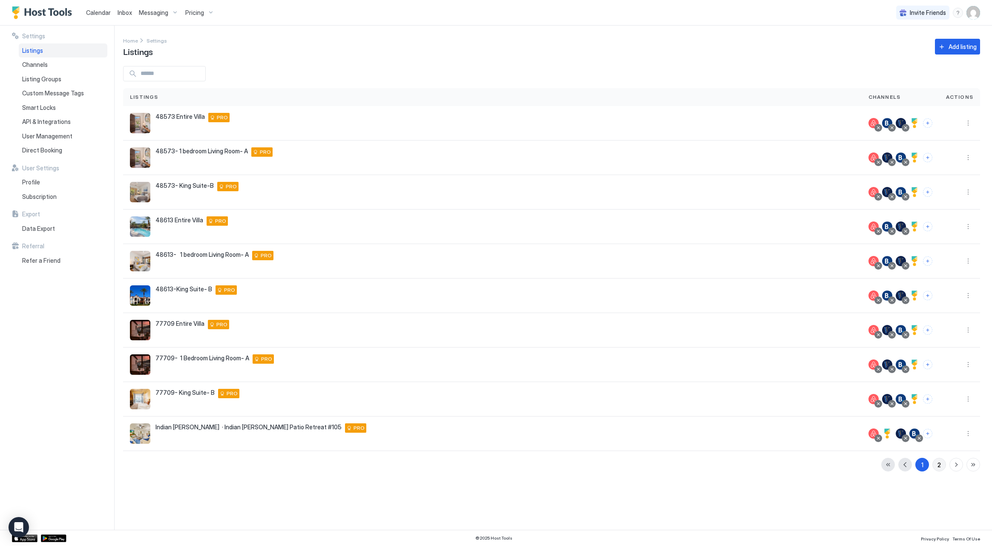
click at [943, 468] on button "2" at bounding box center [940, 465] width 14 height 14
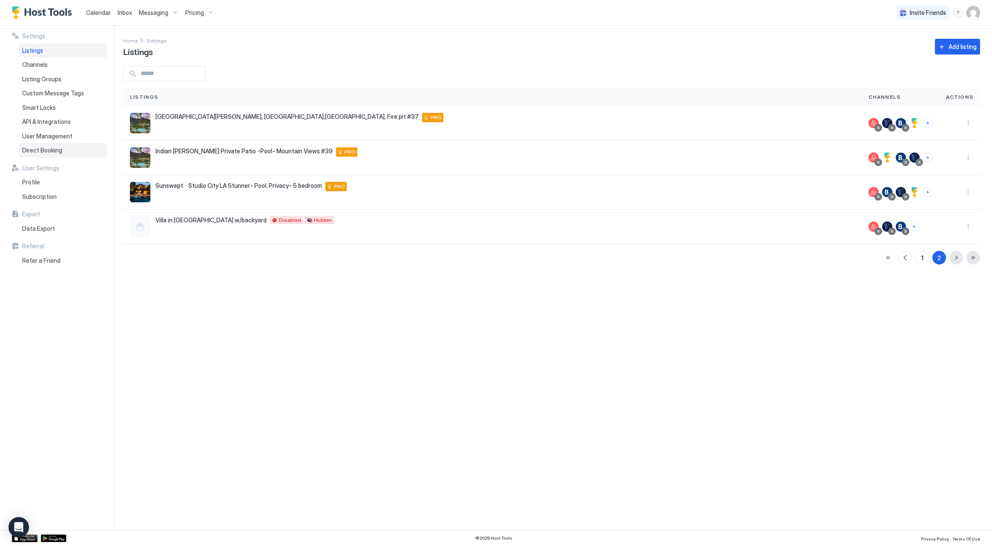
click at [31, 147] on span "Direct Booking" at bounding box center [42, 151] width 40 height 8
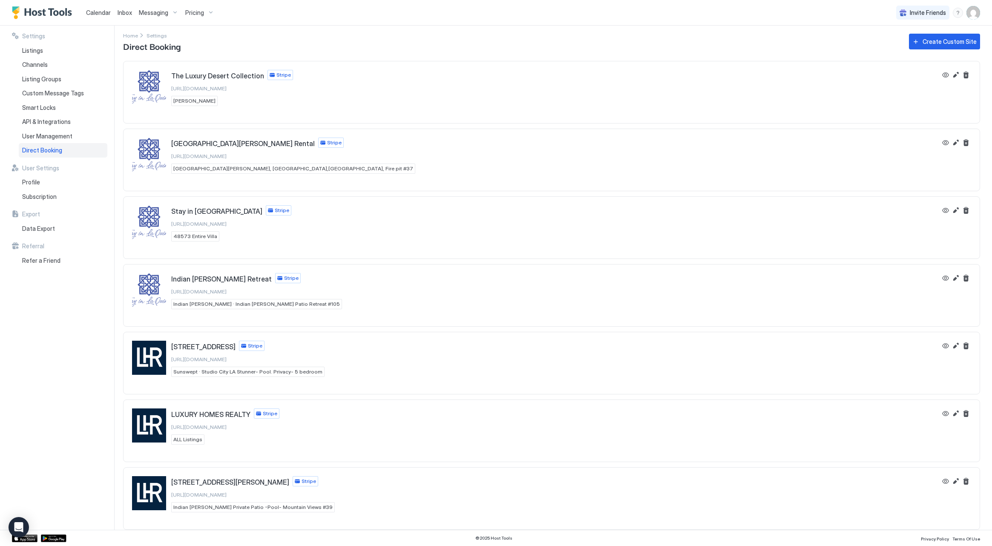
scroll to position [5, 0]
click at [958, 481] on button "Edit" at bounding box center [956, 481] width 10 height 10
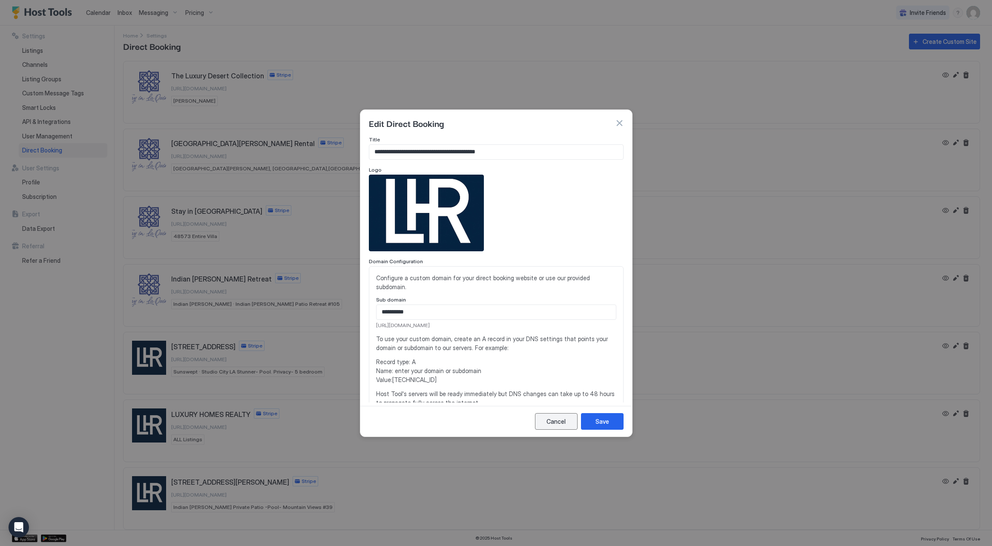
click at [555, 426] on button "Cancel" at bounding box center [556, 421] width 43 height 17
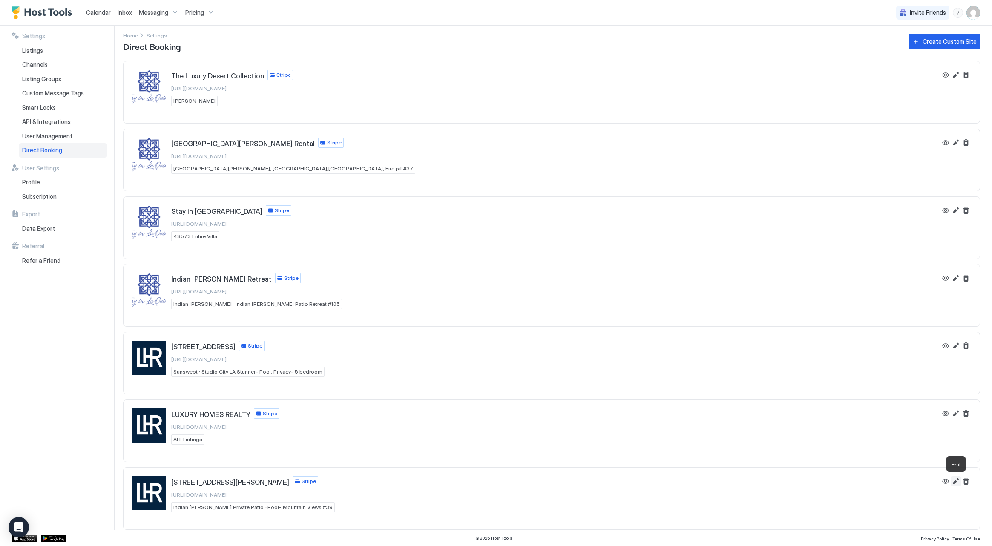
click at [954, 483] on button "Edit" at bounding box center [956, 481] width 10 height 10
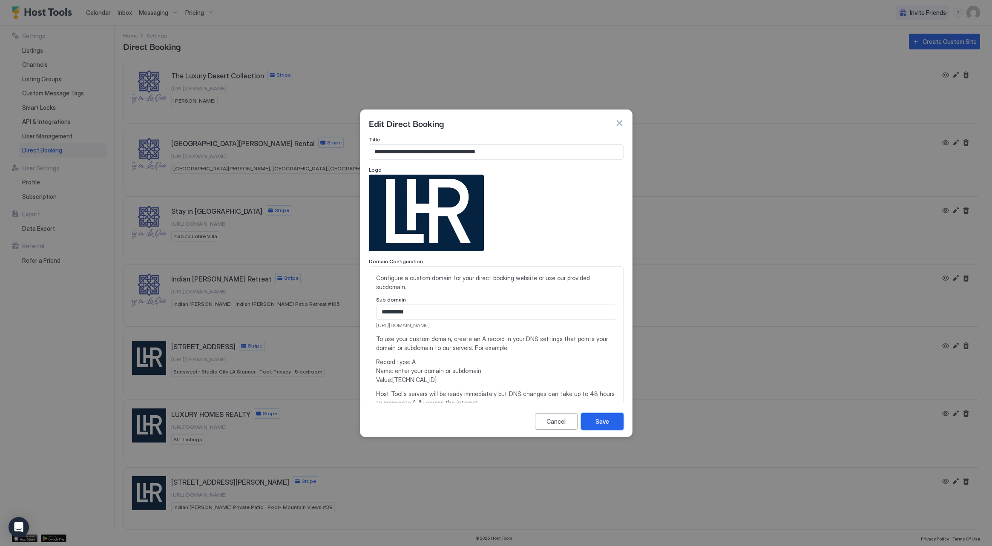
click at [589, 422] on button "Save" at bounding box center [602, 421] width 43 height 17
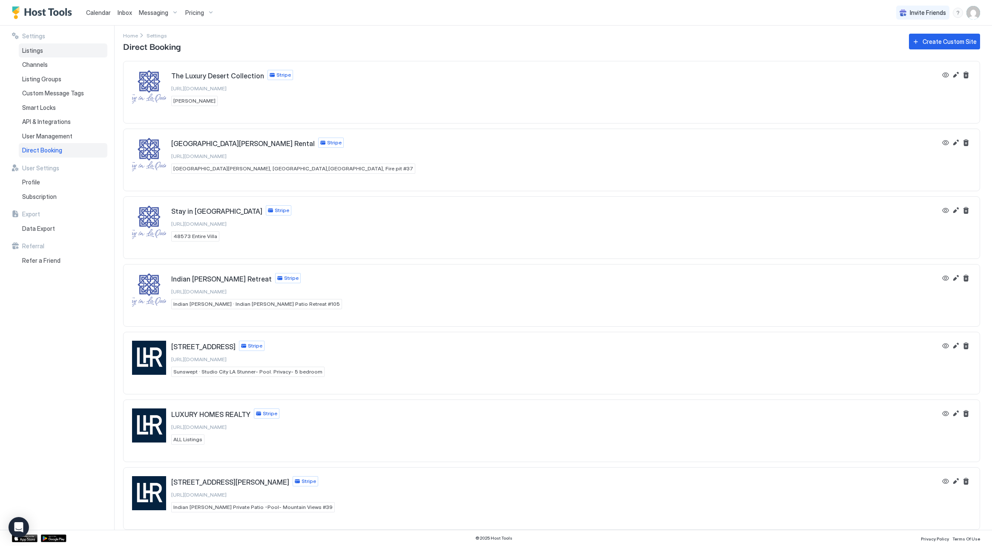
click at [33, 50] on span "Listings" at bounding box center [32, 51] width 21 height 8
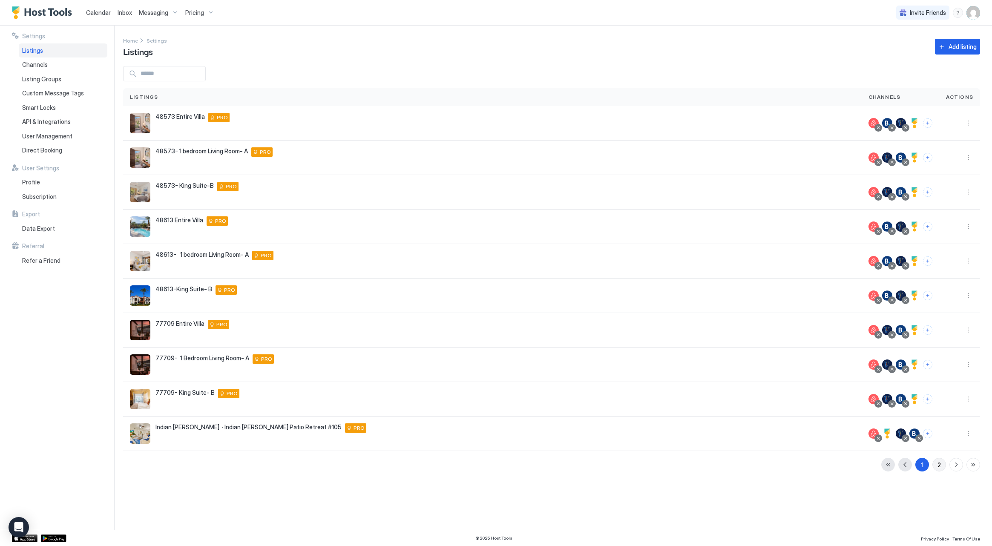
click at [936, 465] on button "2" at bounding box center [940, 465] width 14 height 14
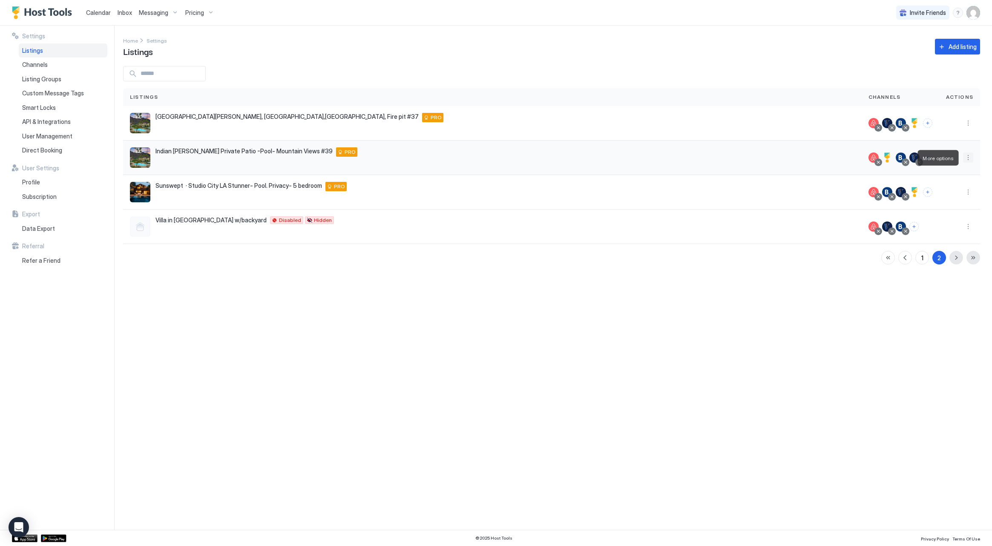
click at [967, 156] on button "More options" at bounding box center [968, 158] width 10 height 10
click at [949, 196] on span "Listing Settings" at bounding box center [949, 197] width 38 height 6
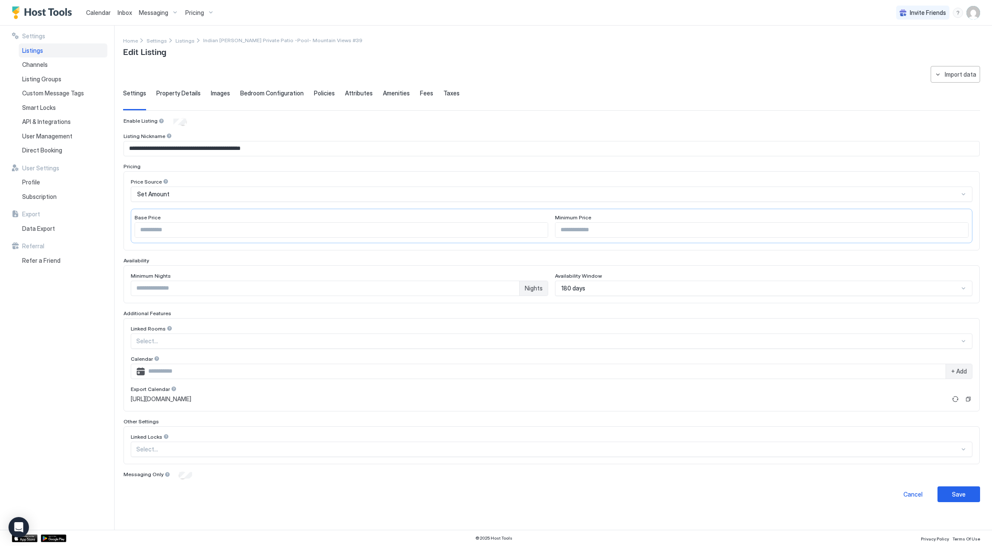
click at [219, 89] on span "Images" at bounding box center [220, 93] width 19 height 8
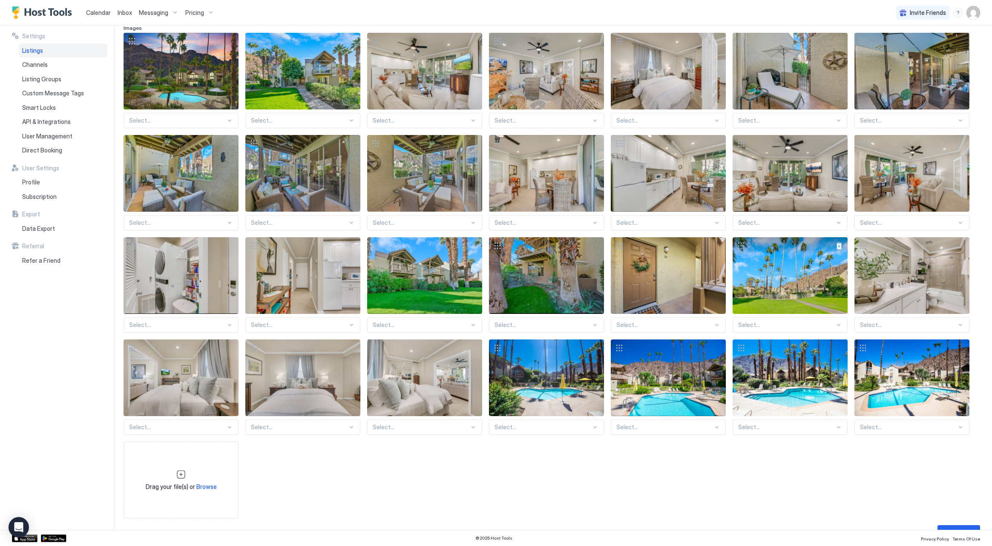
scroll to position [95, 0]
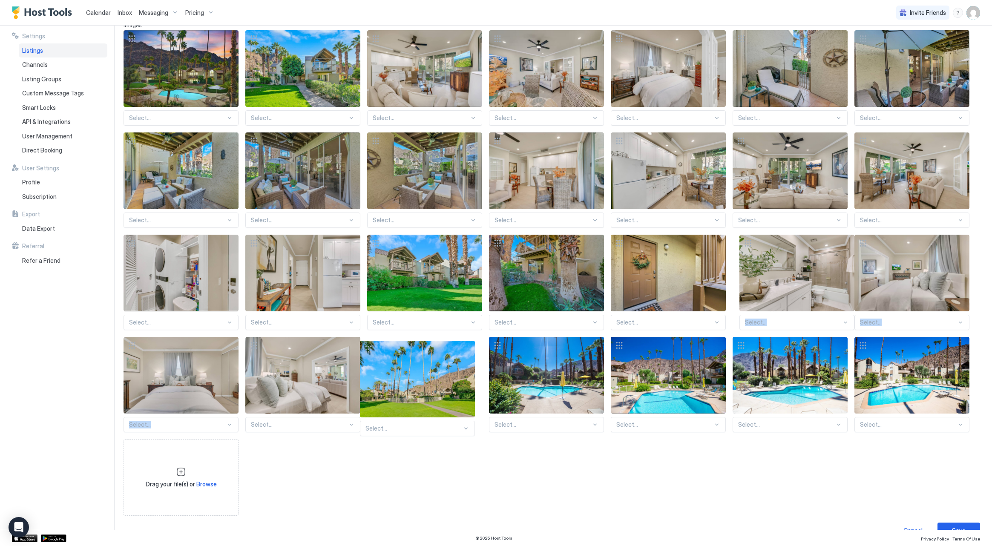
drag, startPoint x: 789, startPoint y: 284, endPoint x: 416, endPoint y: 391, distance: 387.7
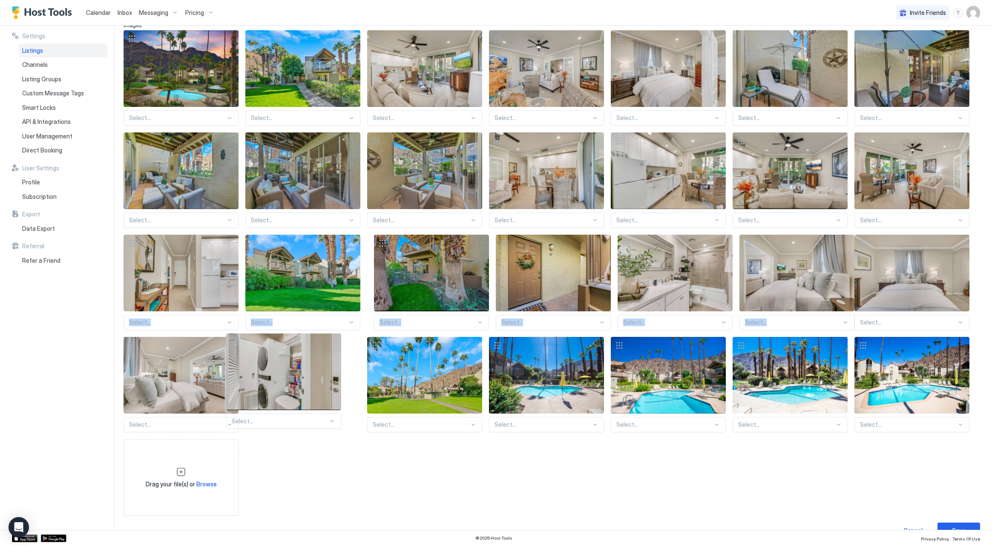
drag, startPoint x: 164, startPoint y: 285, endPoint x: 267, endPoint y: 384, distance: 142.8
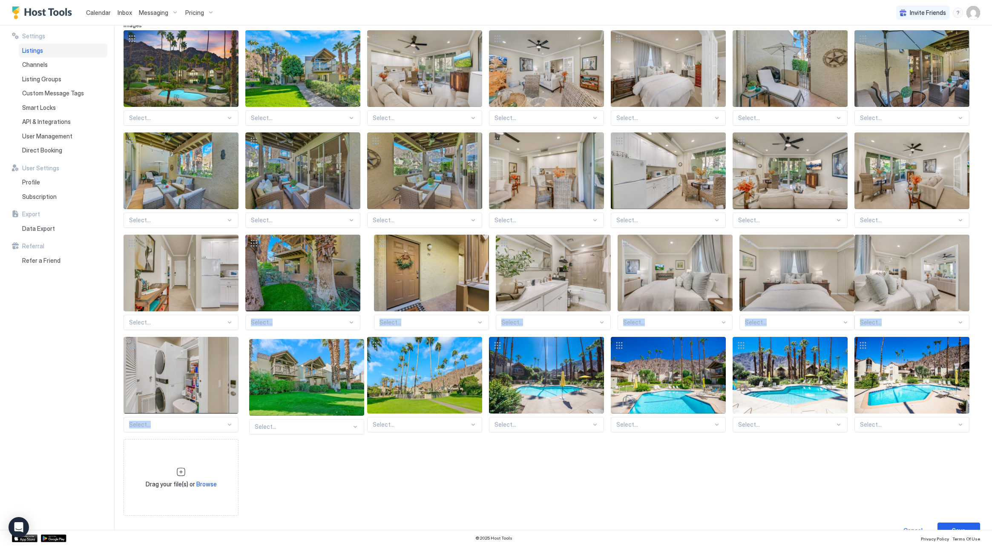
drag, startPoint x: 312, startPoint y: 272, endPoint x: 316, endPoint y: 377, distance: 104.9
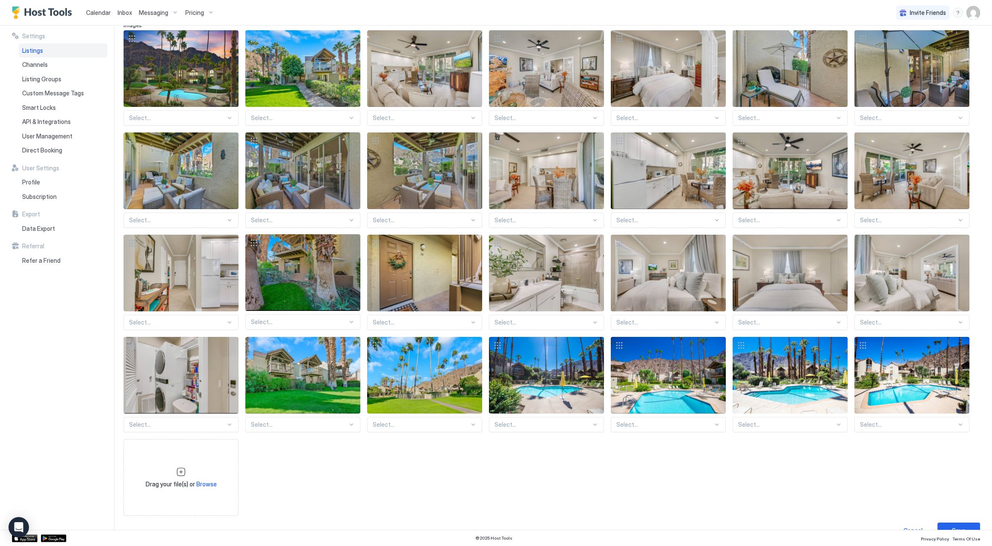
click at [301, 265] on div "Select... Select... Select... Select... Select... Select... Select... Select...…" at bounding box center [552, 273] width 856 height 486
click at [352, 244] on div at bounding box center [352, 243] width 7 height 7
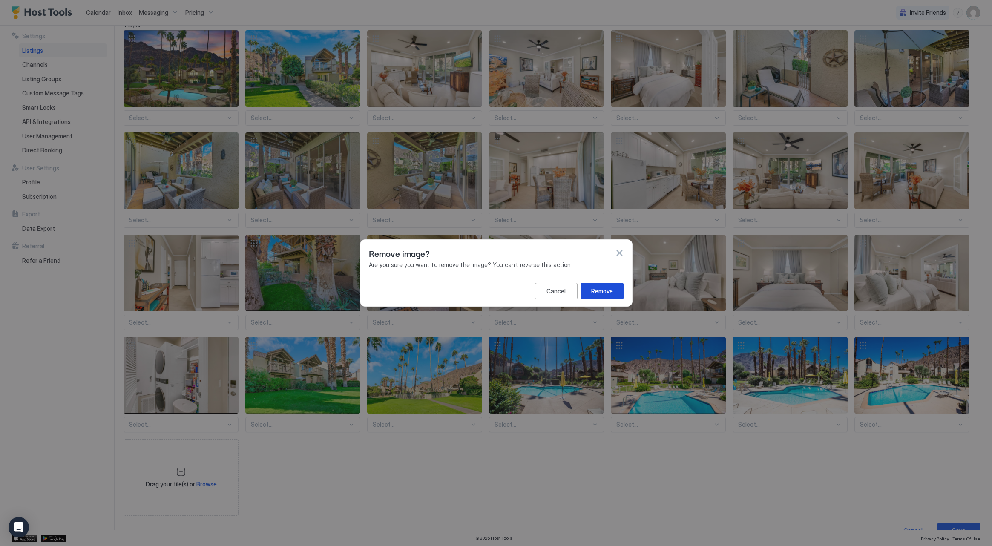
click at [586, 289] on button "Remove" at bounding box center [602, 291] width 43 height 17
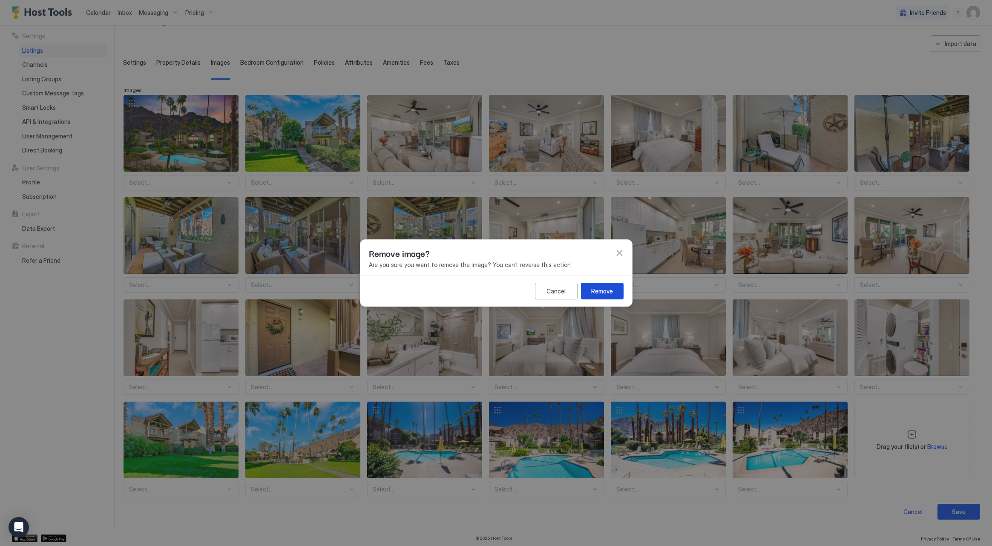
scroll to position [30, 0]
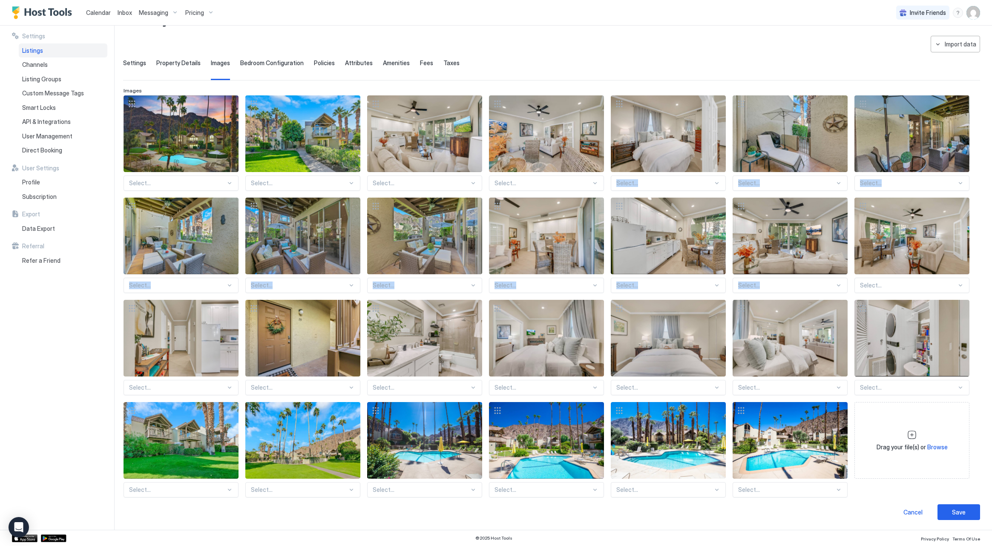
drag, startPoint x: 915, startPoint y: 242, endPoint x: 730, endPoint y: 157, distance: 203.2
click at [730, 157] on div "Select... Select... Select... Select... Select... Select... Select... Select...…" at bounding box center [552, 296] width 856 height 402
drag, startPoint x: 900, startPoint y: 230, endPoint x: 864, endPoint y: 207, distance: 43.3
click at [858, 204] on div at bounding box center [912, 236] width 115 height 77
drag, startPoint x: 864, startPoint y: 207, endPoint x: 666, endPoint y: 168, distance: 201.5
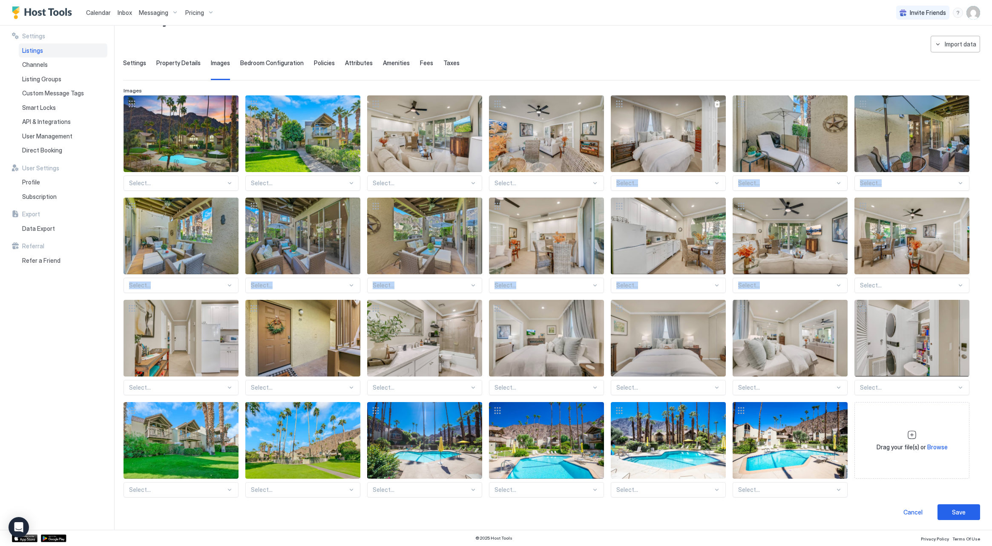
click at [651, 159] on div "Select... Select... Select... Select... Select... Select... Select... Select...…" at bounding box center [552, 296] width 856 height 402
click at [879, 501] on div "**********" at bounding box center [551, 278] width 857 height 484
click at [949, 509] on button "Save" at bounding box center [959, 512] width 43 height 16
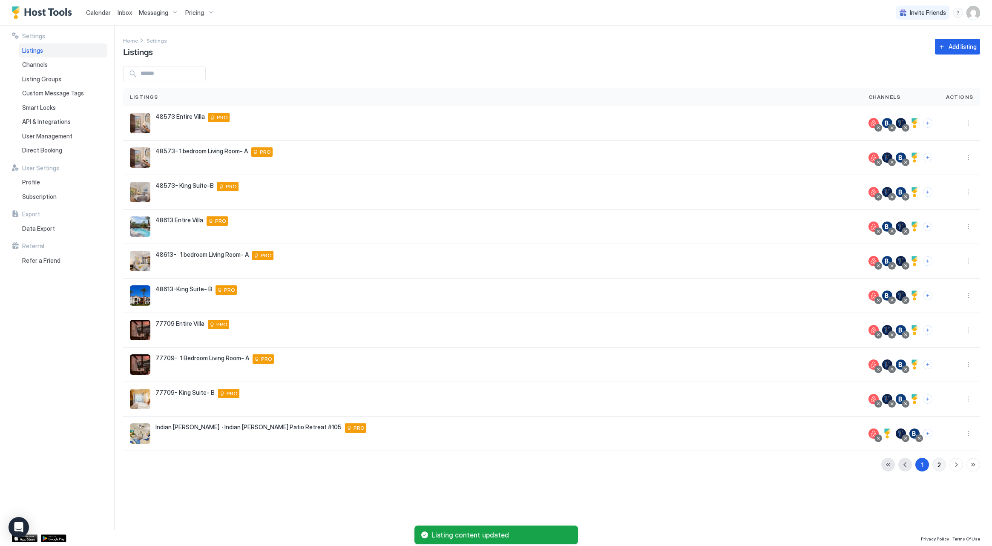
click at [941, 465] on div "2" at bounding box center [939, 465] width 3 height 9
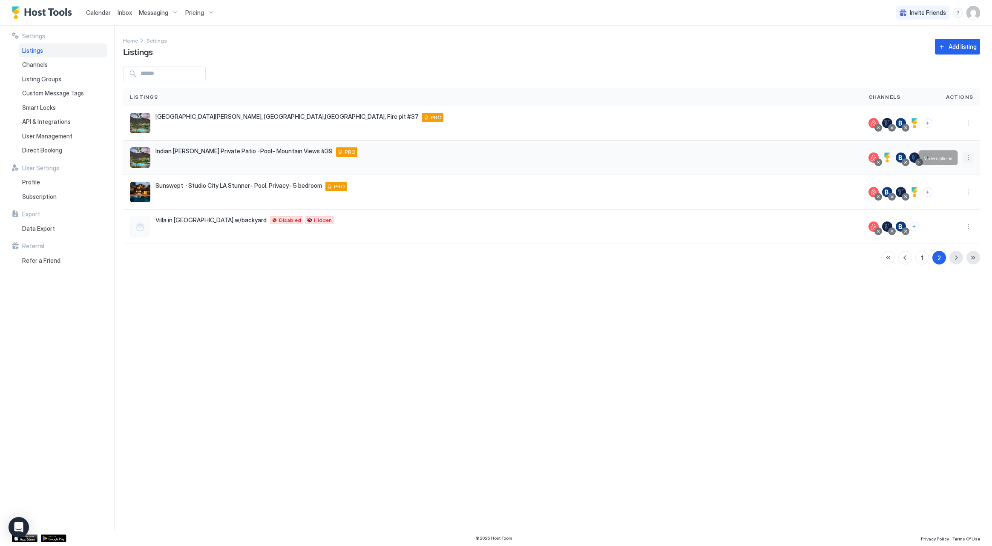
click at [965, 158] on button "More options" at bounding box center [968, 158] width 10 height 10
click at [951, 200] on div "Listing Settings" at bounding box center [946, 197] width 58 height 14
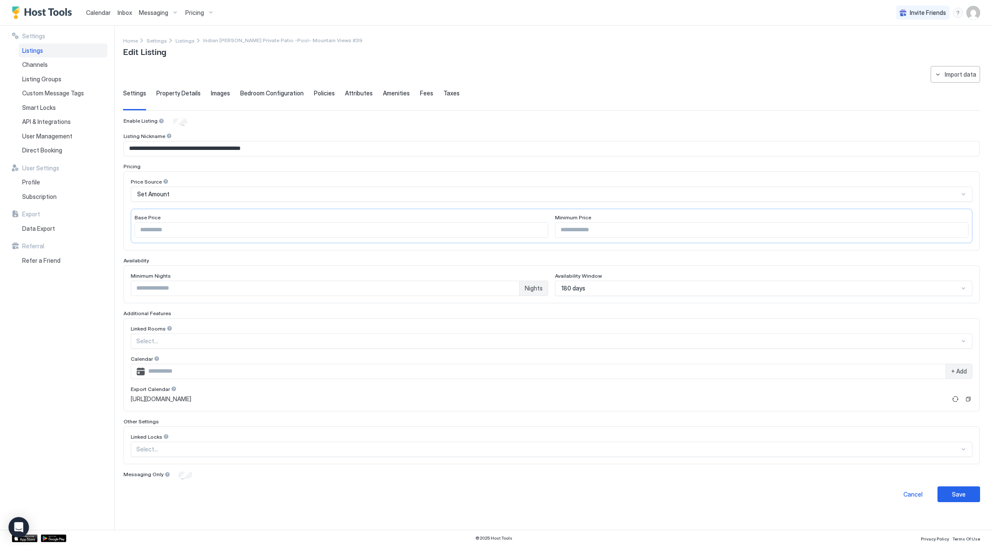
click at [224, 93] on span "Images" at bounding box center [220, 93] width 19 height 8
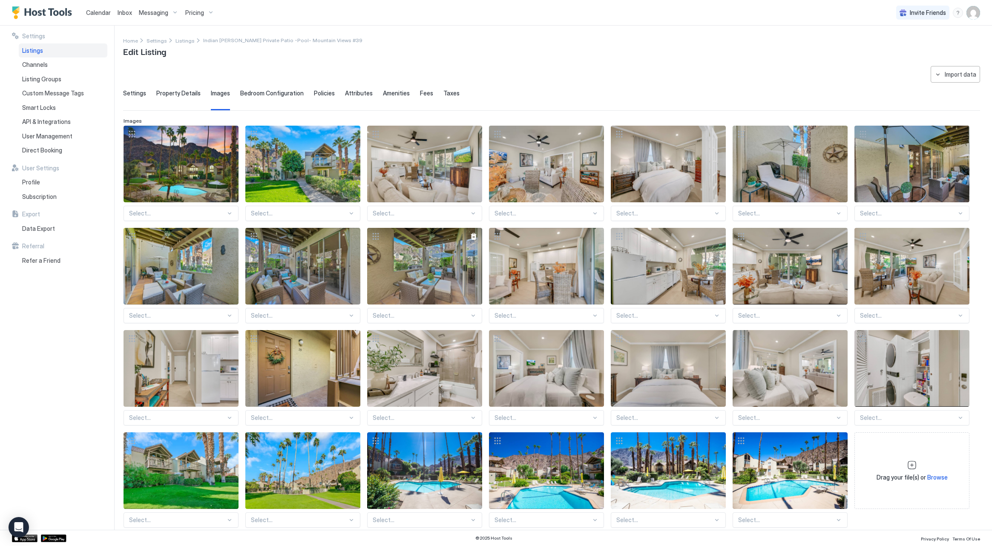
drag, startPoint x: 388, startPoint y: 274, endPoint x: 378, endPoint y: 294, distance: 21.5
click at [378, 294] on div "View image" at bounding box center [424, 266] width 115 height 77
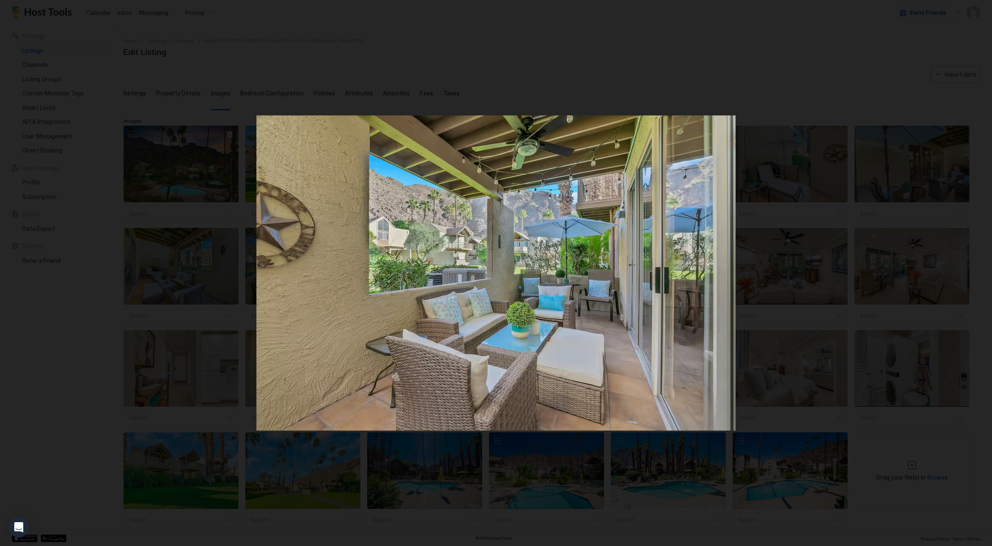
click at [189, 137] on div at bounding box center [496, 273] width 992 height 546
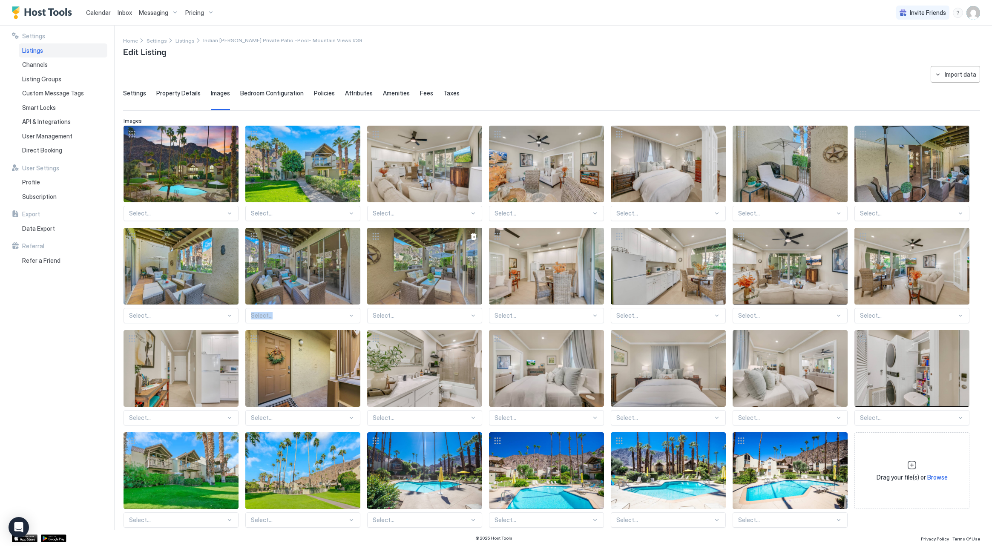
drag, startPoint x: 372, startPoint y: 233, endPoint x: 430, endPoint y: 251, distance: 60.5
click at [395, 264] on div at bounding box center [424, 266] width 115 height 77
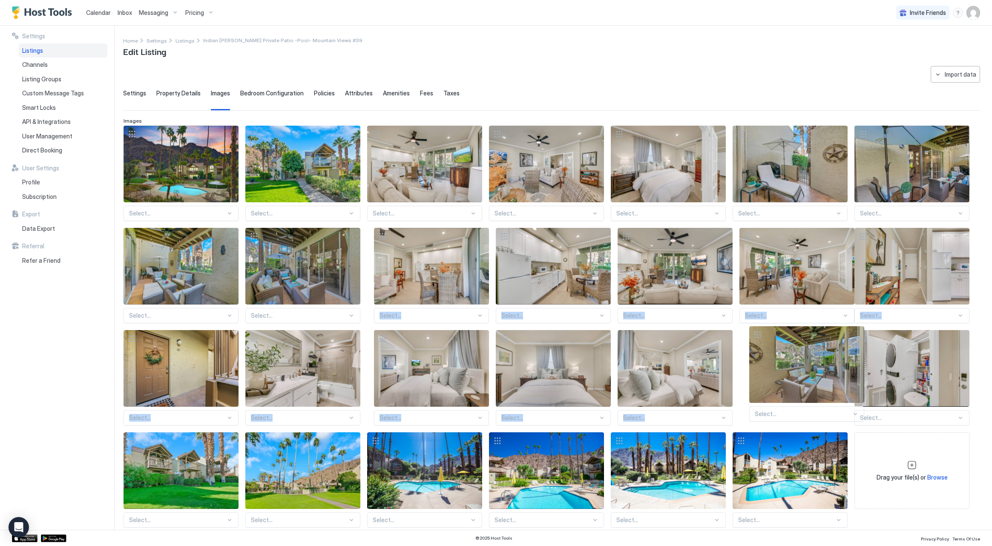
drag, startPoint x: 447, startPoint y: 260, endPoint x: 830, endPoint y: 359, distance: 394.7
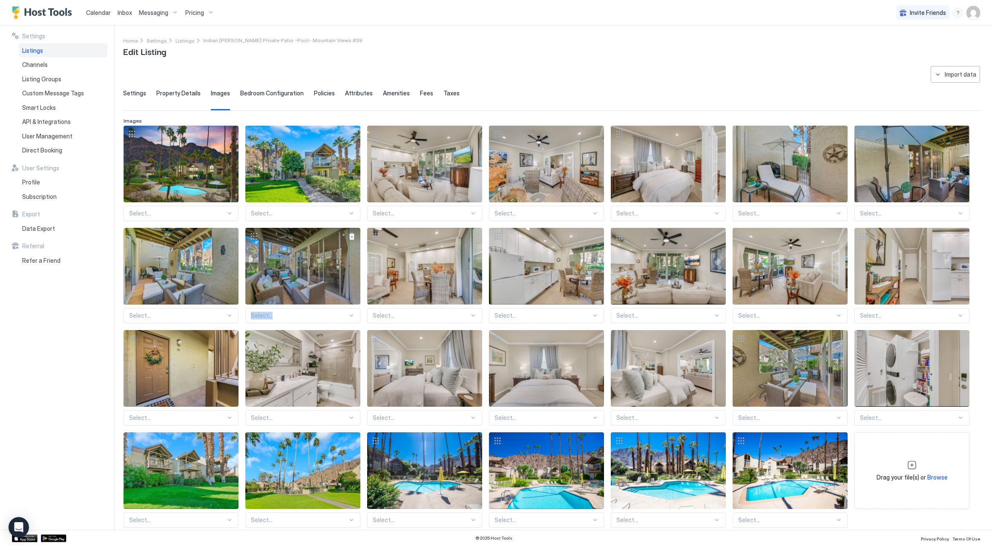
drag, startPoint x: 317, startPoint y: 266, endPoint x: 249, endPoint y: 228, distance: 78.0
click at [371, 296] on div "Select... Select... Select... Select... Select... Select... Select... Select...…" at bounding box center [552, 327] width 856 height 402
drag, startPoint x: 255, startPoint y: 236, endPoint x: 331, endPoint y: 287, distance: 91.8
click at [323, 261] on div at bounding box center [302, 266] width 115 height 77
drag, startPoint x: 336, startPoint y: 296, endPoint x: 348, endPoint y: 293, distance: 12.2
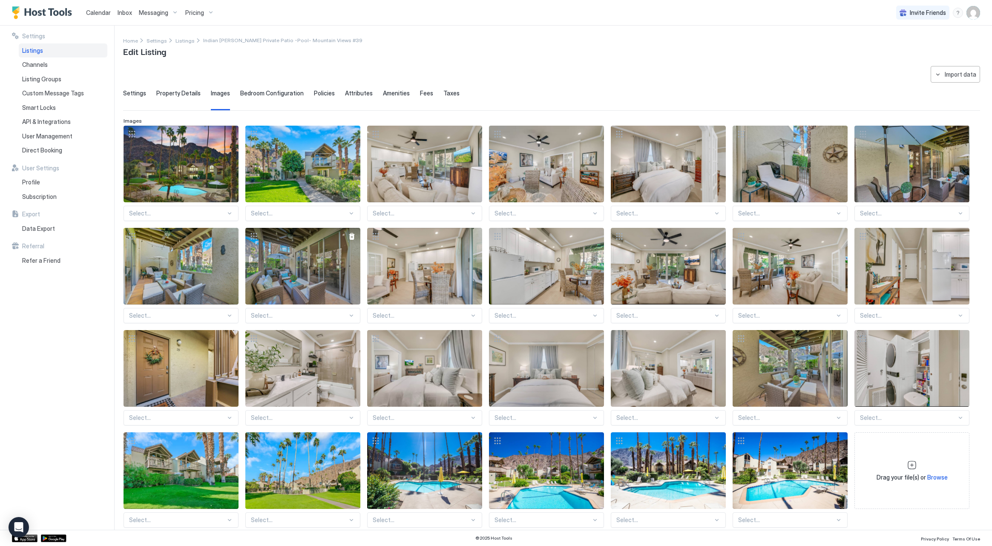
click at [348, 293] on div "View image" at bounding box center [302, 266] width 115 height 77
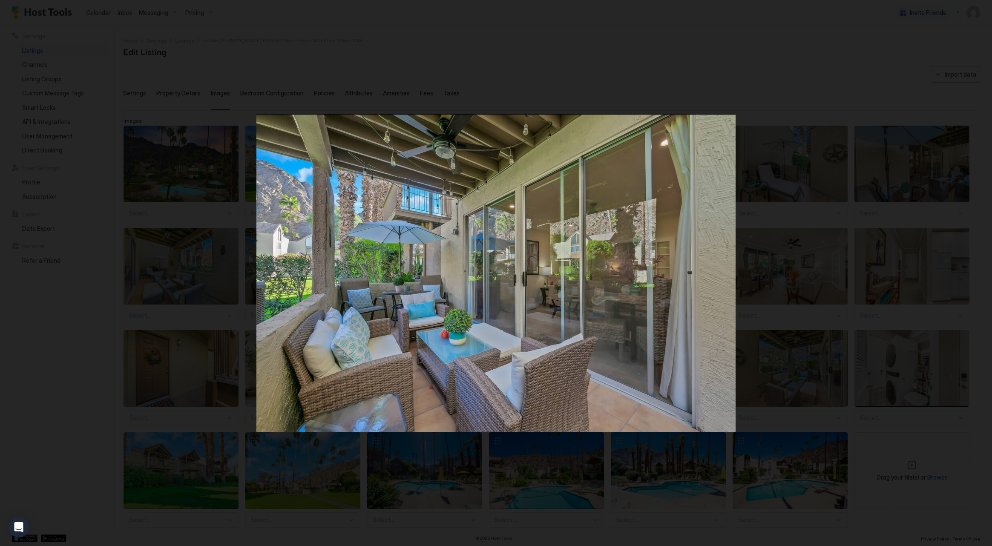
click at [200, 166] on div at bounding box center [496, 273] width 992 height 546
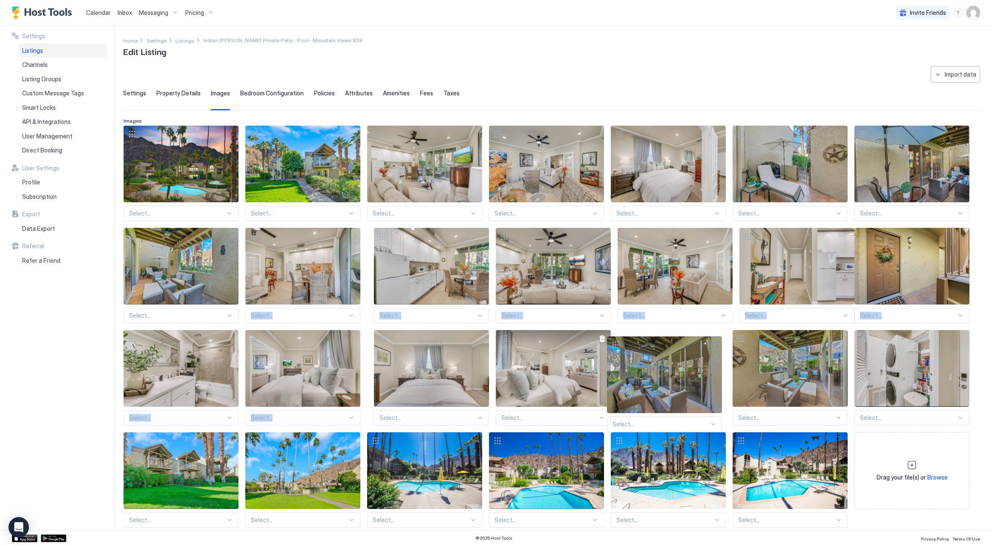
drag, startPoint x: 256, startPoint y: 232, endPoint x: 617, endPoint y: 341, distance: 377.8
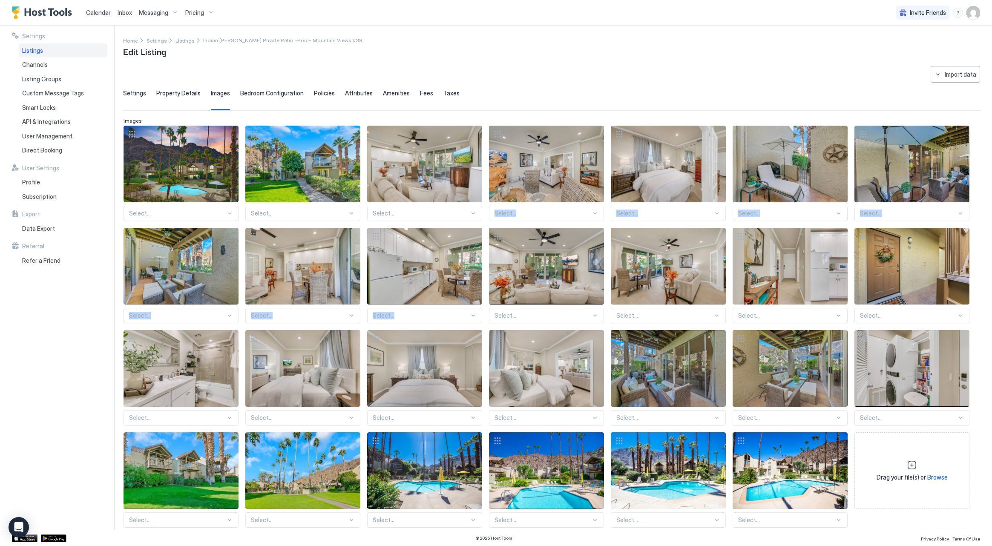
drag, startPoint x: 498, startPoint y: 233, endPoint x: 602, endPoint y: 210, distance: 106.4
click at [610, 194] on div "Select... Select... Select... Select... Select... Select... Select... Select...…" at bounding box center [552, 327] width 856 height 402
drag, startPoint x: 568, startPoint y: 267, endPoint x: 634, endPoint y: 176, distance: 111.9
click at [664, 155] on div "Select... Select... Select... Select... Select... Select... Select... Select...…" at bounding box center [552, 327] width 856 height 402
click at [587, 73] on div "**********" at bounding box center [551, 308] width 857 height 484
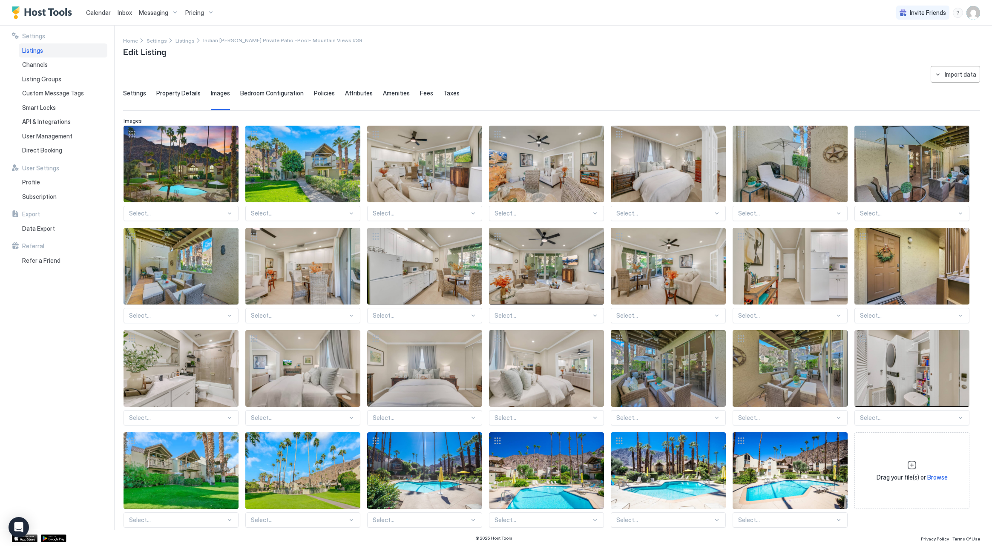
click at [766, 66] on div "**********" at bounding box center [551, 308] width 857 height 484
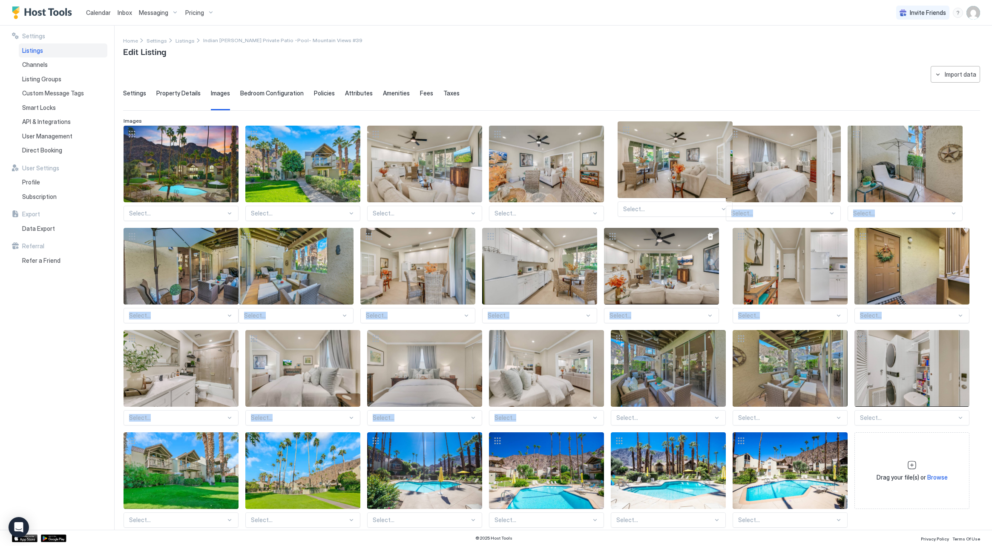
drag, startPoint x: 671, startPoint y: 299, endPoint x: 674, endPoint y: 238, distance: 61.4
click at [679, 196] on div "Select... Select... Select... Select... Select... Select... Select... Select...…" at bounding box center [552, 327] width 856 height 402
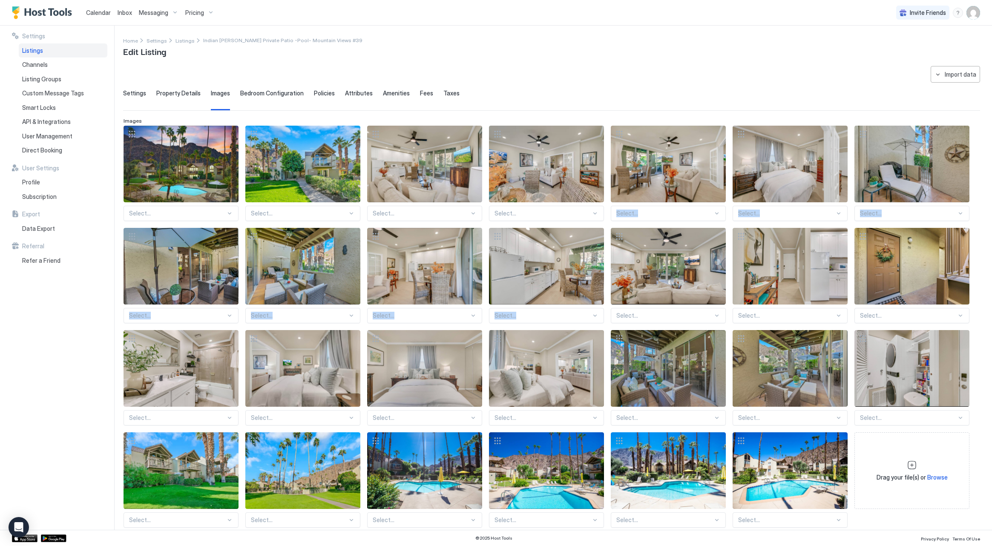
drag, startPoint x: 665, startPoint y: 274, endPoint x: 701, endPoint y: 223, distance: 62.3
click at [694, 173] on div "Select... Select... Select... Select... Select... Select... Select... Select...…" at bounding box center [552, 327] width 856 height 402
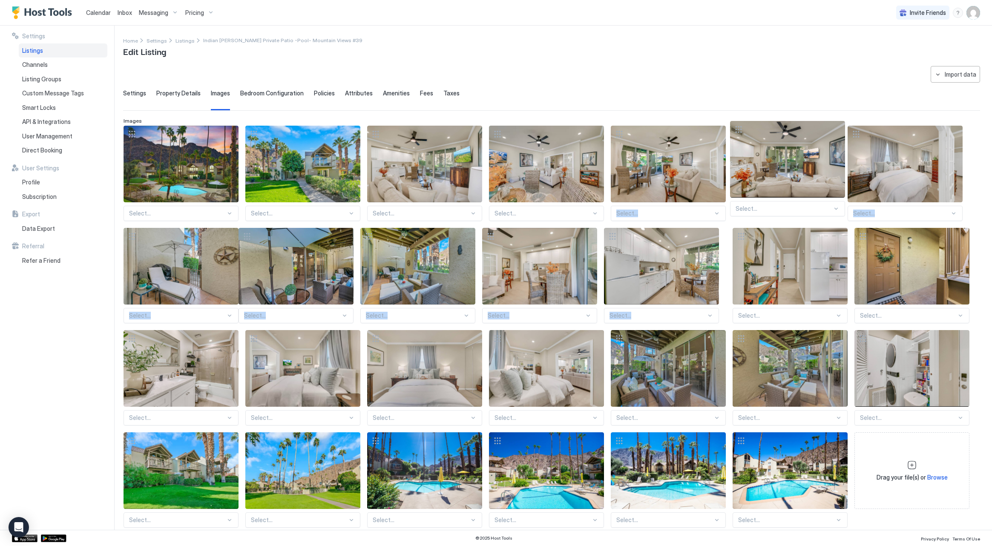
drag, startPoint x: 616, startPoint y: 239, endPoint x: 735, endPoint y: 132, distance: 159.9
click at [735, 132] on div "Select... Select... Select... Select... Select... Select... Select... Select...…" at bounding box center [552, 327] width 856 height 402
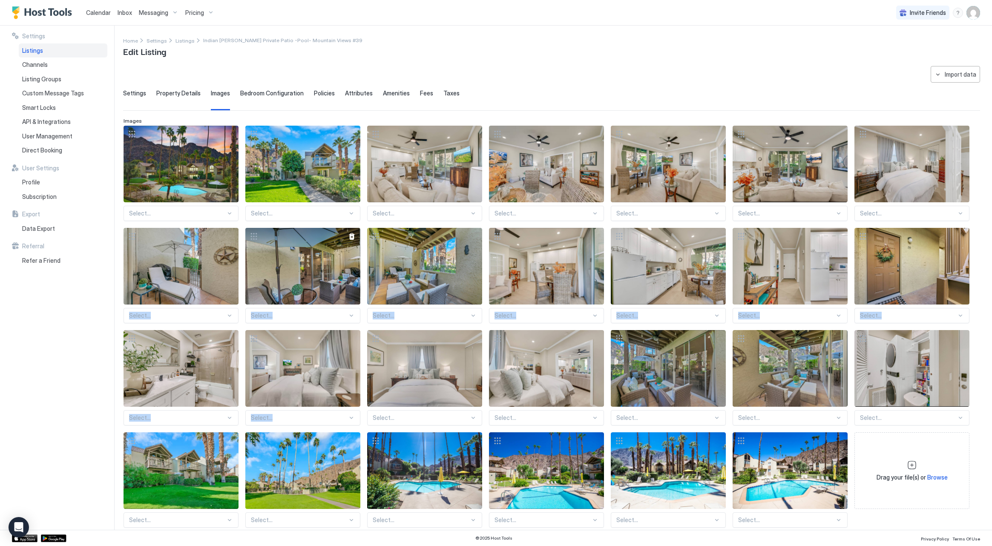
drag, startPoint x: 135, startPoint y: 236, endPoint x: 268, endPoint y: 303, distance: 148.8
click at [313, 318] on div "Select... Select... Select... Select... Select... Select... Select... Select...…" at bounding box center [552, 327] width 856 height 402
drag, startPoint x: 132, startPoint y: 233, endPoint x: 137, endPoint y: 227, distance: 8.2
click at [174, 226] on div "Select... Select... Select... Select... Select... Select... Select... Select...…" at bounding box center [552, 327] width 856 height 402
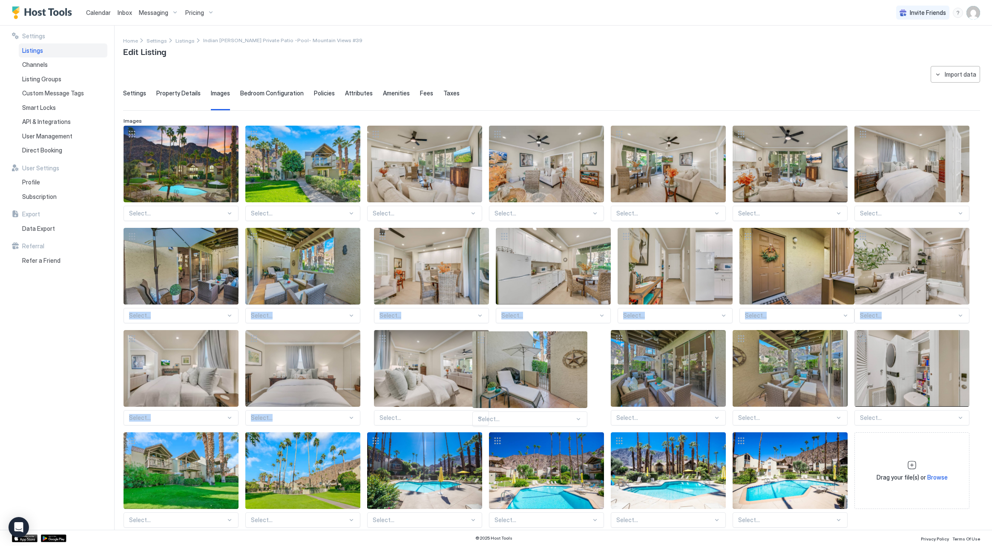
drag, startPoint x: 131, startPoint y: 232, endPoint x: 480, endPoint y: 336, distance: 364.1
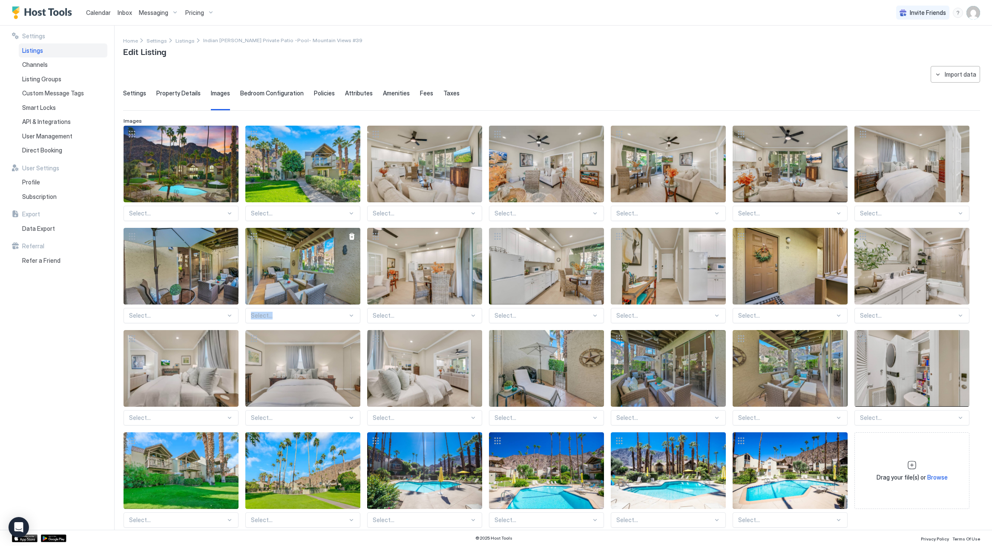
drag, startPoint x: 253, startPoint y: 236, endPoint x: 360, endPoint y: 256, distance: 108.0
click at [403, 267] on div "Select... Select... Select... Select... Select... Select... Select... Select...…" at bounding box center [552, 327] width 856 height 402
drag, startPoint x: 314, startPoint y: 243, endPoint x: 230, endPoint y: 250, distance: 85.1
click at [457, 280] on div "Select... Select... Select... Select... Select... Select... Select... Select...…" at bounding box center [552, 327] width 856 height 402
drag, startPoint x: 250, startPoint y: 229, endPoint x: 356, endPoint y: 276, distance: 116.0
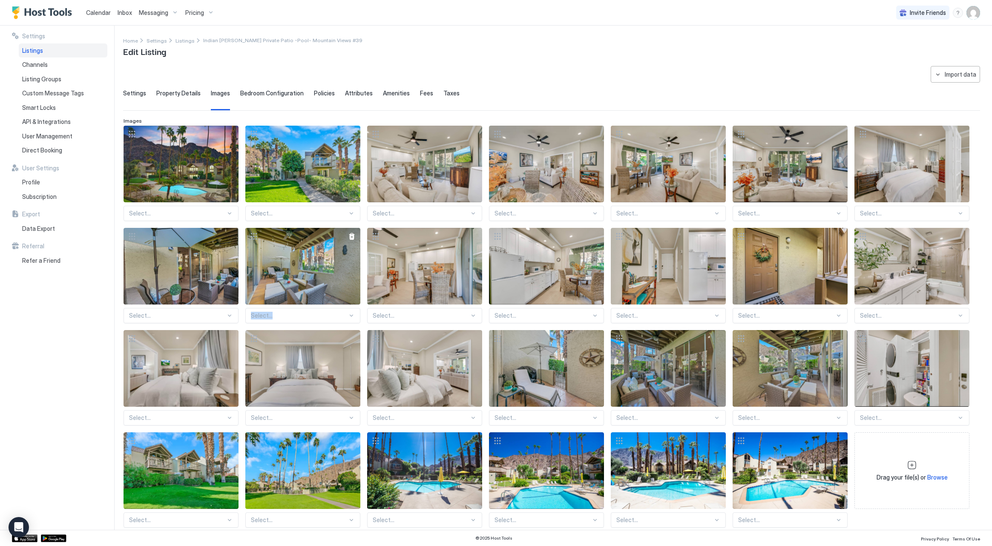
click at [366, 267] on div "Select... Select... Select... Select... Select... Select... Select... Select...…" at bounding box center [552, 327] width 856 height 402
click at [633, 91] on div "Settings Property Details Images Bedroom Configuration Policies Attributes Amen…" at bounding box center [551, 99] width 857 height 21
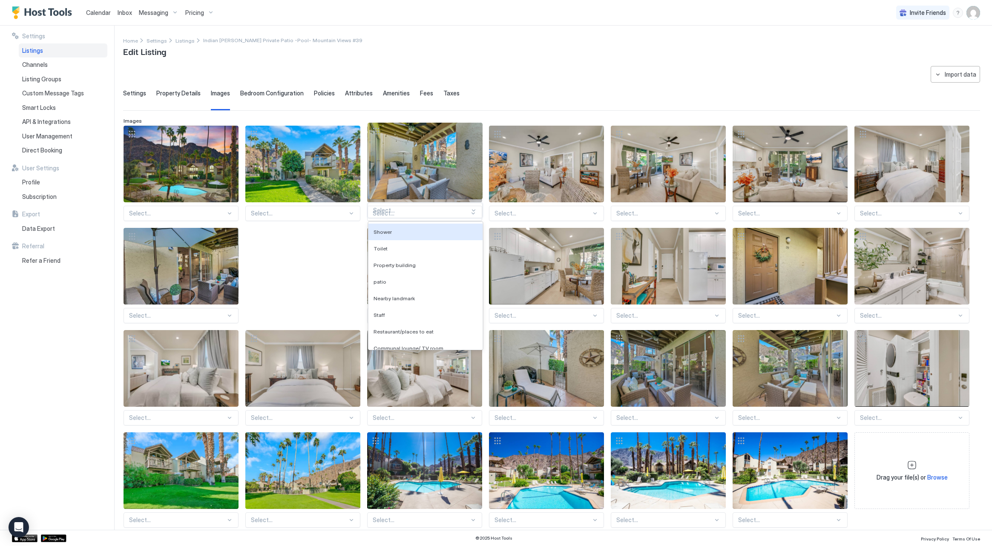
drag, startPoint x: 275, startPoint y: 314, endPoint x: 395, endPoint y: 208, distance: 160.0
click at [397, 209] on div "Select... Select... Select... Select... Select... Select... Select... Select...…" at bounding box center [552, 327] width 856 height 402
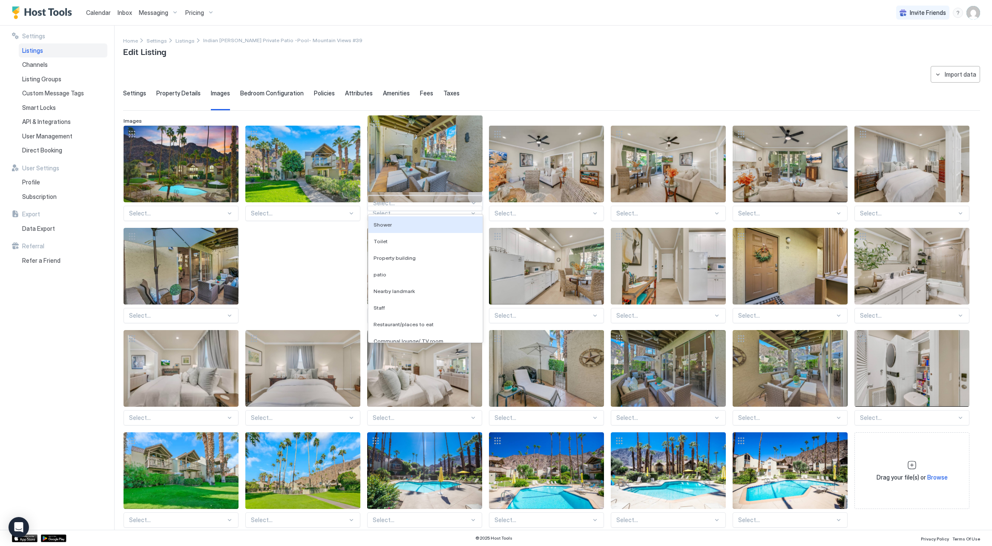
click at [397, 202] on div "View image" at bounding box center [424, 164] width 115 height 77
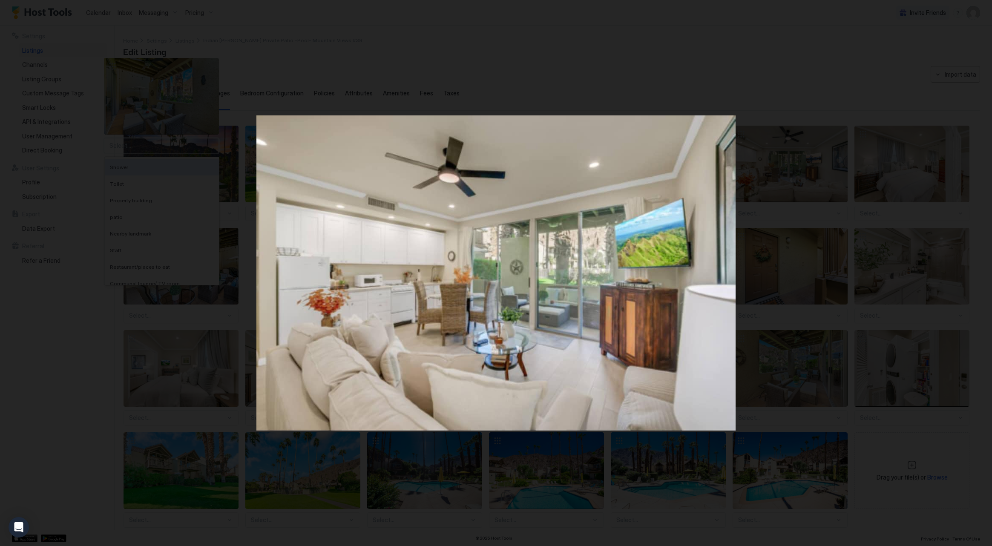
click at [134, 144] on div at bounding box center [496, 273] width 992 height 546
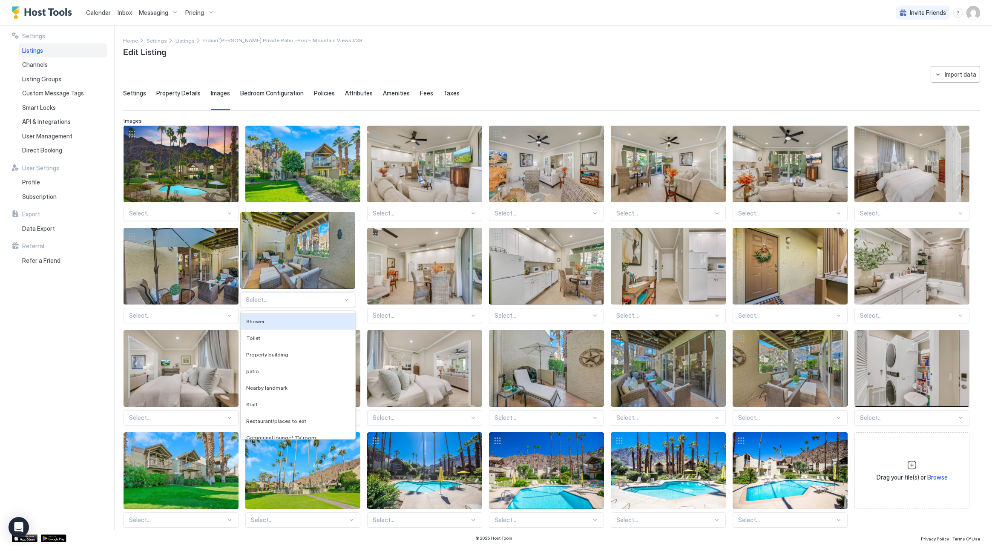
click at [271, 299] on div "Select... Select... Select... Select... Select... Select... Select... Select...…" at bounding box center [552, 327] width 856 height 402
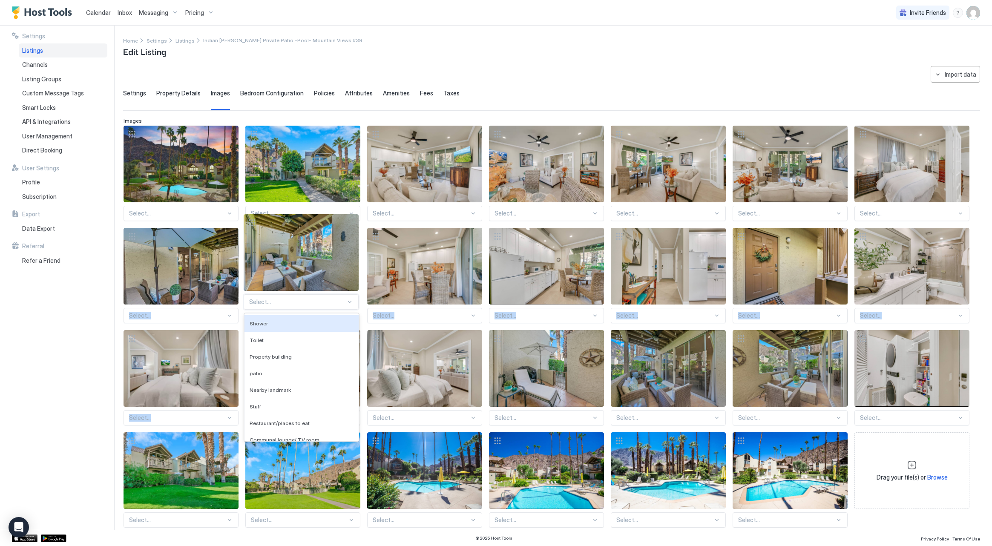
click at [274, 300] on div "Select... Select... Select... Select... Select... Select... Select... Select...…" at bounding box center [552, 327] width 856 height 402
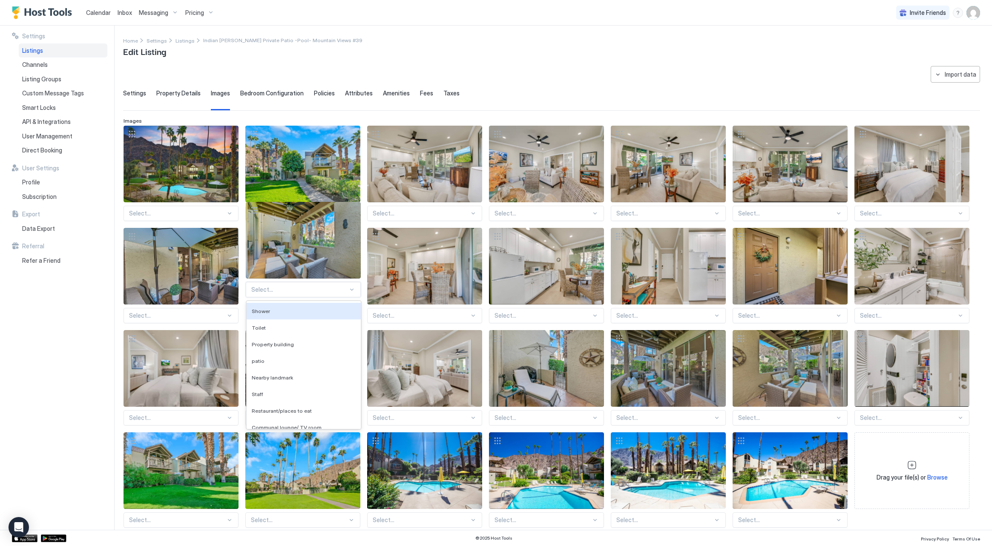
click at [275, 287] on div "Select... Select... Select... Select... Select... Select... Select... Select...…" at bounding box center [552, 327] width 856 height 402
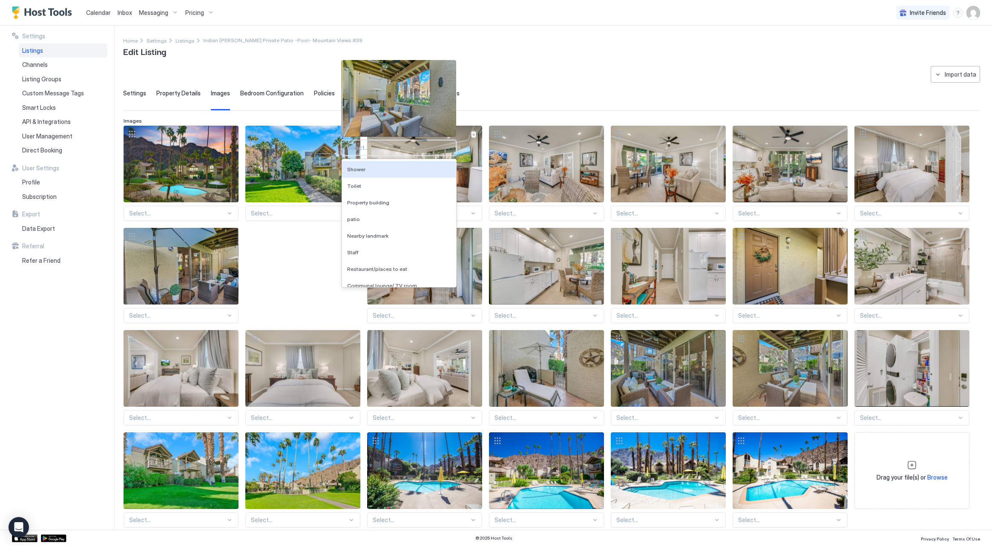
click at [371, 146] on div "View image" at bounding box center [424, 164] width 115 height 77
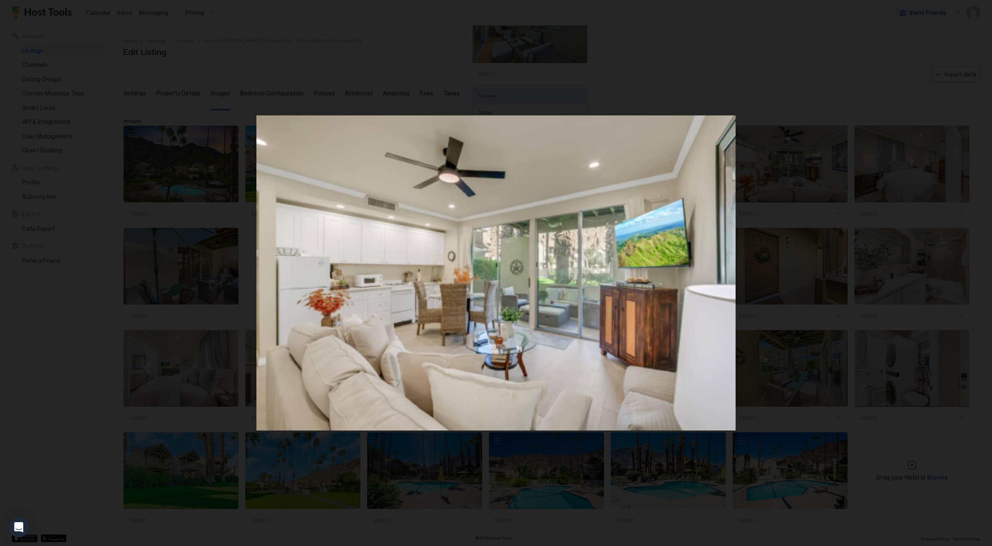
click at [502, 72] on div at bounding box center [496, 273] width 992 height 546
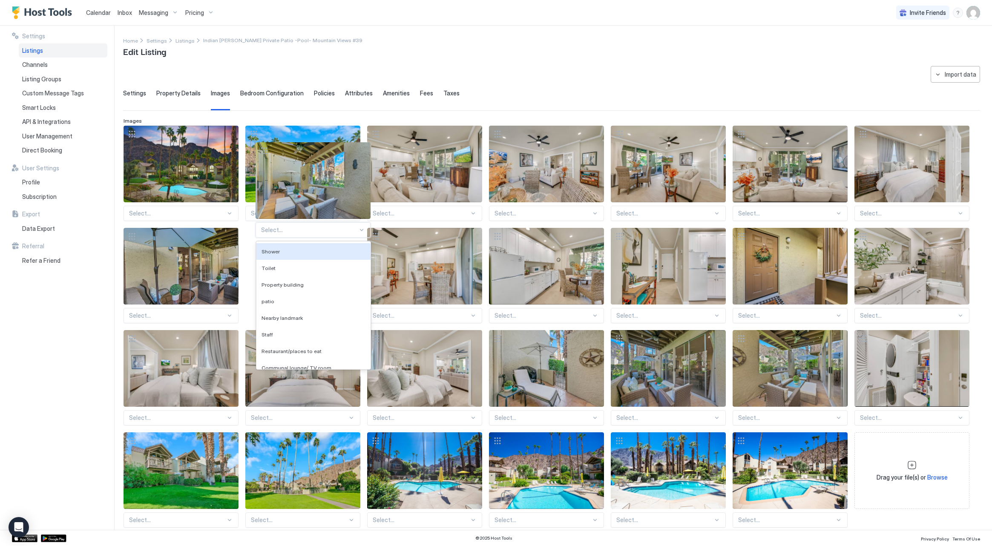
drag, startPoint x: 285, startPoint y: 228, endPoint x: 293, endPoint y: 260, distance: 32.3
click at [286, 227] on div "Select... Select... Select... Select... Select... Select... Select... Select...…" at bounding box center [552, 327] width 856 height 402
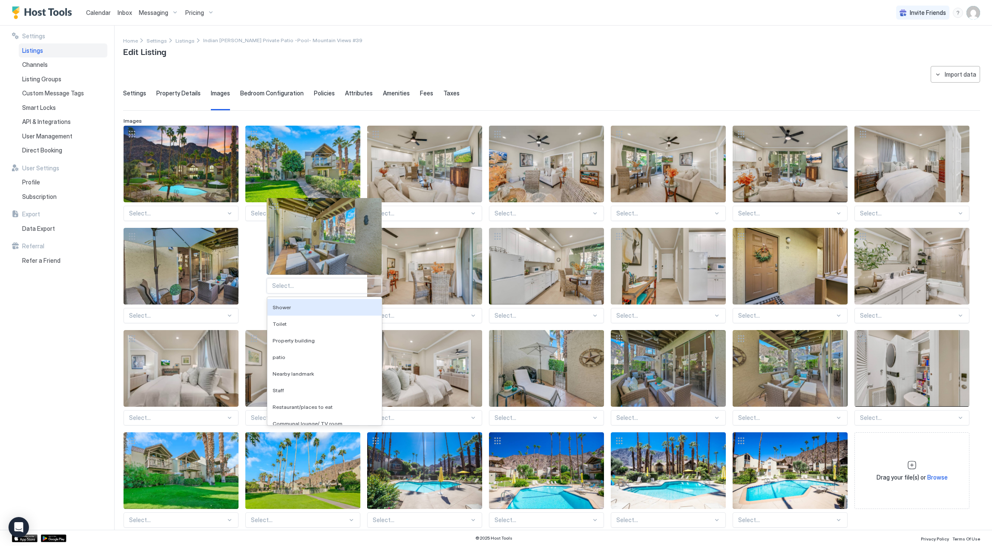
drag, startPoint x: 297, startPoint y: 284, endPoint x: 288, endPoint y: 288, distance: 9.6
click at [298, 283] on div "Select... Select... Select... Select... Select... Select... Select... Select...…" at bounding box center [552, 327] width 856 height 402
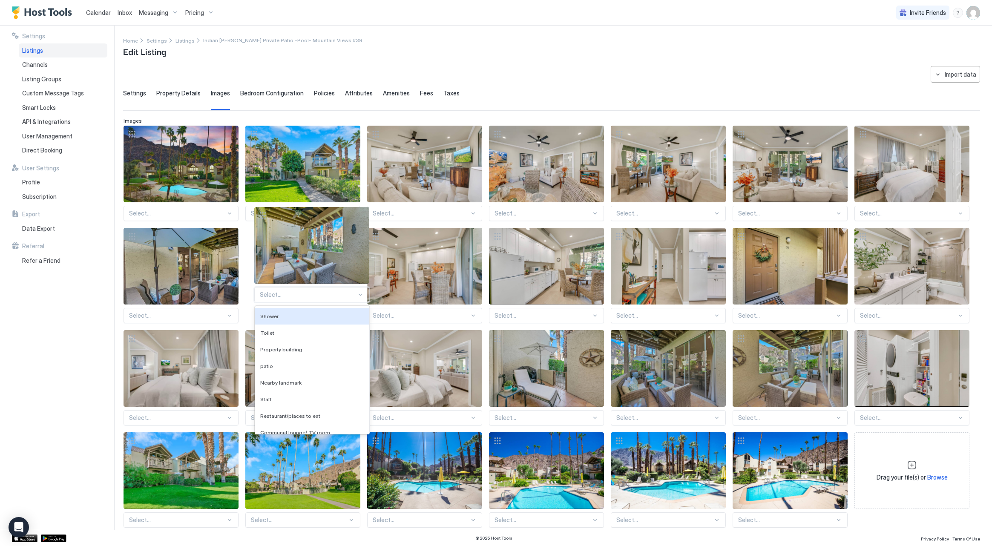
click at [284, 293] on div "Select... Select... Select... Select... Select... Select... Select... Select...…" at bounding box center [552, 327] width 856 height 402
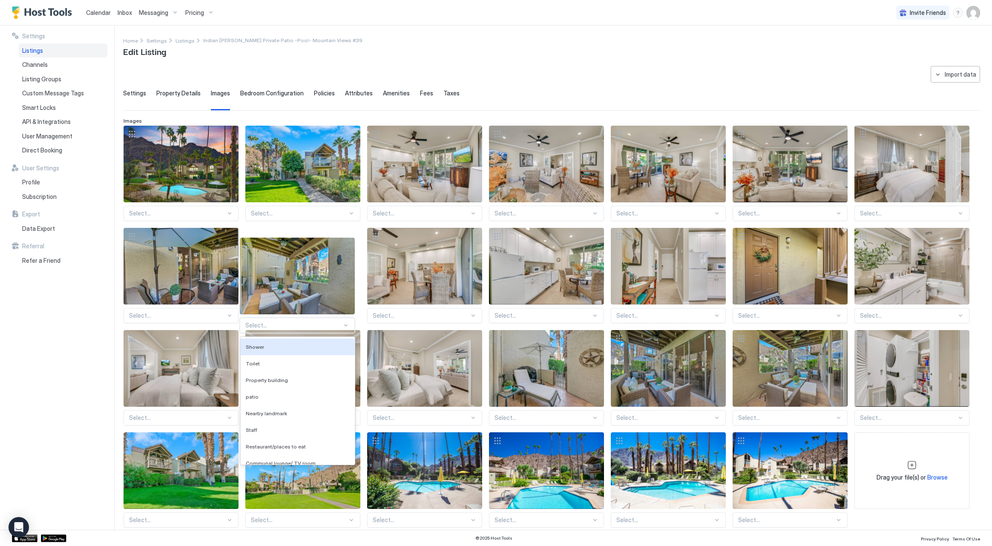
drag, startPoint x: 265, startPoint y: 324, endPoint x: 284, endPoint y: 329, distance: 19.4
click at [281, 327] on div "Select... Select... Select... Select... Select... Select... Select... Select...…" at bounding box center [552, 327] width 856 height 402
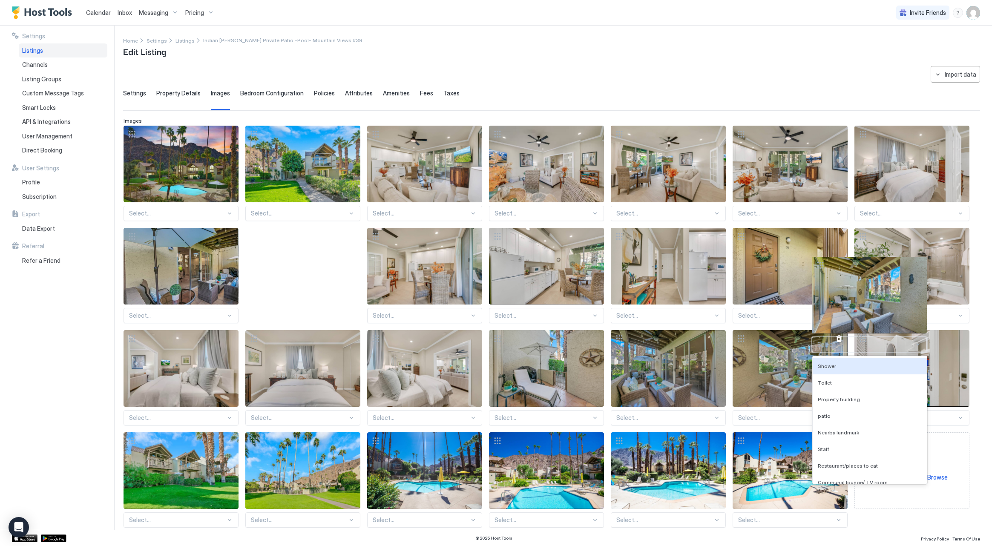
scroll to position [30, 0]
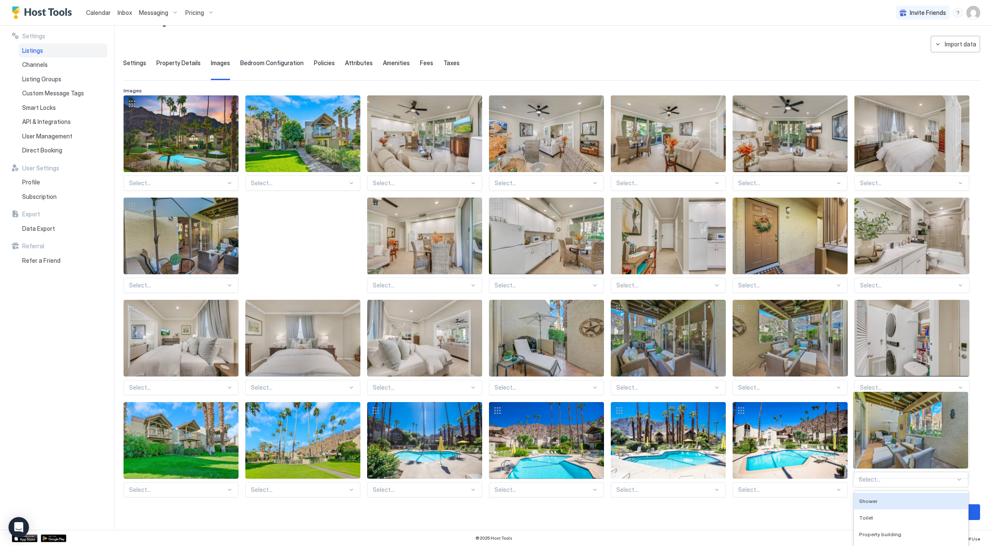
click at [880, 478] on div "Drag your file(s) or Browse" at bounding box center [912, 440] width 115 height 77
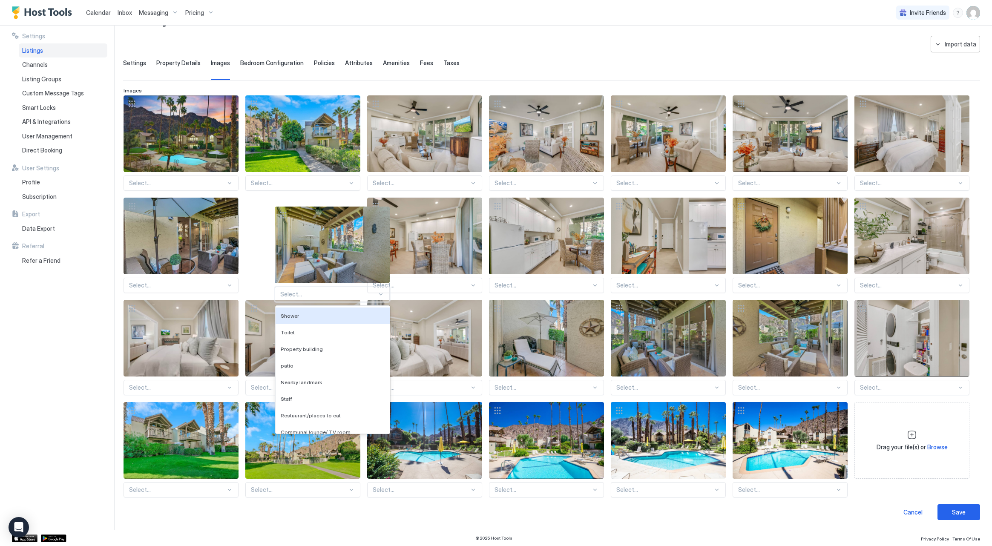
drag, startPoint x: 305, startPoint y: 293, endPoint x: 268, endPoint y: 287, distance: 36.7
click at [289, 291] on div "Select... Select... Select... Select... Select... Select... Select... Select...…" at bounding box center [552, 296] width 856 height 402
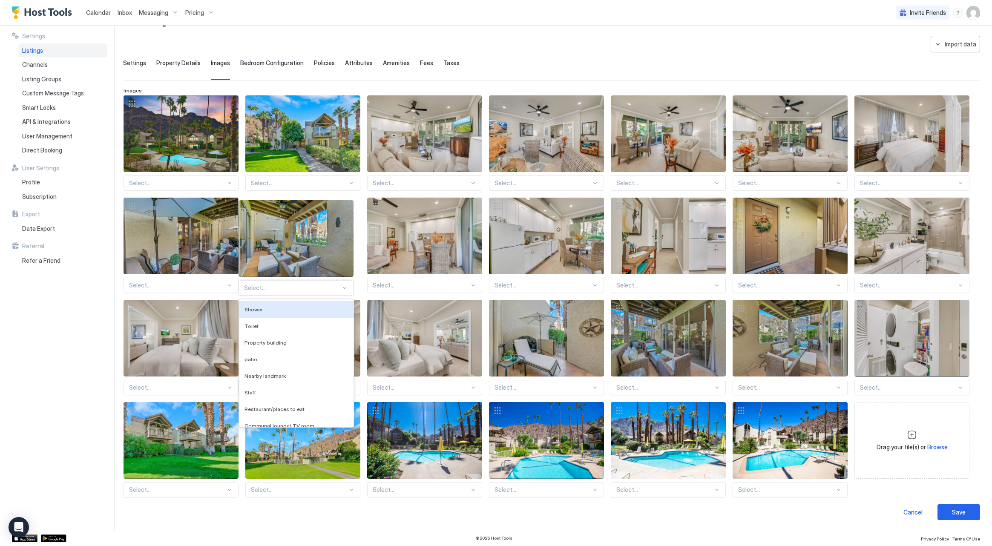
click at [268, 286] on div at bounding box center [299, 286] width 97 height 8
click at [269, 286] on div at bounding box center [299, 286] width 97 height 8
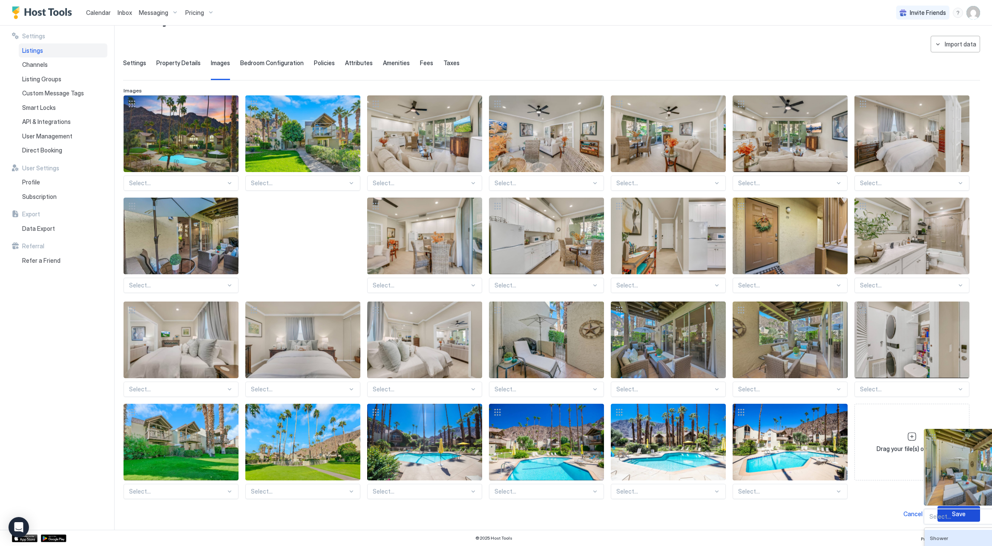
click at [954, 515] on div "Save" at bounding box center [959, 514] width 14 height 9
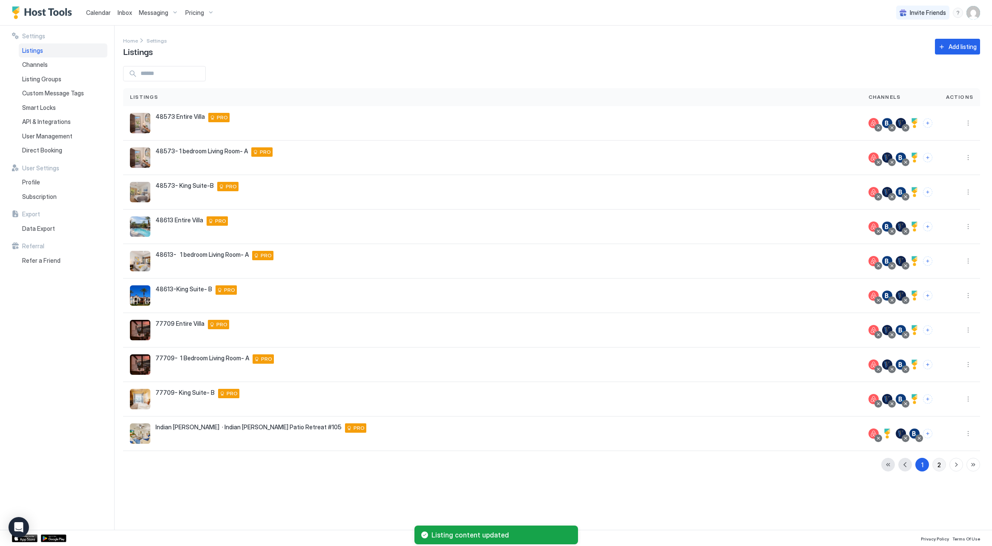
click at [935, 464] on button "2" at bounding box center [940, 465] width 14 height 14
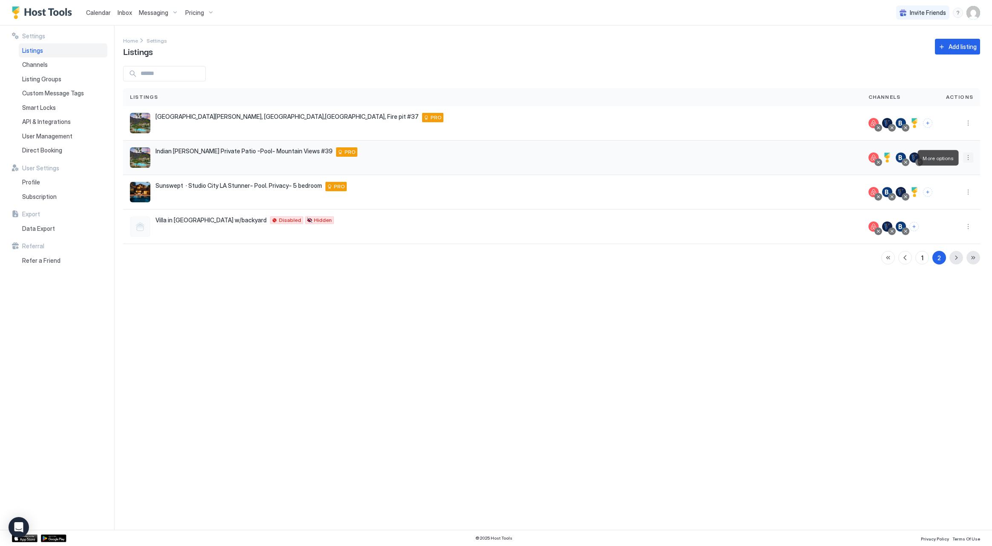
click at [967, 158] on button "More options" at bounding box center [968, 158] width 10 height 10
click at [939, 194] on span "Listing Settings" at bounding box center [949, 197] width 38 height 6
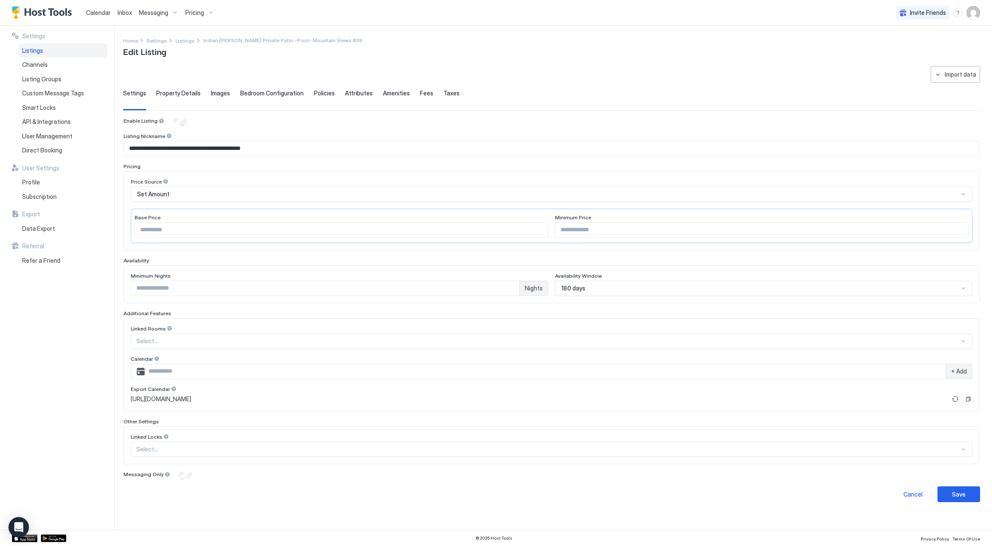
click at [214, 91] on span "Images" at bounding box center [220, 93] width 19 height 8
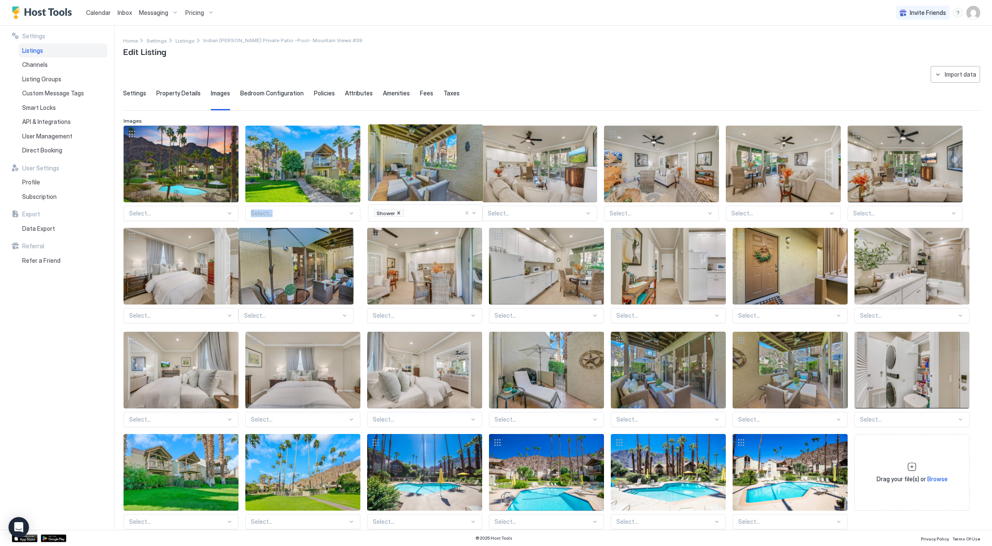
drag, startPoint x: 253, startPoint y: 231, endPoint x: 376, endPoint y: 128, distance: 160.3
click at [376, 128] on div "Select... Select... Select... Select... Select... Select... Select... Select...…" at bounding box center [552, 328] width 856 height 404
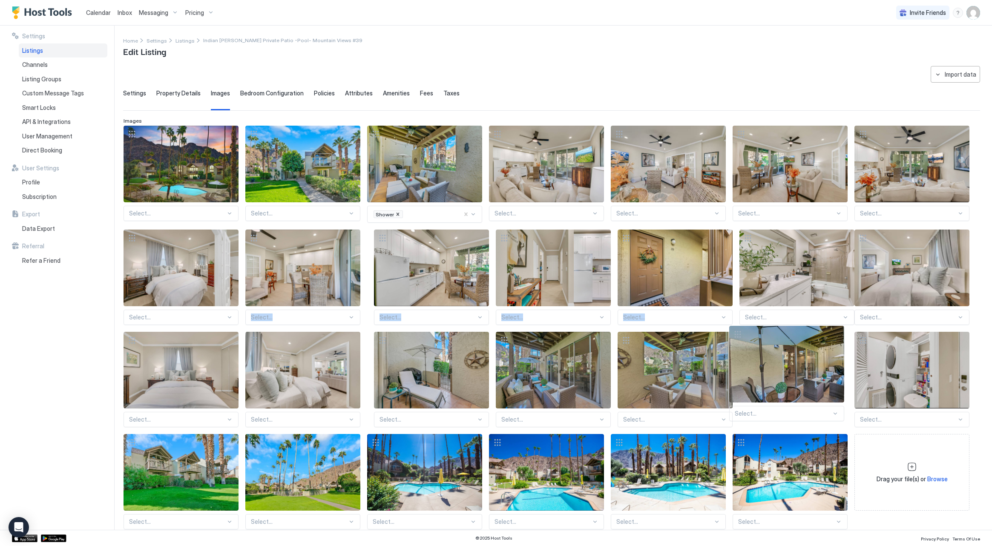
drag, startPoint x: 253, startPoint y: 236, endPoint x: 737, endPoint y: 333, distance: 493.6
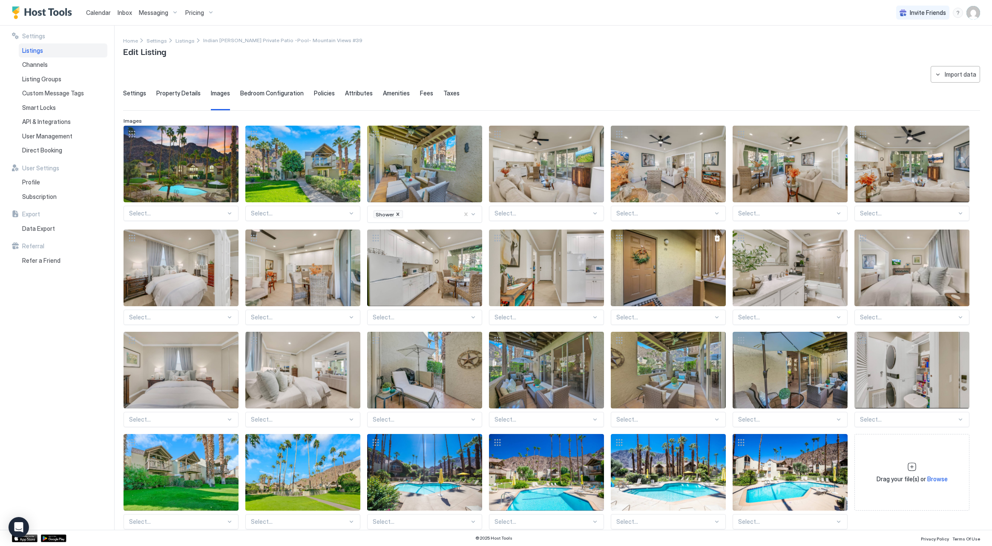
drag, startPoint x: 621, startPoint y: 235, endPoint x: 629, endPoint y: 264, distance: 30.1
click at [629, 283] on div at bounding box center [668, 268] width 115 height 77
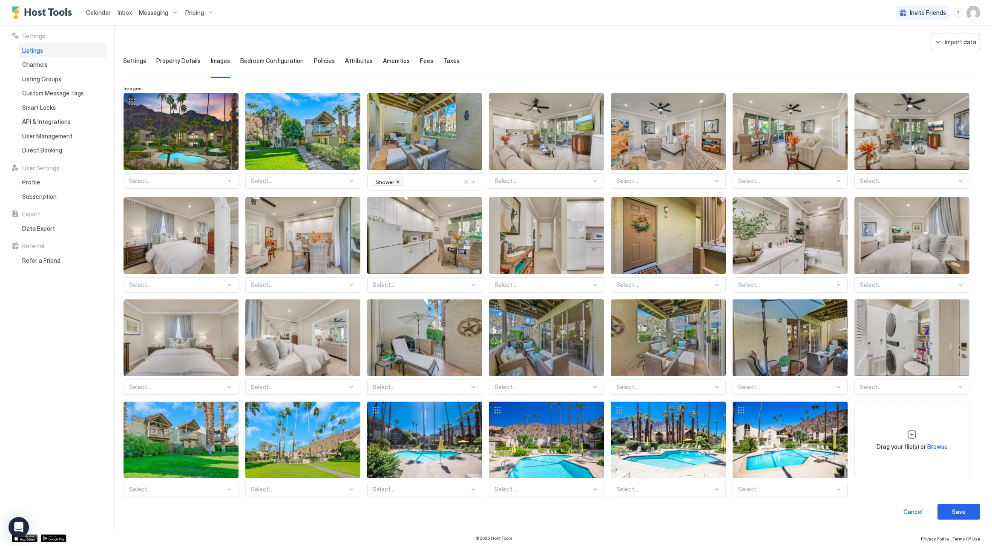
scroll to position [32, 0]
drag, startPoint x: 131, startPoint y: 205, endPoint x: 186, endPoint y: 232, distance: 61.4
click at [205, 221] on div at bounding box center [181, 236] width 115 height 77
click at [167, 226] on div "View image" at bounding box center [181, 236] width 115 height 77
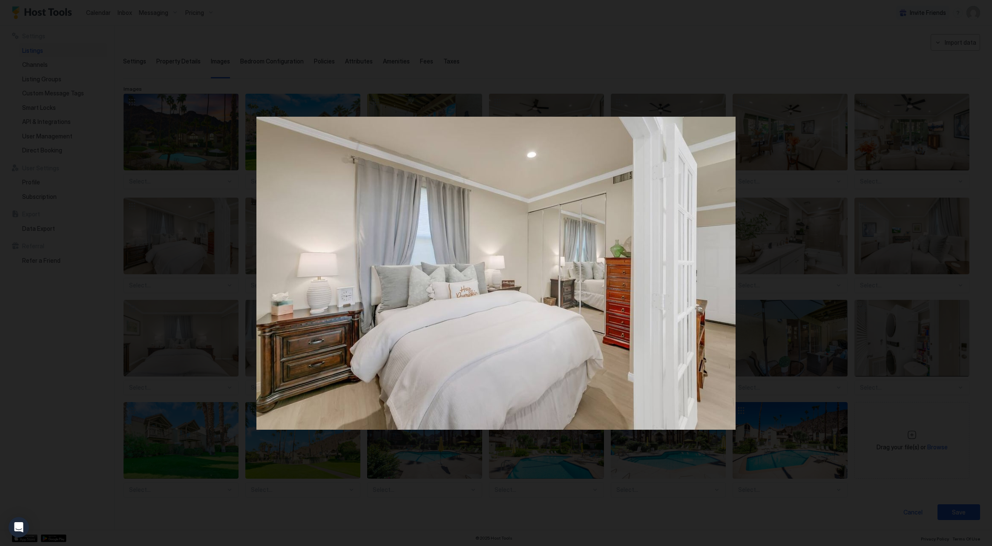
click at [149, 143] on div at bounding box center [496, 273] width 992 height 546
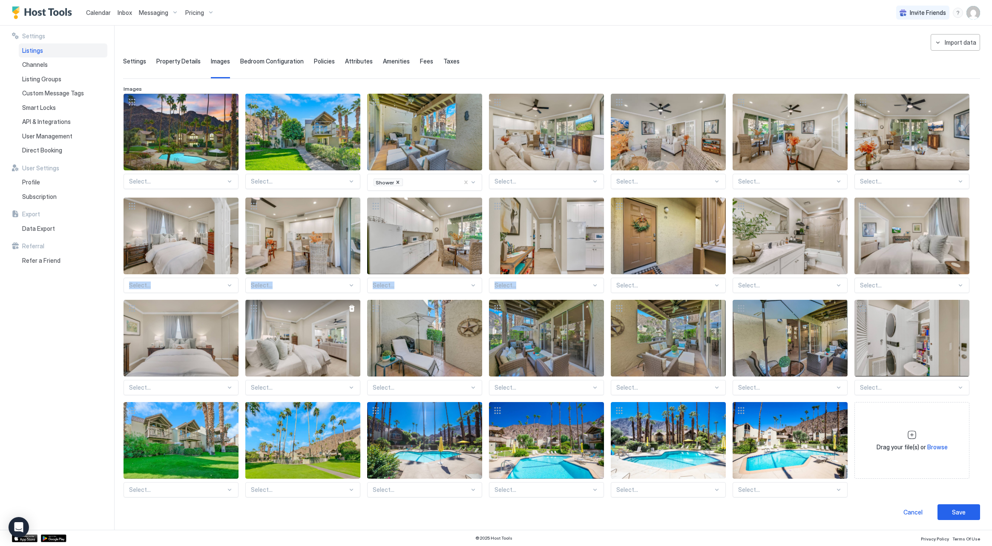
drag, startPoint x: 131, startPoint y: 204, endPoint x: 260, endPoint y: 374, distance: 213.1
click at [573, 234] on div "Select... Select... Shower Select... Select... Select... Select... Select... Se…" at bounding box center [552, 296] width 856 height 404
click at [187, 253] on div "View image" at bounding box center [181, 236] width 115 height 77
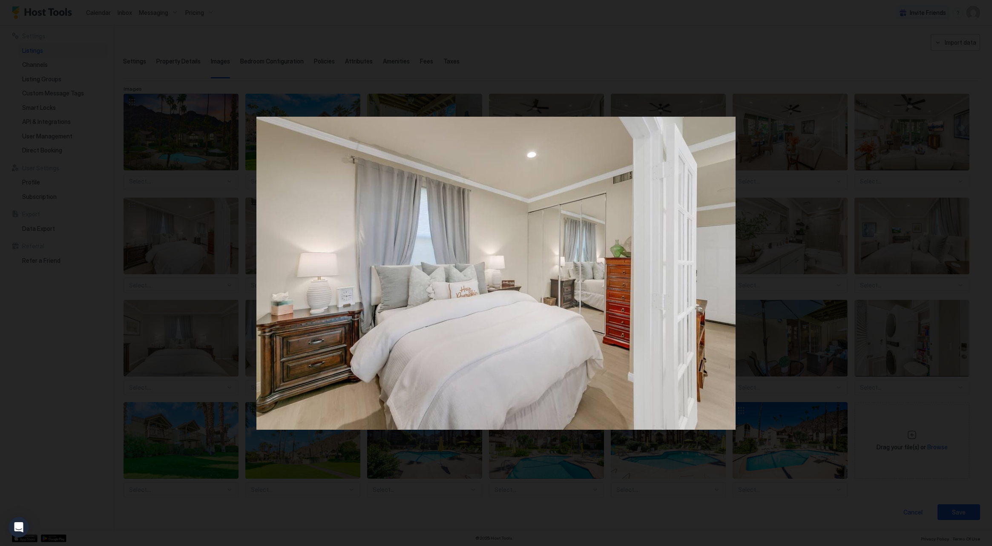
click at [193, 146] on div at bounding box center [496, 273] width 992 height 546
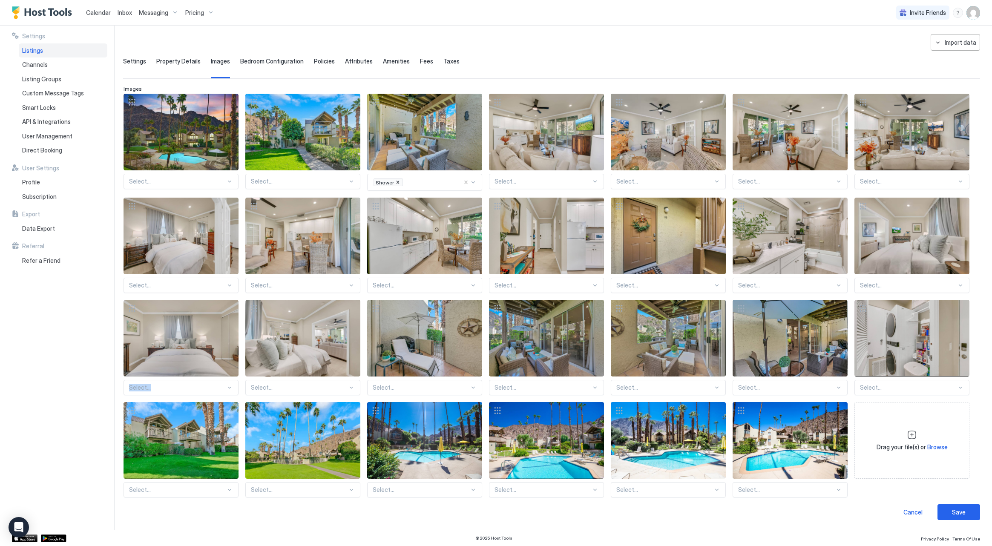
drag, startPoint x: 207, startPoint y: 319, endPoint x: 242, endPoint y: 331, distance: 38.0
click at [271, 322] on div "Select... Select... Shower Select... Select... Select... Select... Select... Se…" at bounding box center [552, 296] width 856 height 404
drag, startPoint x: 175, startPoint y: 234, endPoint x: 308, endPoint y: 241, distance: 132.7
click at [323, 239] on div "Select... Select... Shower Select... Select... Select... Select... Select... Se…" at bounding box center [552, 296] width 856 height 404
click at [134, 206] on div at bounding box center [132, 206] width 17 height 17
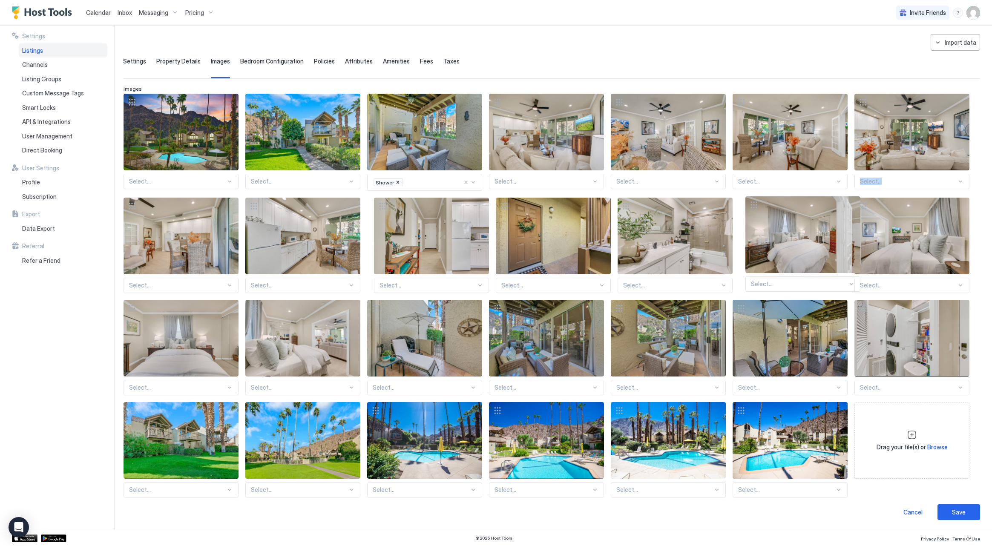
drag, startPoint x: 134, startPoint y: 206, endPoint x: 755, endPoint y: 206, distance: 621.6
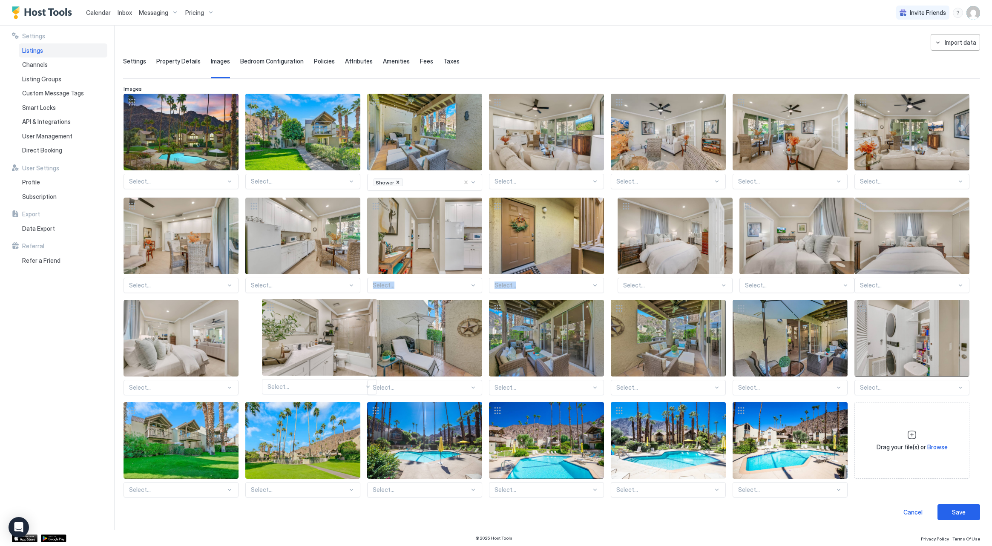
drag, startPoint x: 619, startPoint y: 205, endPoint x: 269, endPoint y: 307, distance: 364.1
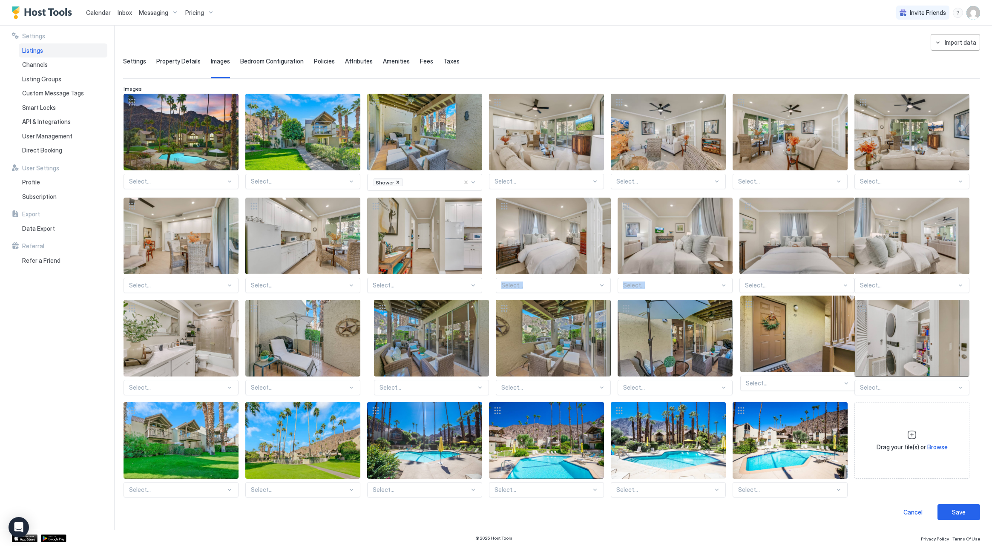
drag, startPoint x: 498, startPoint y: 203, endPoint x: 749, endPoint y: 301, distance: 269.9
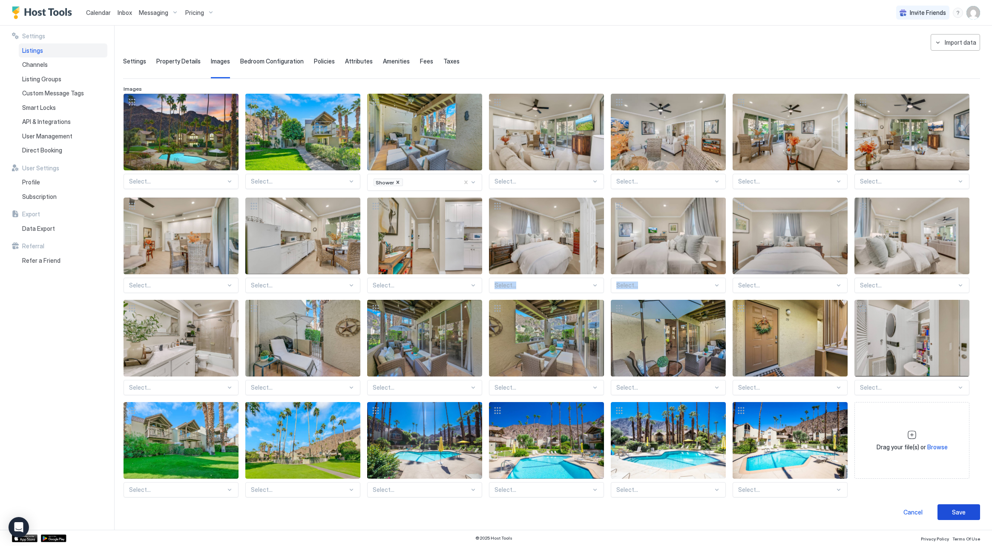
click at [975, 515] on button "Save" at bounding box center [959, 512] width 43 height 16
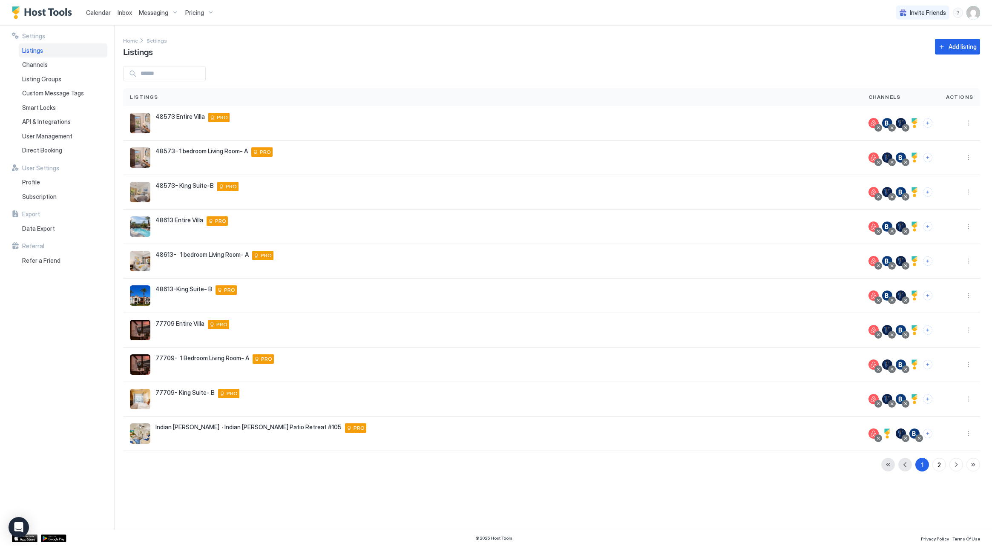
click at [100, 13] on span "Calendar" at bounding box center [98, 12] width 25 height 7
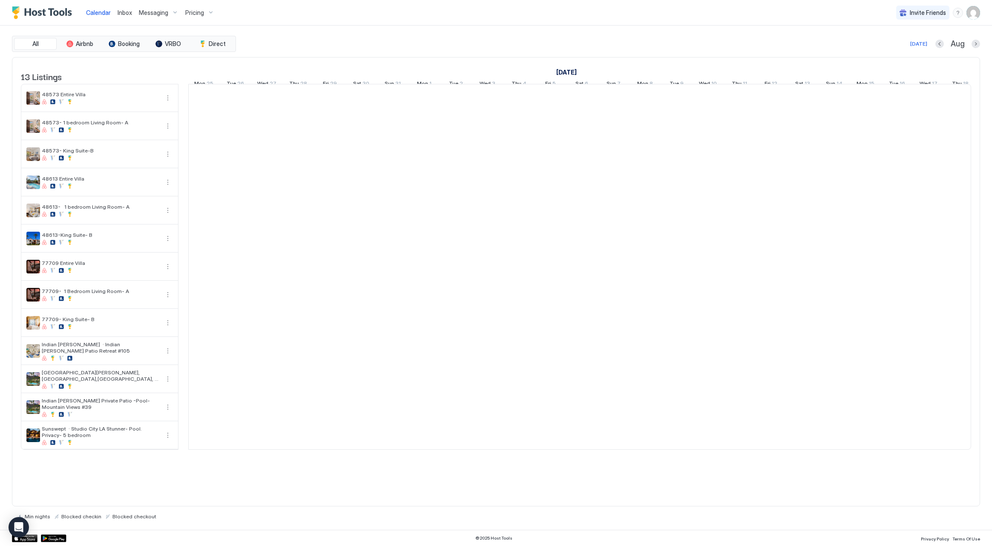
scroll to position [0, 473]
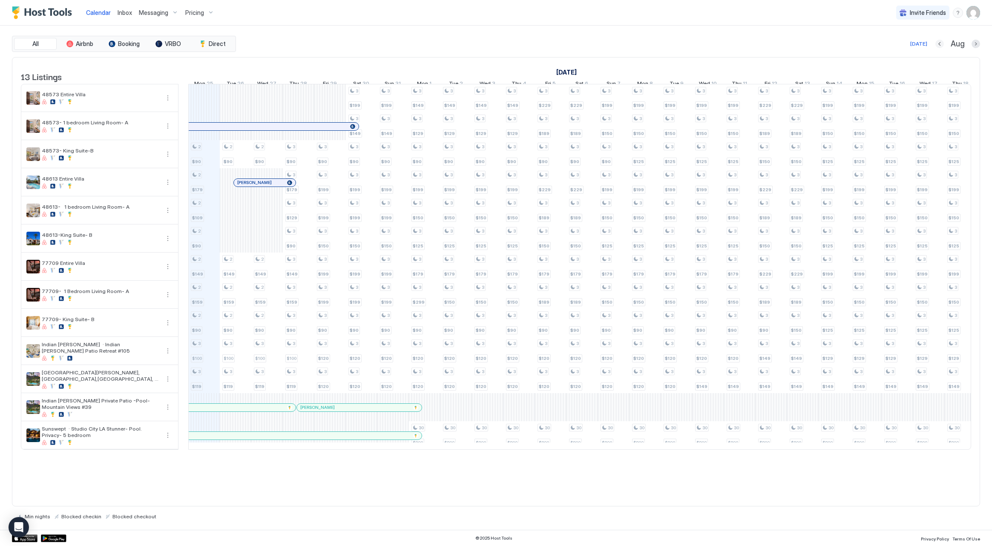
click at [942, 45] on button "Previous month" at bounding box center [940, 44] width 9 height 9
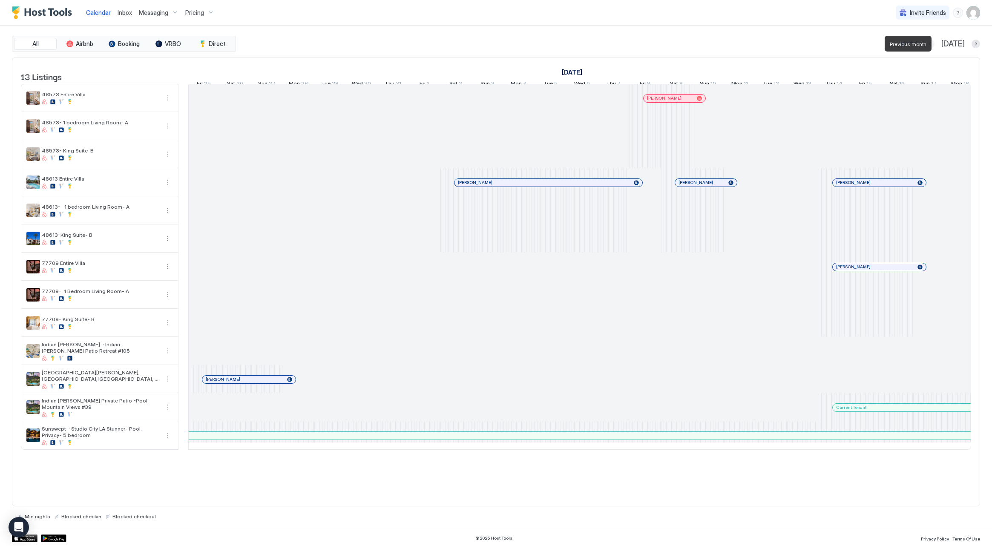
click at [935, 45] on button "Previous month" at bounding box center [930, 44] width 9 height 9
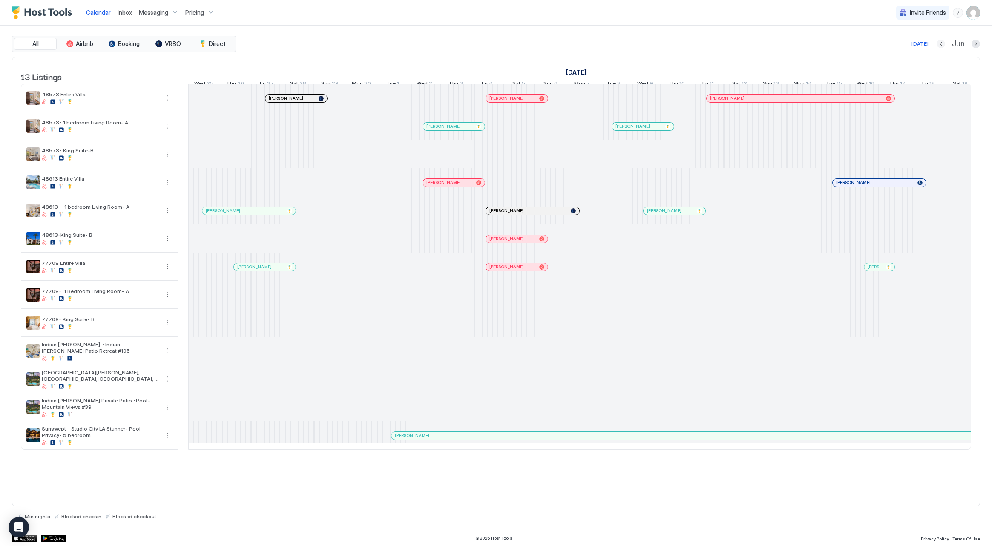
click at [941, 46] on button "Previous month" at bounding box center [941, 44] width 9 height 9
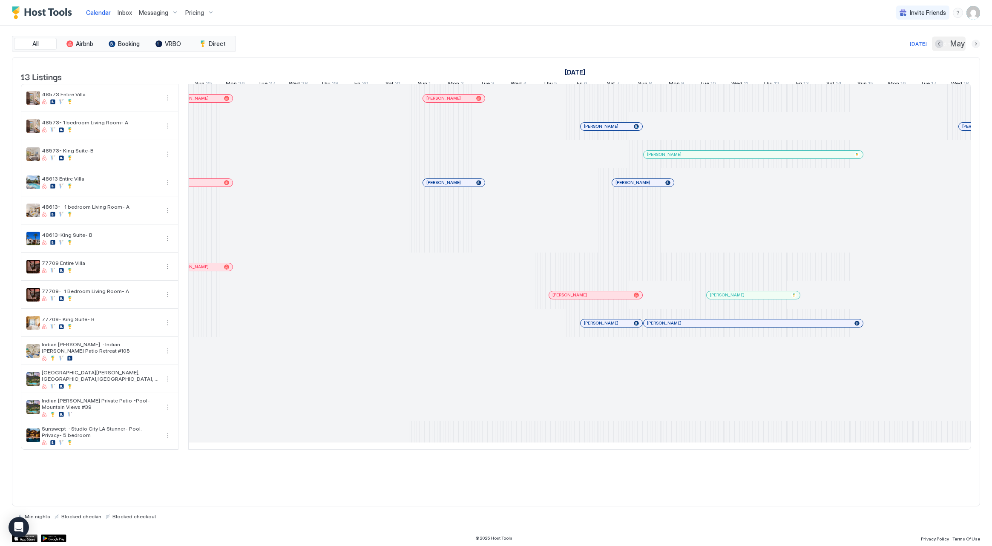
click at [977, 45] on button "Next month" at bounding box center [976, 44] width 9 height 9
